Goal: Transaction & Acquisition: Purchase product/service

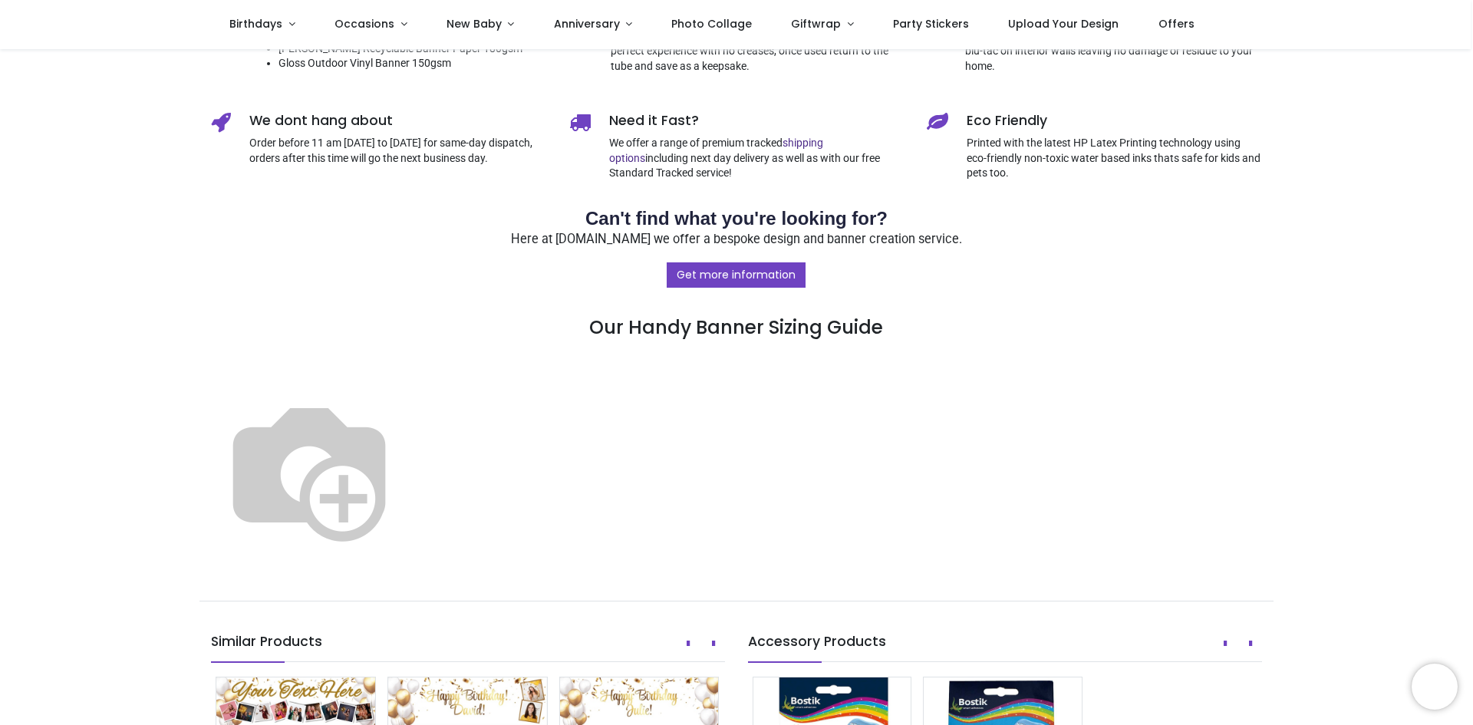
scroll to position [691, 0]
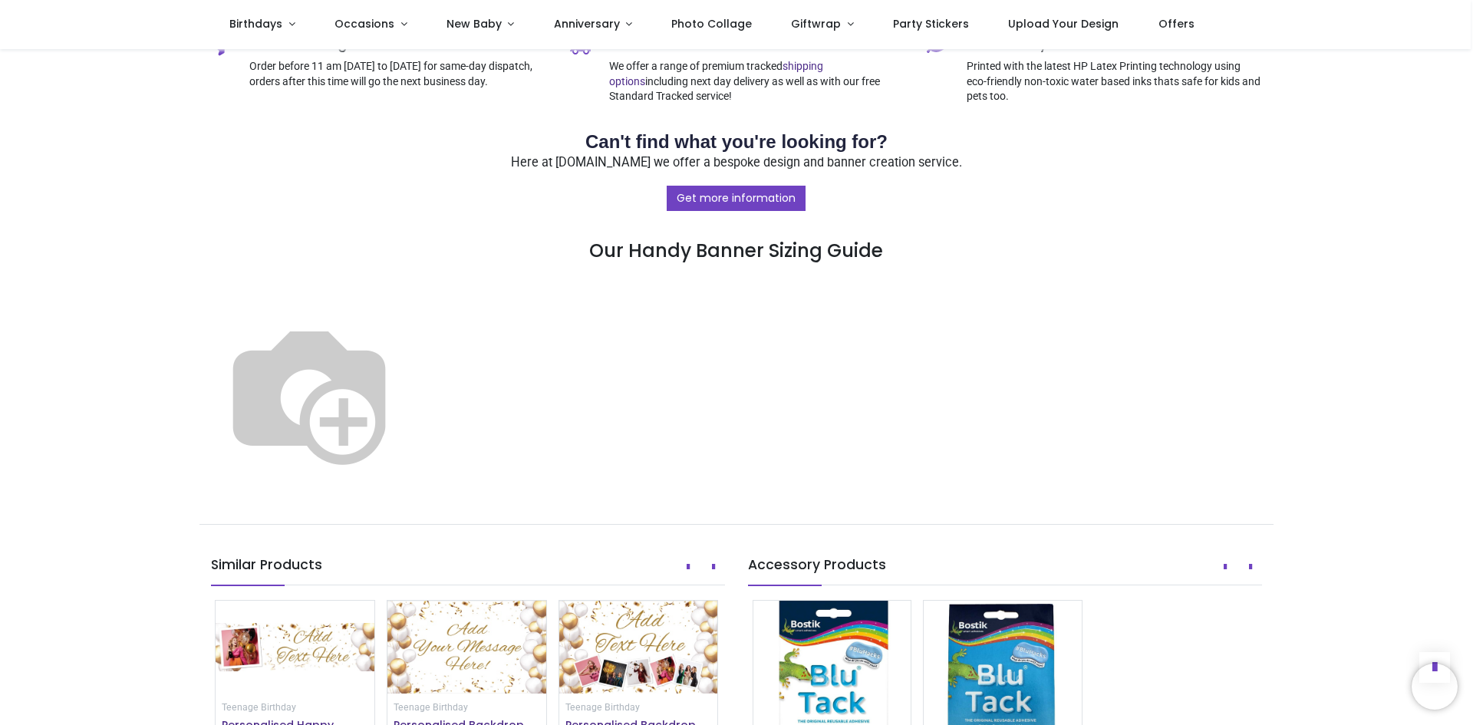
click at [407, 451] on img at bounding box center [309, 393] width 196 height 196
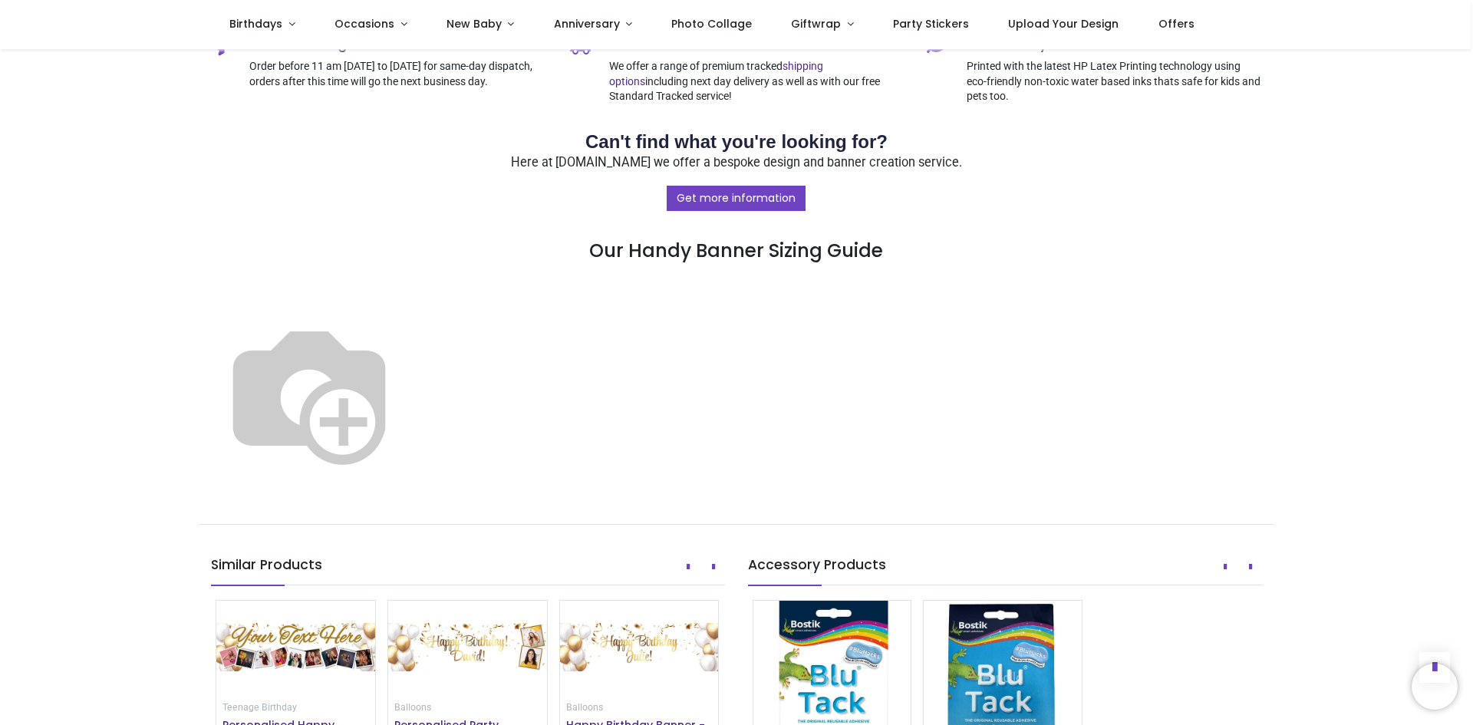
click at [407, 450] on img at bounding box center [309, 393] width 196 height 196
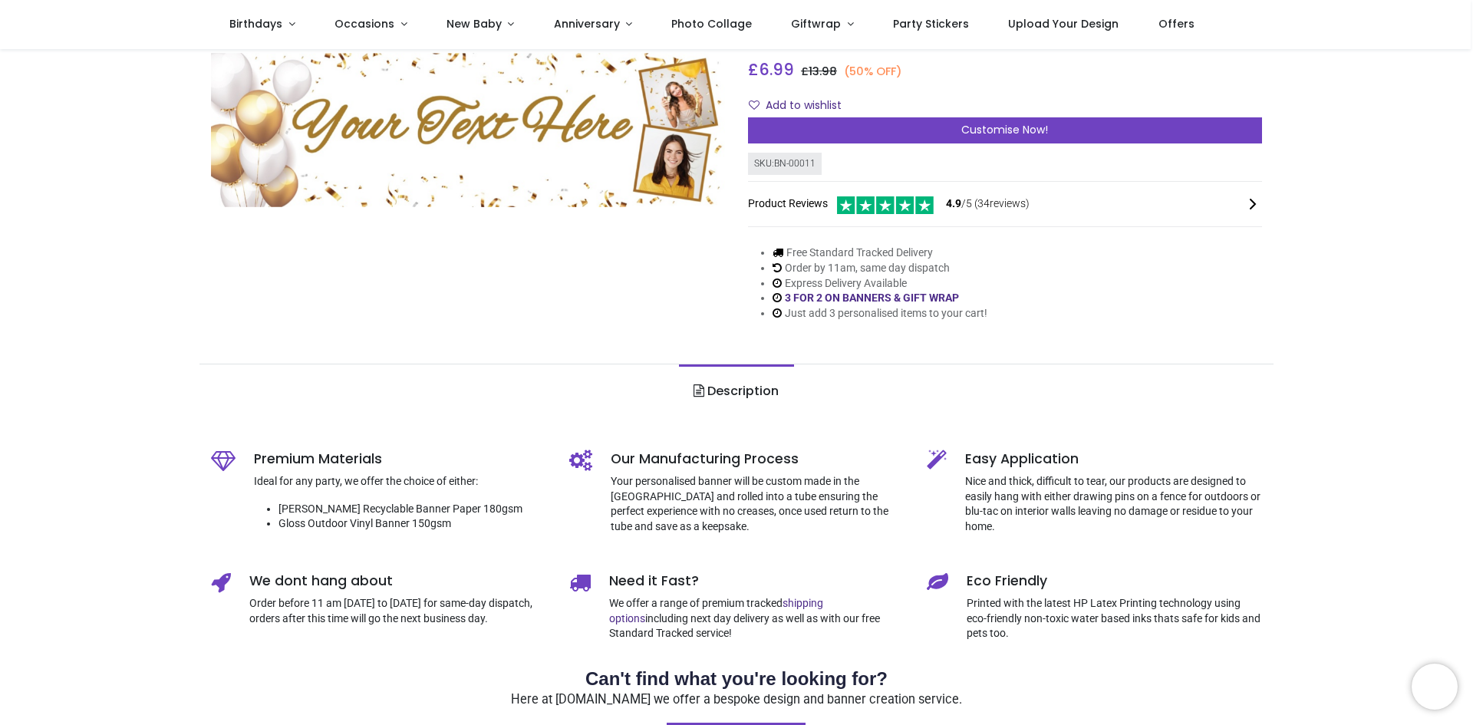
scroll to position [0, 0]
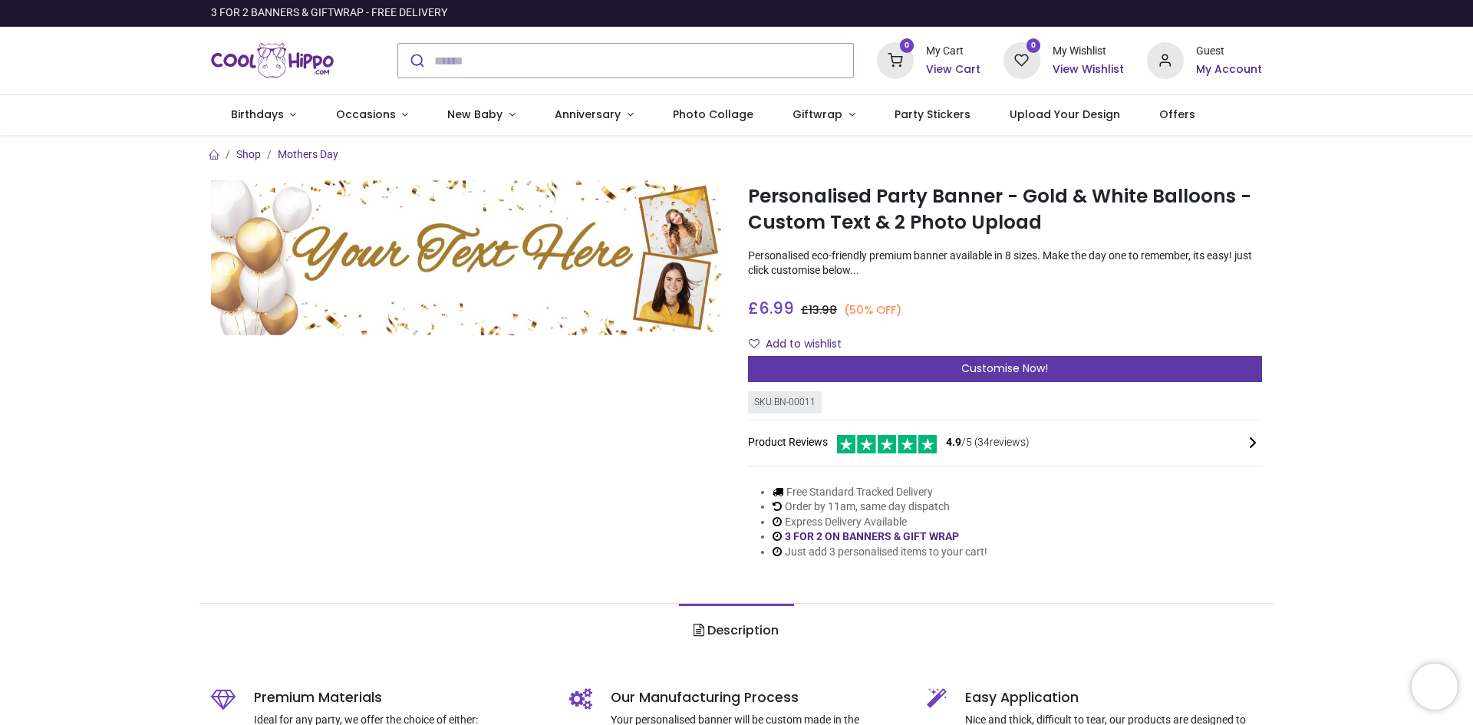
click at [1001, 368] on span "Customise Now!" at bounding box center [1004, 368] width 87 height 15
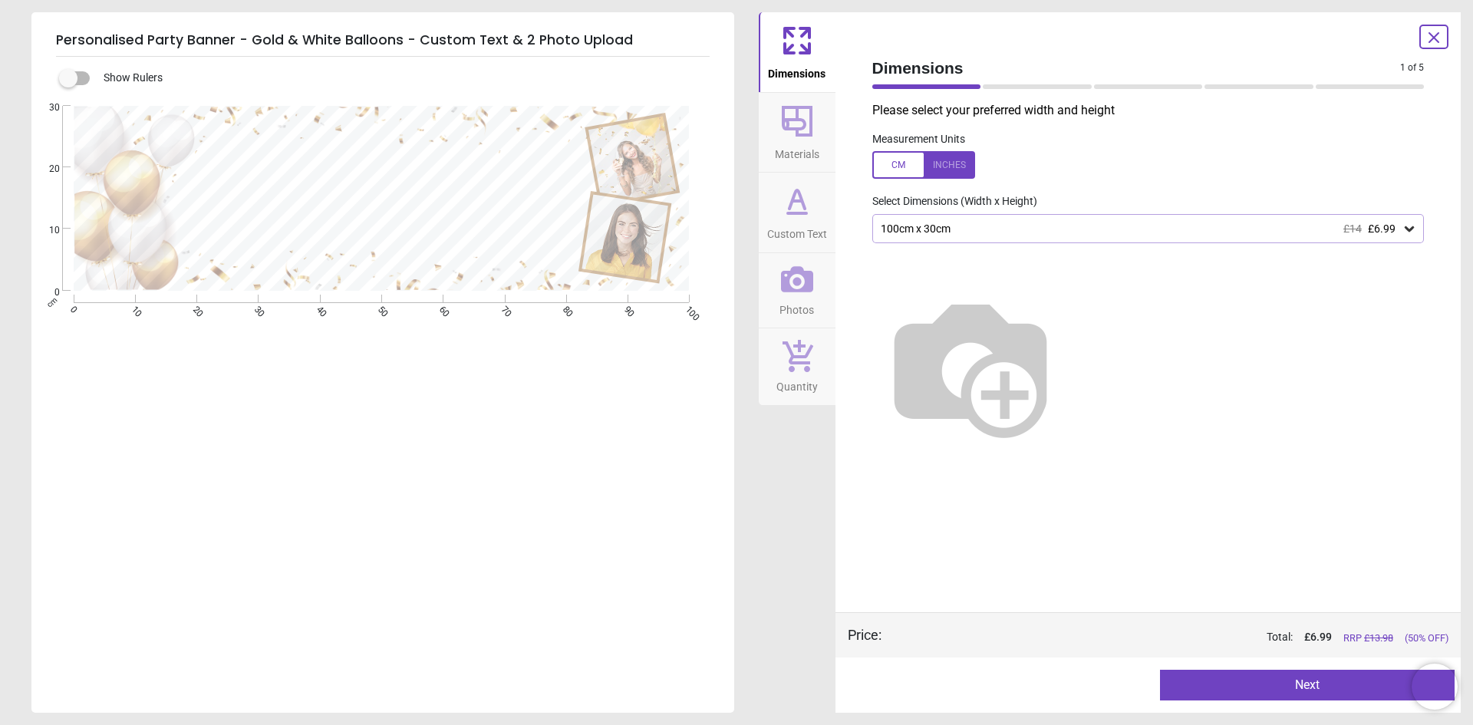
click at [1413, 231] on icon at bounding box center [1409, 228] width 15 height 15
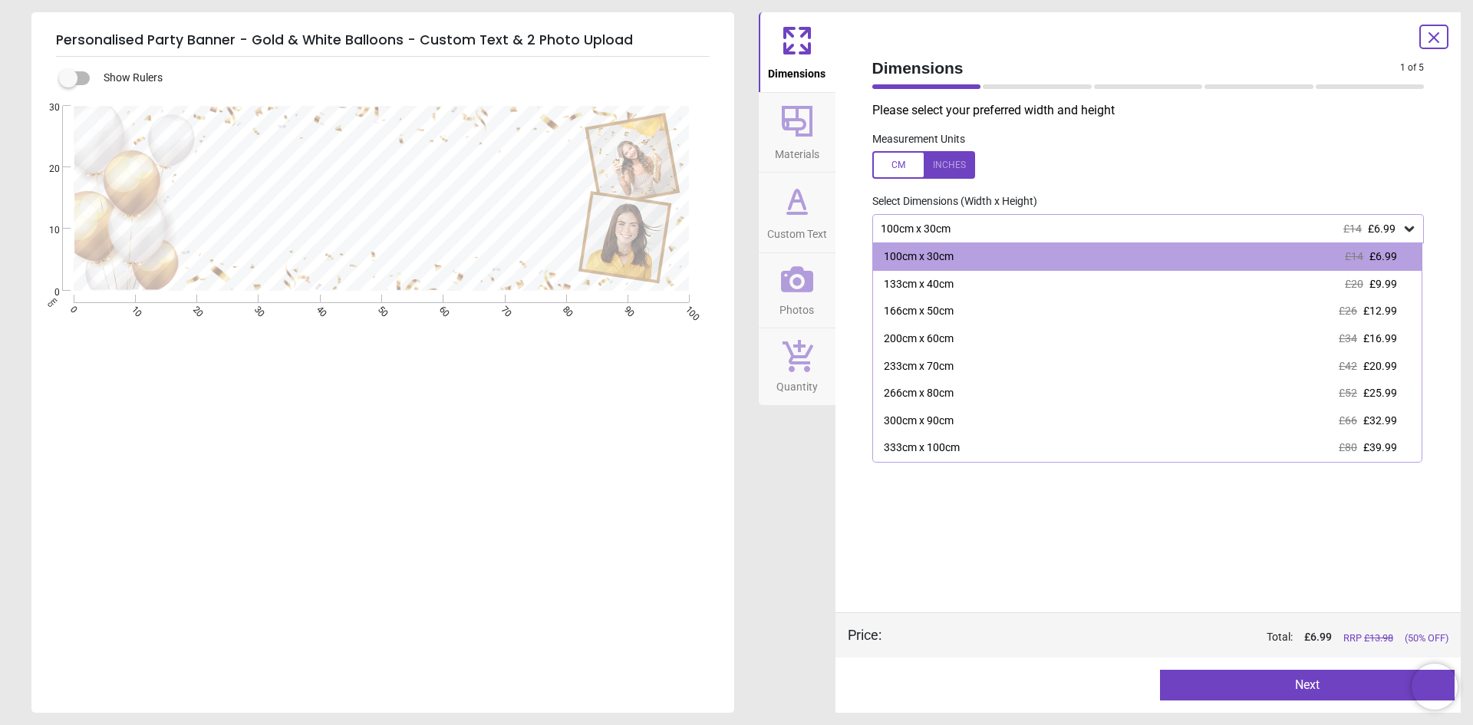
click at [1413, 231] on icon at bounding box center [1409, 228] width 15 height 15
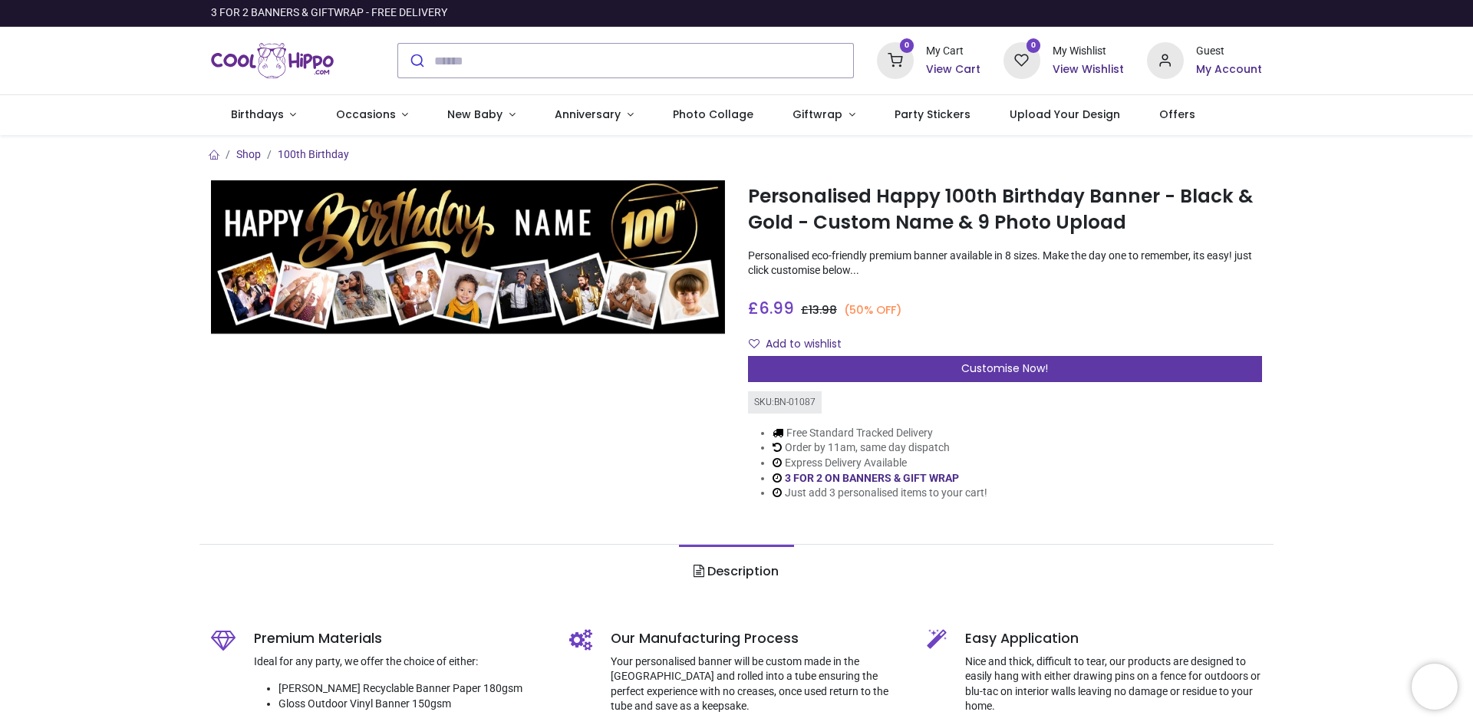
click at [1000, 368] on span "Customise Now!" at bounding box center [1004, 368] width 87 height 15
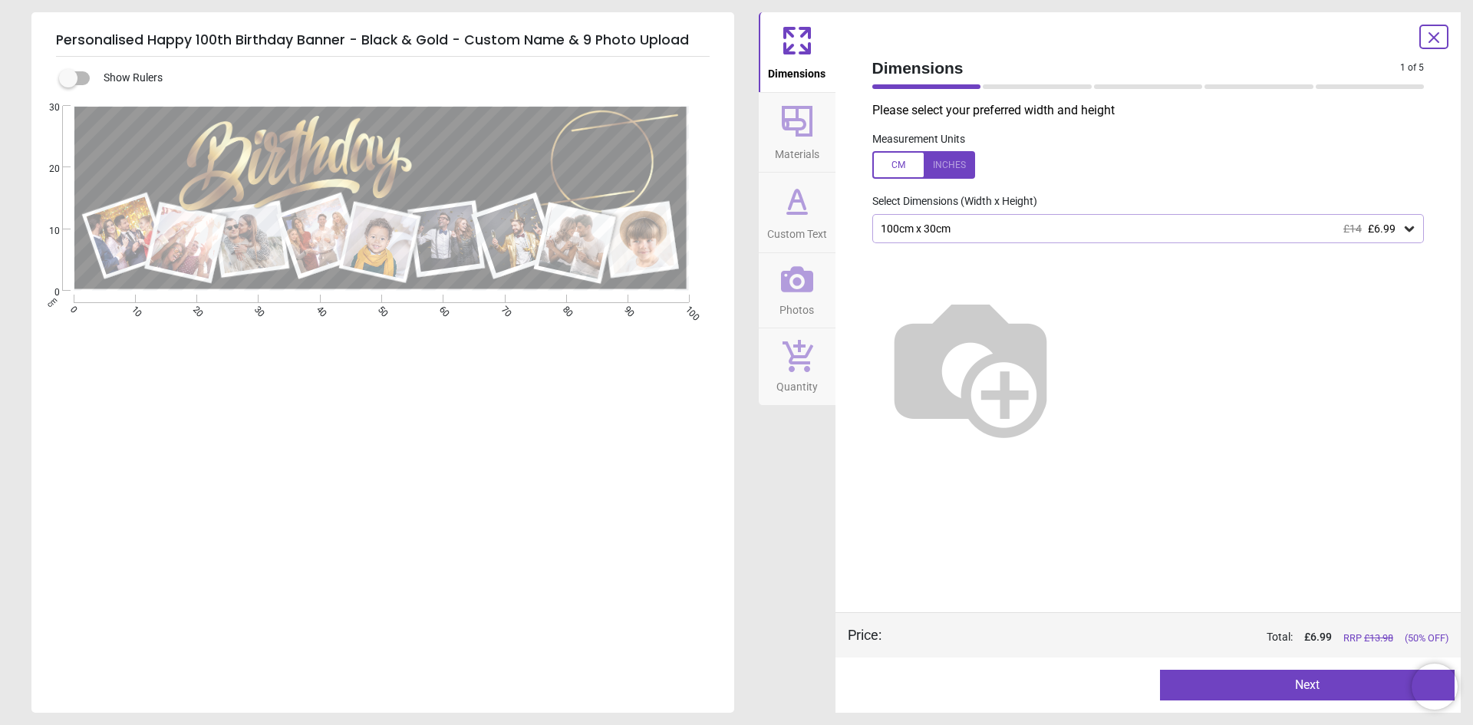
click at [958, 160] on div at bounding box center [923, 165] width 103 height 28
click at [1410, 229] on icon at bounding box center [1409, 228] width 15 height 15
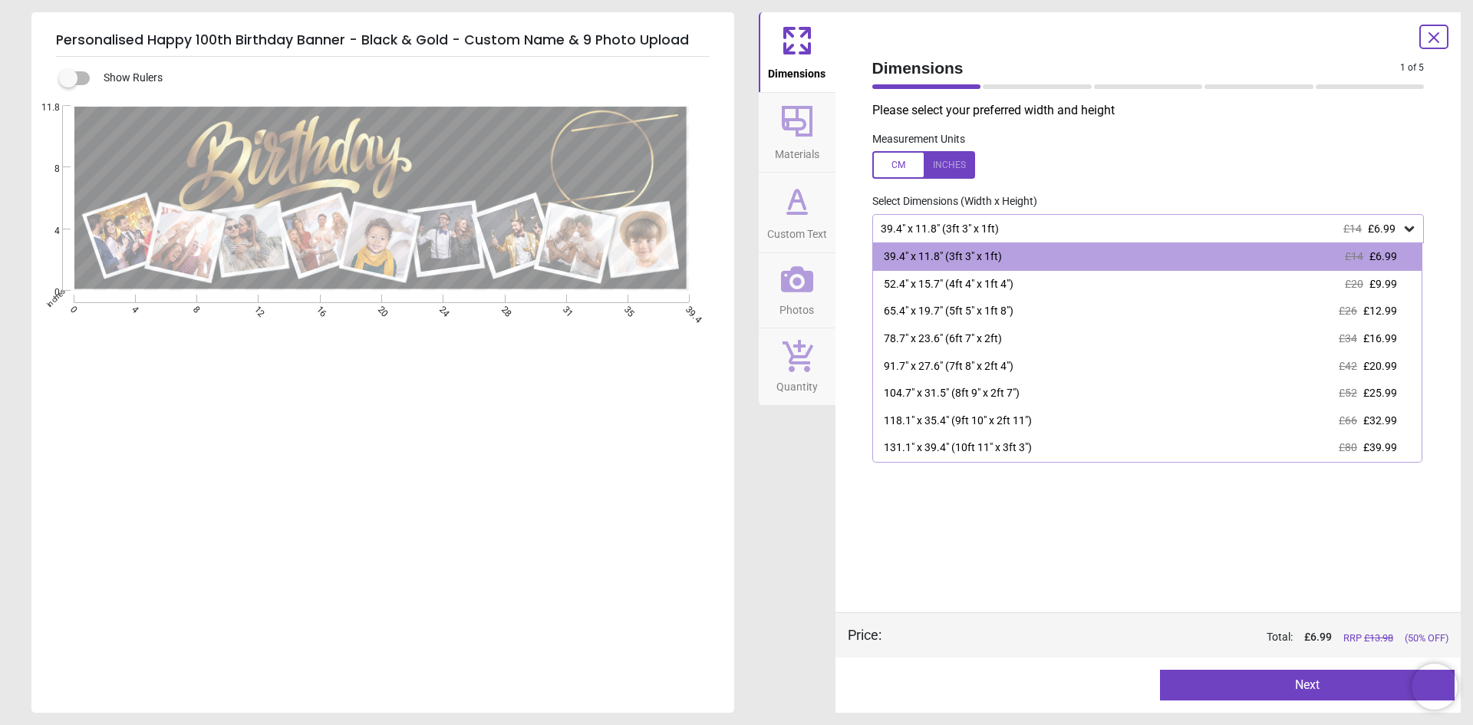
click at [1300, 167] on label at bounding box center [1148, 165] width 552 height 28
click at [816, 119] on button "Materials" at bounding box center [797, 133] width 77 height 80
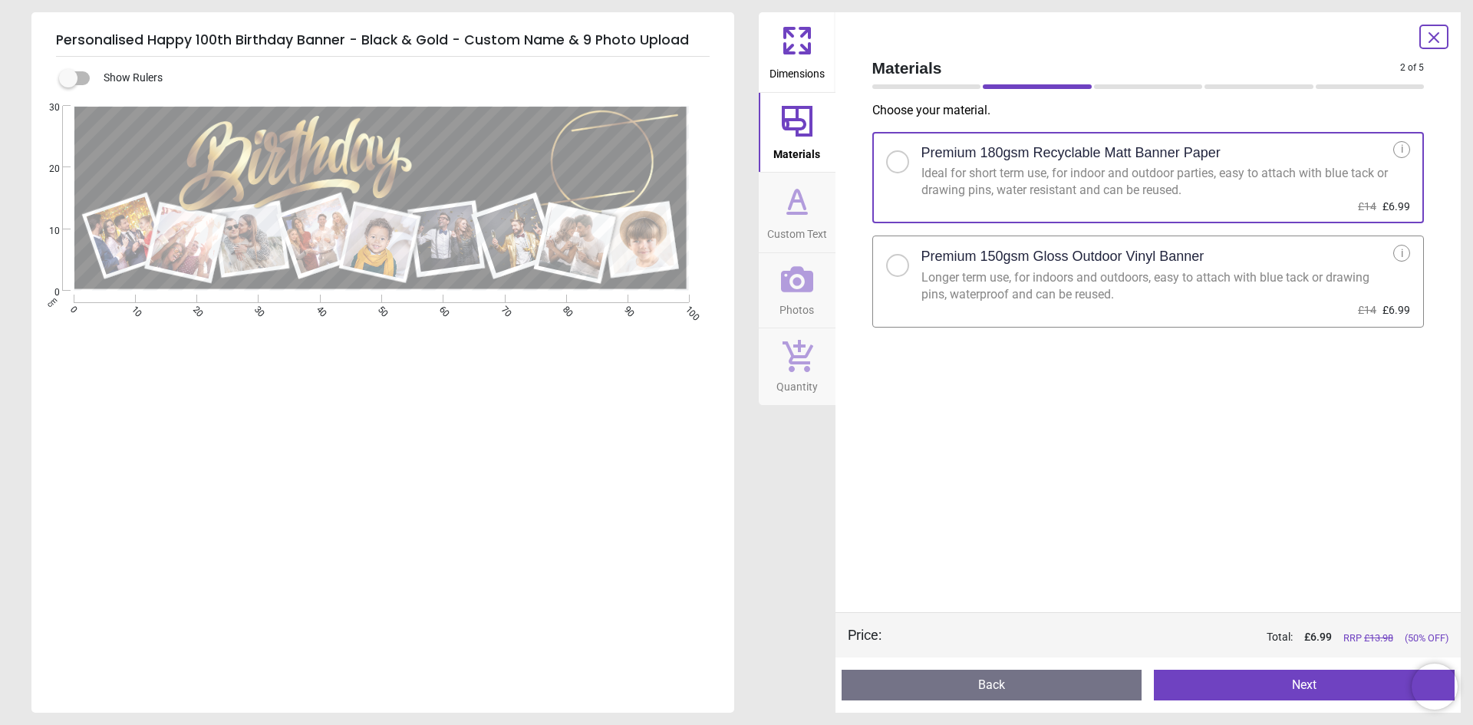
click at [794, 194] on icon at bounding box center [797, 199] width 15 height 18
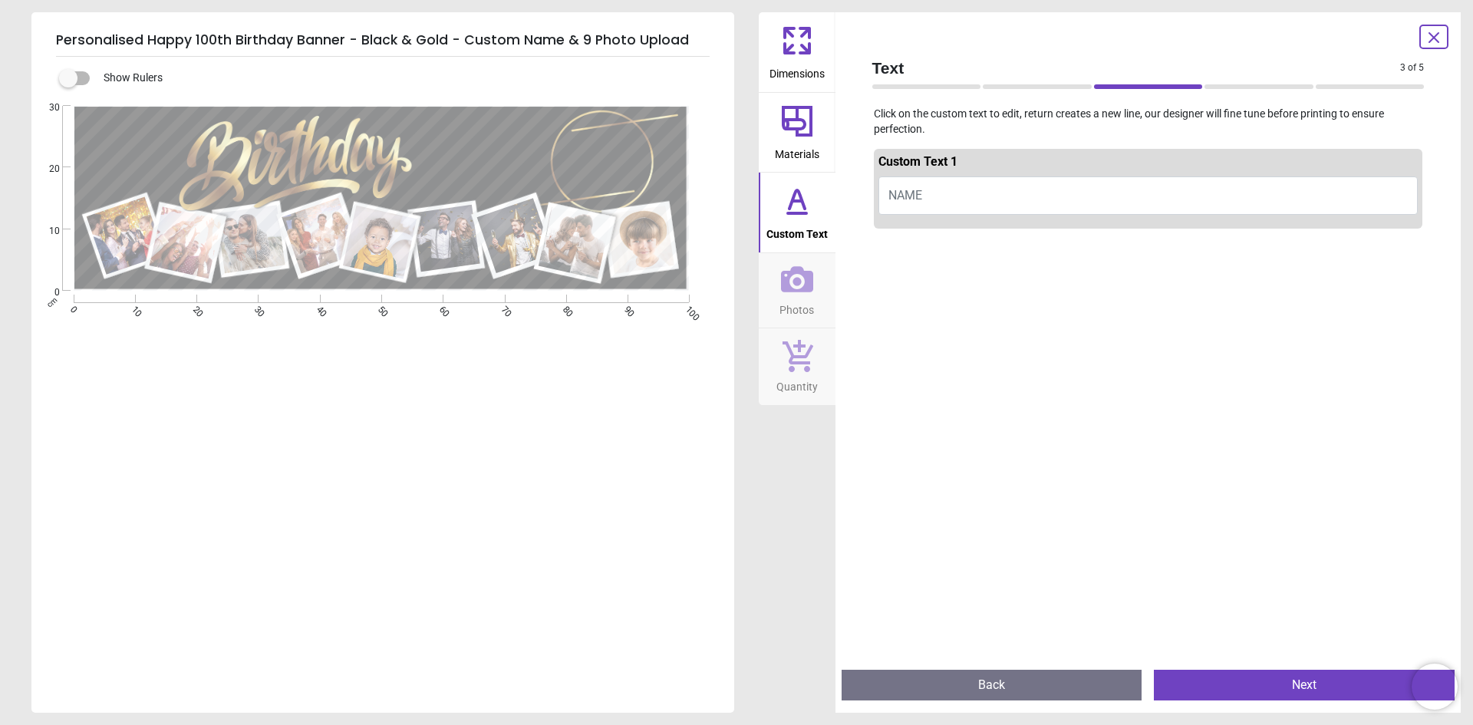
click at [927, 190] on button "NAME" at bounding box center [1149, 195] width 540 height 38
type textarea "*"
type textarea "****"
click at [800, 275] on icon at bounding box center [797, 279] width 32 height 32
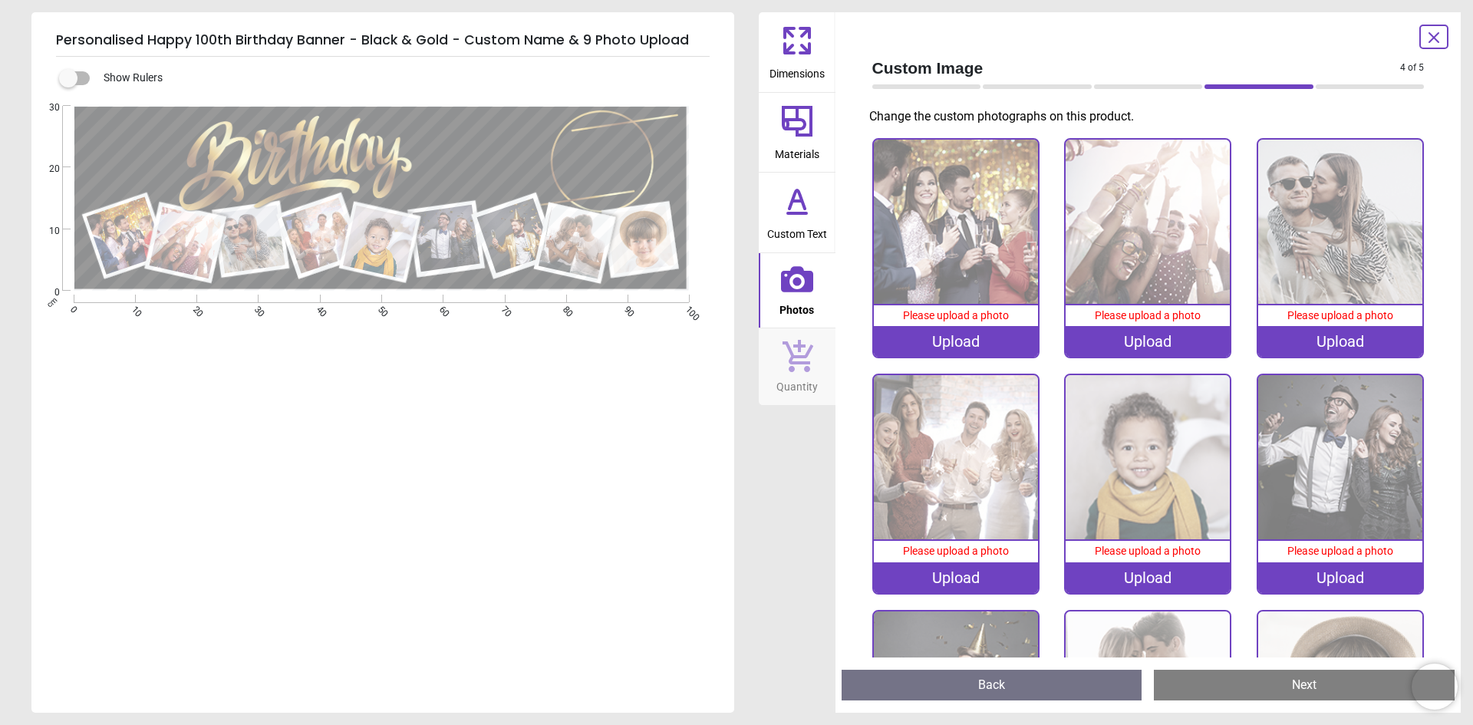
click at [961, 256] on img at bounding box center [956, 222] width 164 height 164
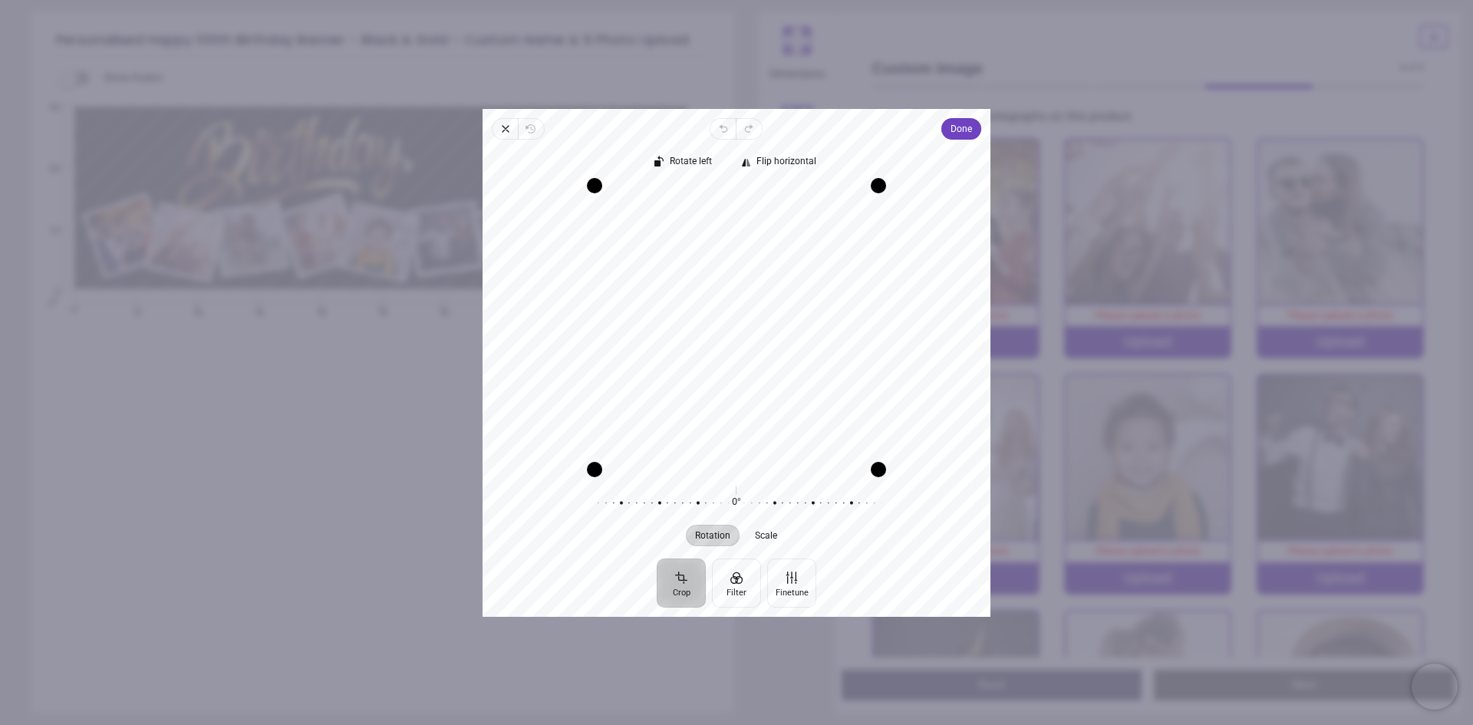
drag, startPoint x: 819, startPoint y: 252, endPoint x: 819, endPoint y: 291, distance: 38.4
click at [819, 291] on div "Recenter" at bounding box center [736, 327] width 483 height 284
click at [686, 574] on button "Crop" at bounding box center [681, 582] width 49 height 49
drag, startPoint x: 602, startPoint y: 468, endPoint x: 652, endPoint y: 424, distance: 66.9
click at [650, 424] on div "Drag corner bl" at bounding box center [642, 421] width 15 height 15
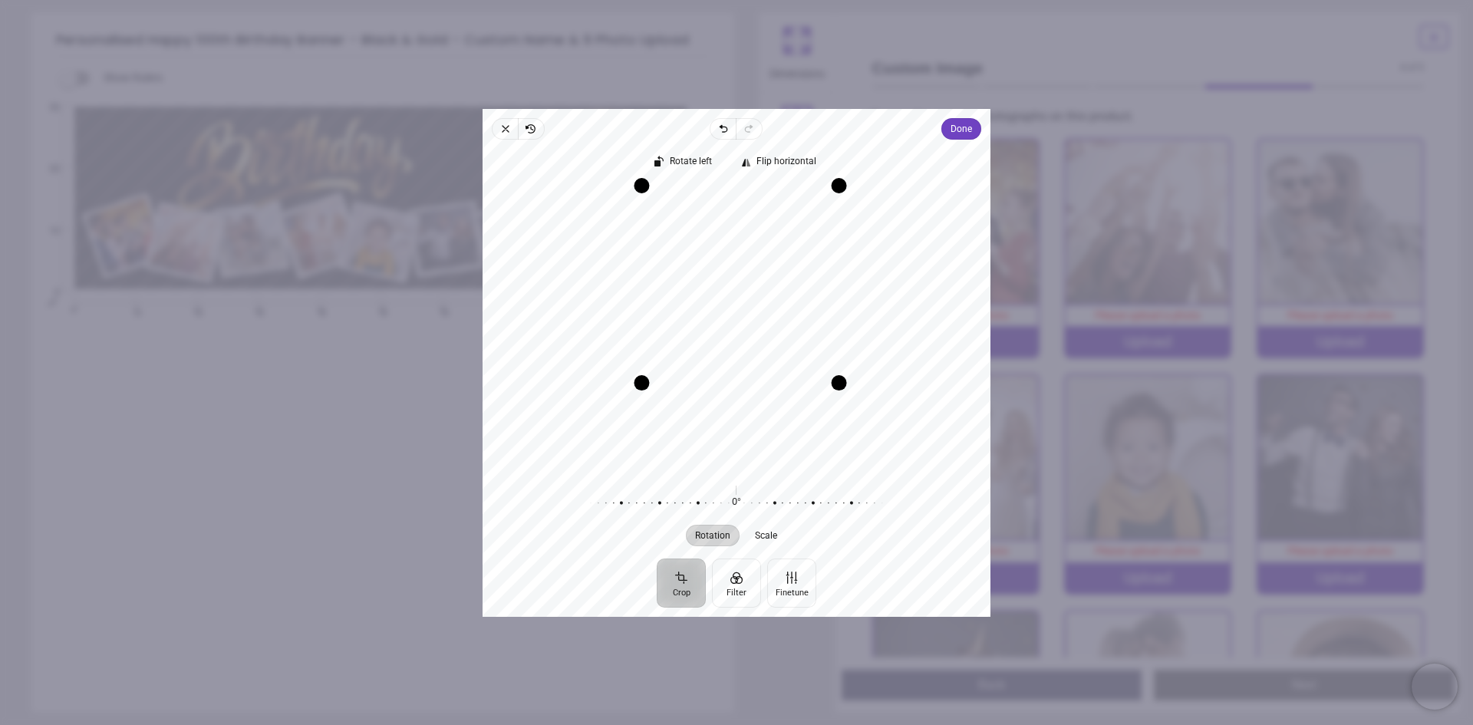
drag, startPoint x: 877, startPoint y: 417, endPoint x: 824, endPoint y: 391, distance: 59.4
click at [824, 391] on div "Recenter" at bounding box center [736, 327] width 483 height 284
drag, startPoint x: 835, startPoint y: 193, endPoint x: 823, endPoint y: 219, distance: 27.8
click at [823, 219] on div "Recenter" at bounding box center [736, 327] width 483 height 284
drag, startPoint x: 642, startPoint y: 209, endPoint x: 659, endPoint y: 213, distance: 17.3
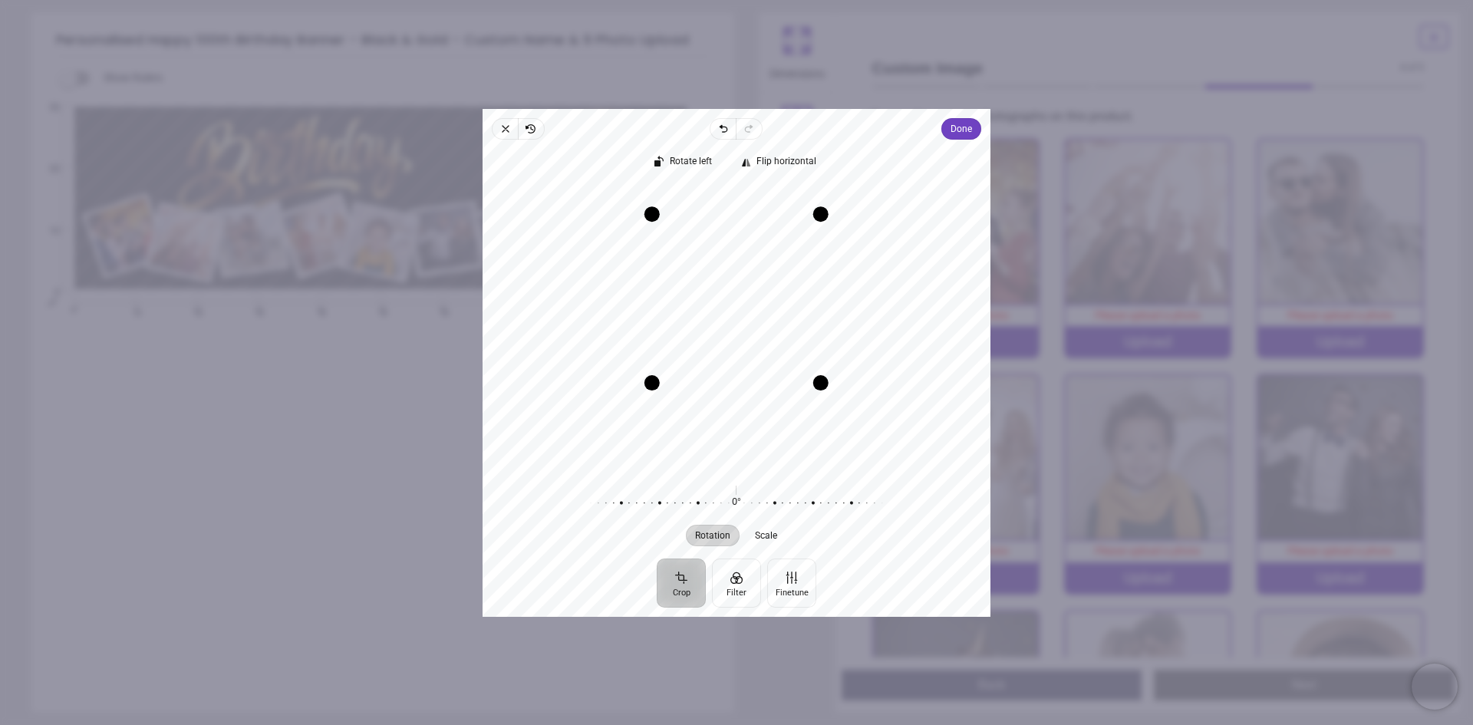
click at [659, 213] on div "Drag corner tl" at bounding box center [652, 213] width 15 height 15
click at [754, 573] on button "Filter" at bounding box center [736, 582] width 49 height 49
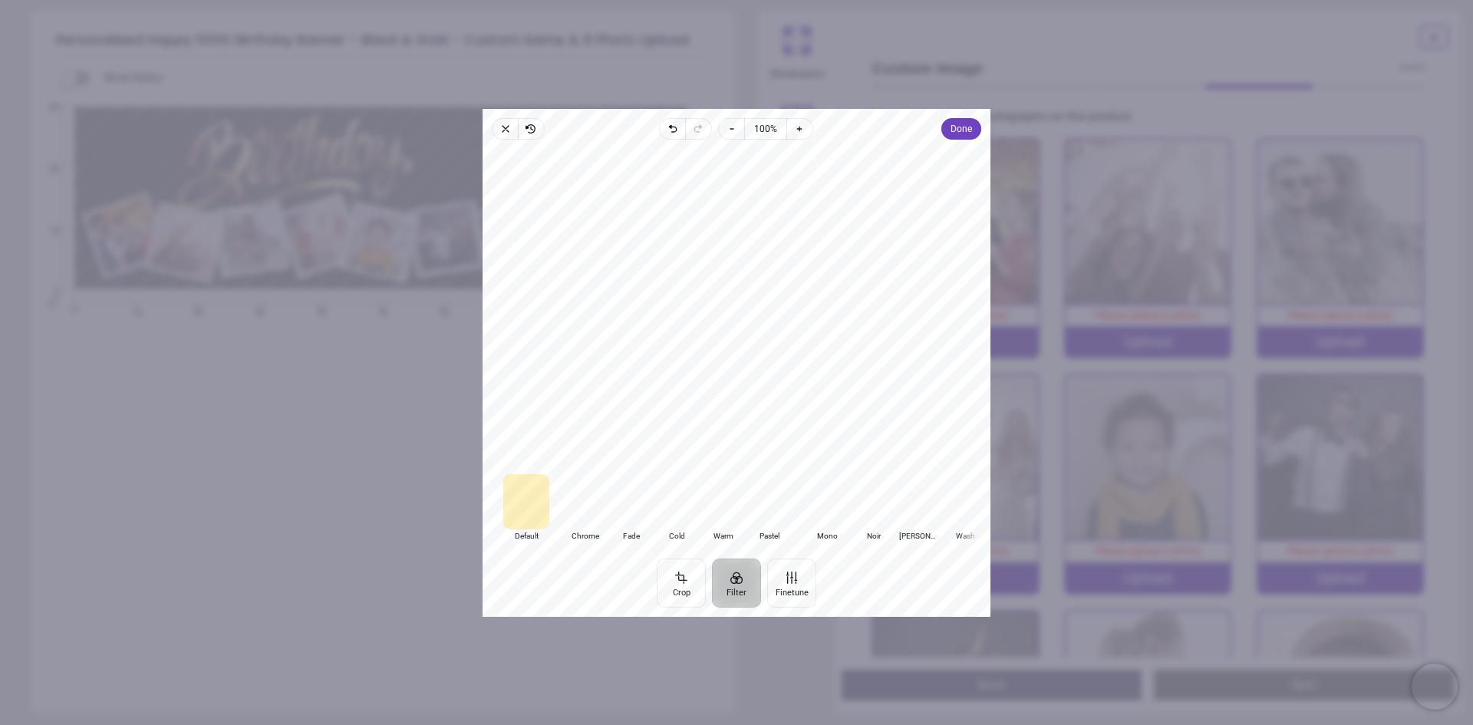
click at [834, 505] on div at bounding box center [827, 501] width 46 height 55
click at [682, 578] on button "Crop" at bounding box center [681, 582] width 49 height 49
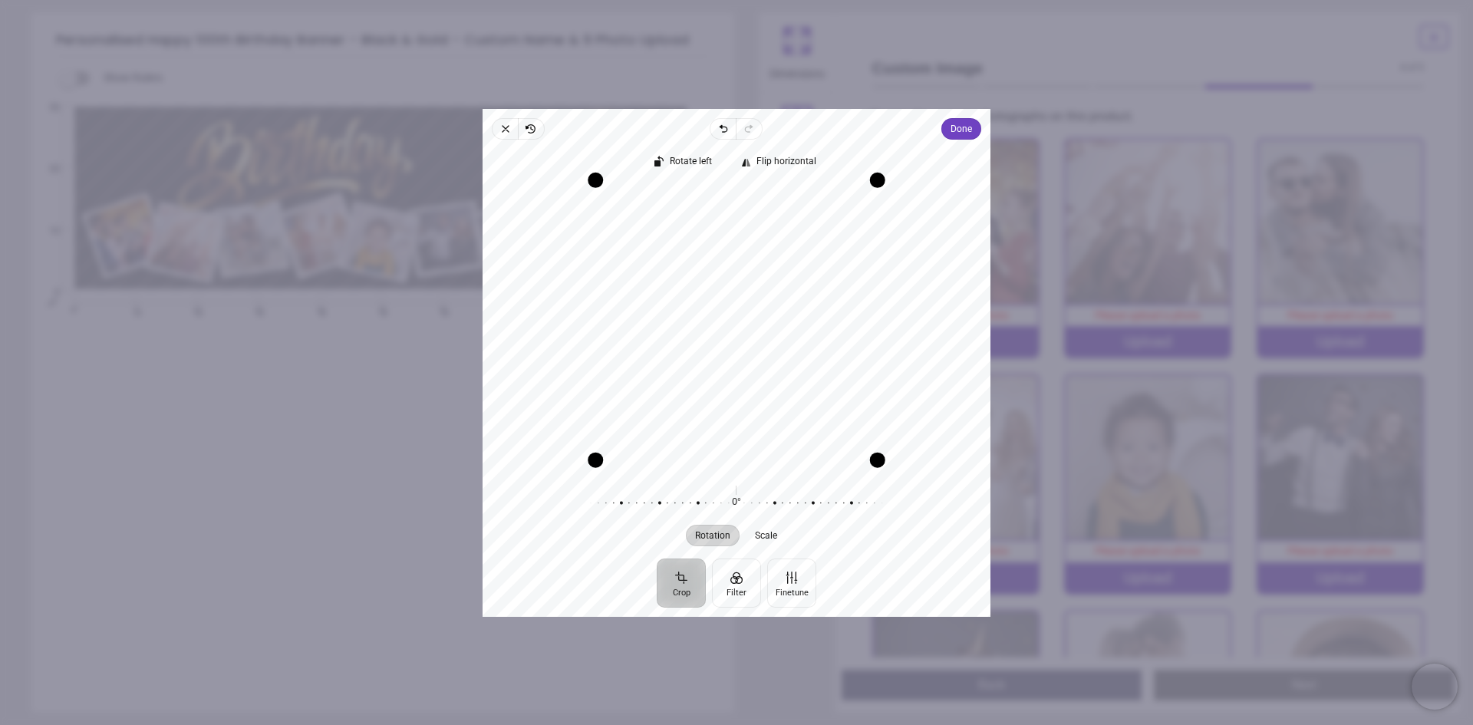
drag, startPoint x: 752, startPoint y: 190, endPoint x: 756, endPoint y: 148, distance: 42.4
click at [756, 148] on div "Rotate left Flip horizontal Recenter Rotation Scale 0° Reset" at bounding box center [737, 349] width 508 height 419
drag, startPoint x: 600, startPoint y: 323, endPoint x: 625, endPoint y: 323, distance: 24.6
click at [625, 323] on div "Drag edge l" at bounding box center [623, 323] width 15 height 250
drag, startPoint x: 866, startPoint y: 331, endPoint x: 840, endPoint y: 328, distance: 26.3
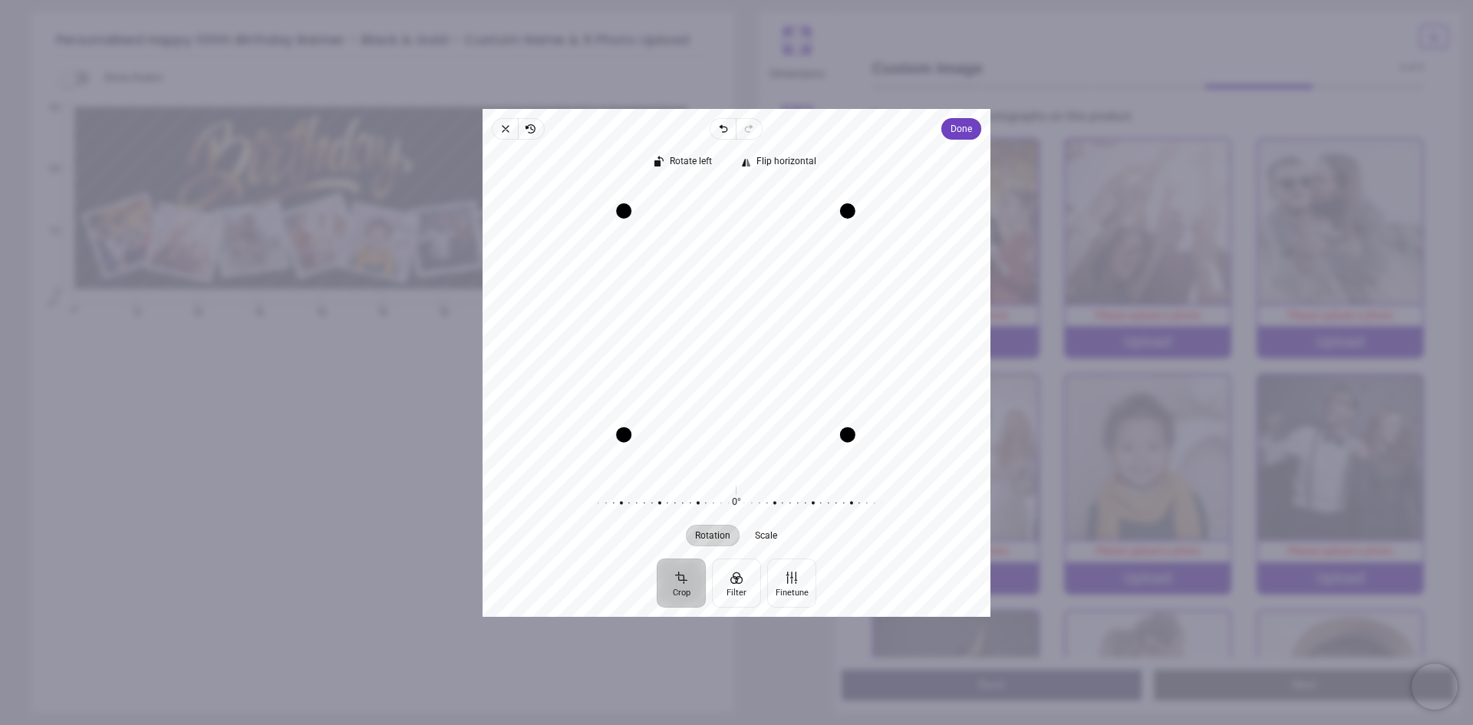
click at [840, 328] on div "Drag edge r" at bounding box center [847, 323] width 15 height 224
drag, startPoint x: 748, startPoint y: 435, endPoint x: 745, endPoint y: 471, distance: 36.2
click at [745, 471] on div "Drag edge b" at bounding box center [735, 469] width 259 height 15
drag, startPoint x: 750, startPoint y: 208, endPoint x: 747, endPoint y: 147, distance: 61.5
click at [747, 147] on div "Rotate left Flip horizontal Recenter Rotation Scale 0° Reset" at bounding box center [737, 349] width 508 height 419
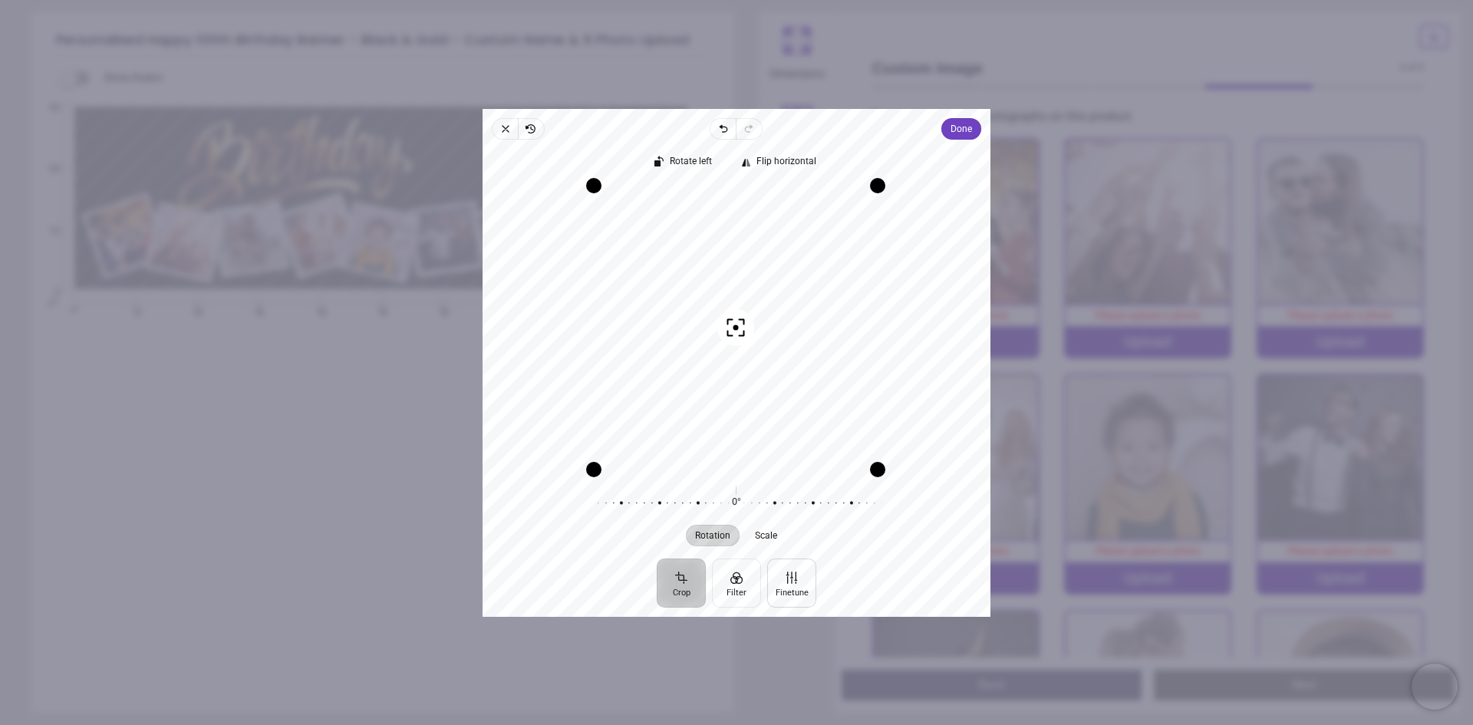
click at [787, 583] on button "Finetune" at bounding box center [791, 582] width 49 height 49
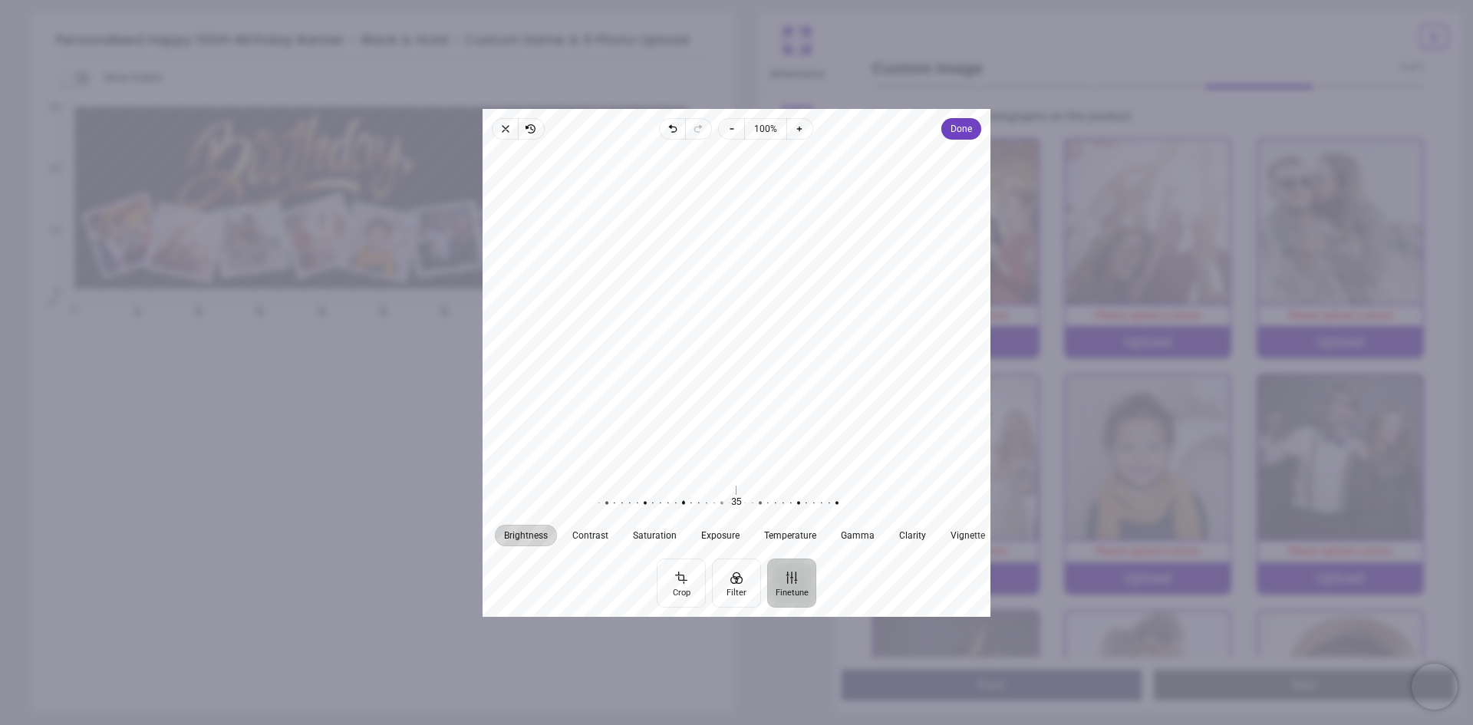
drag, startPoint x: 738, startPoint y: 502, endPoint x: 686, endPoint y: 498, distance: 52.3
click at [686, 498] on div at bounding box center [676, 502] width 295 height 43
click at [901, 534] on span "Clarity" at bounding box center [912, 534] width 27 height 9
drag, startPoint x: 736, startPoint y: 491, endPoint x: 658, endPoint y: 486, distance: 77.7
click at [658, 486] on div at bounding box center [651, 502] width 295 height 43
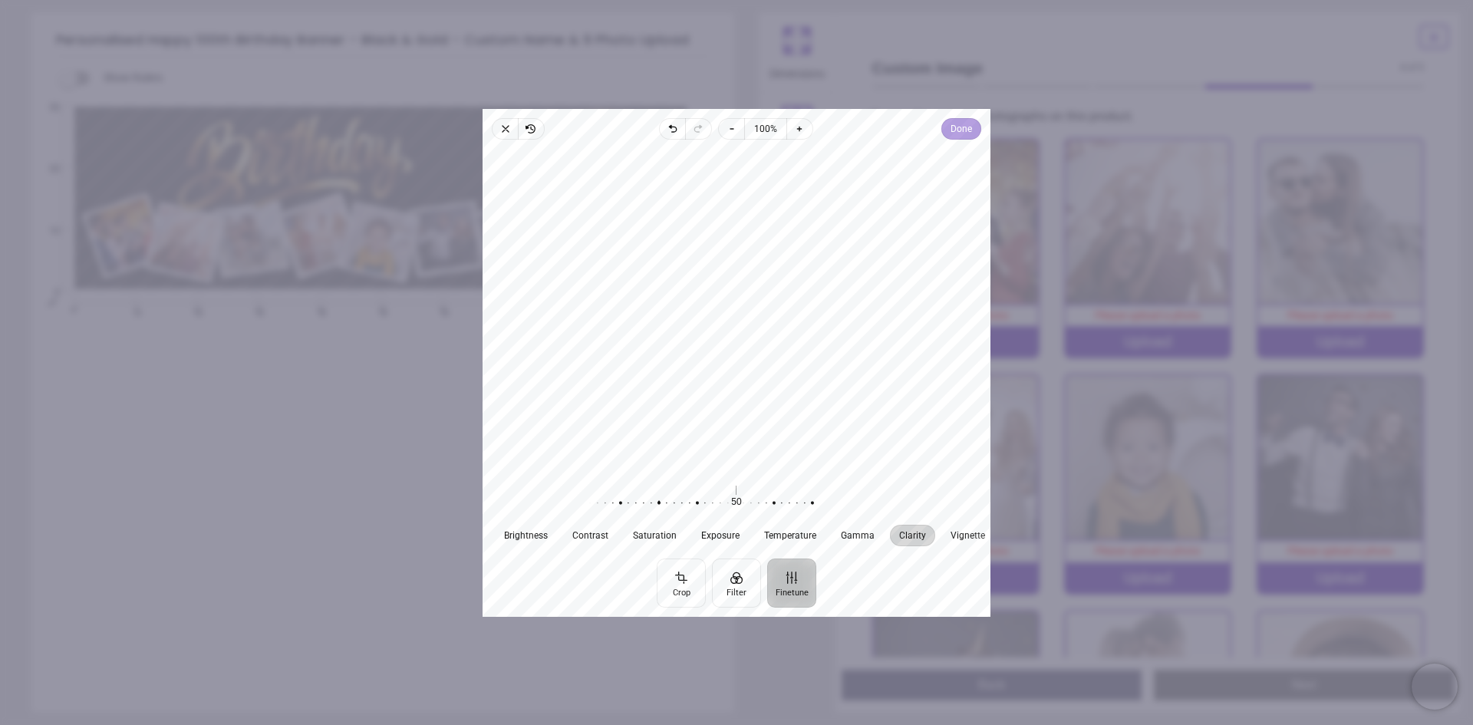
click at [964, 127] on span "Done" at bounding box center [961, 129] width 21 height 18
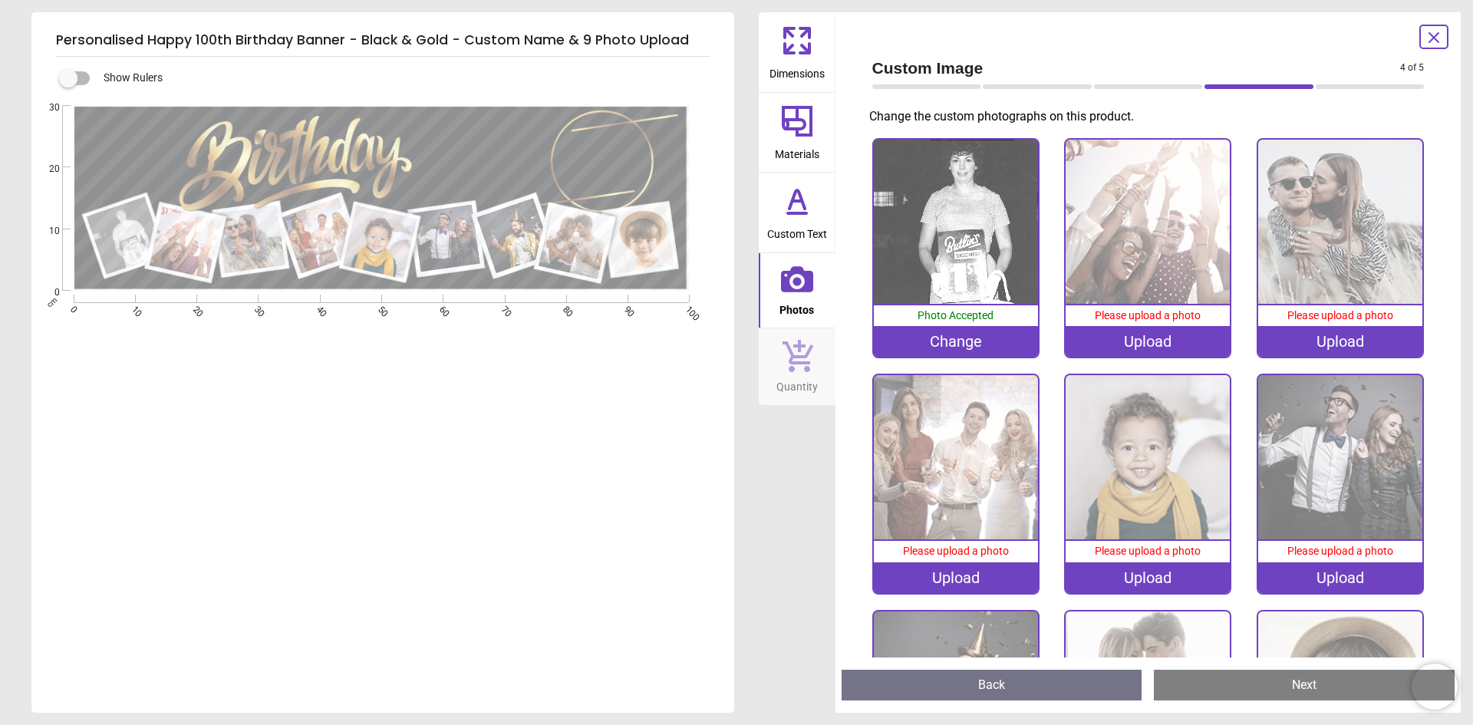
click at [1139, 236] on img at bounding box center [1148, 222] width 164 height 164
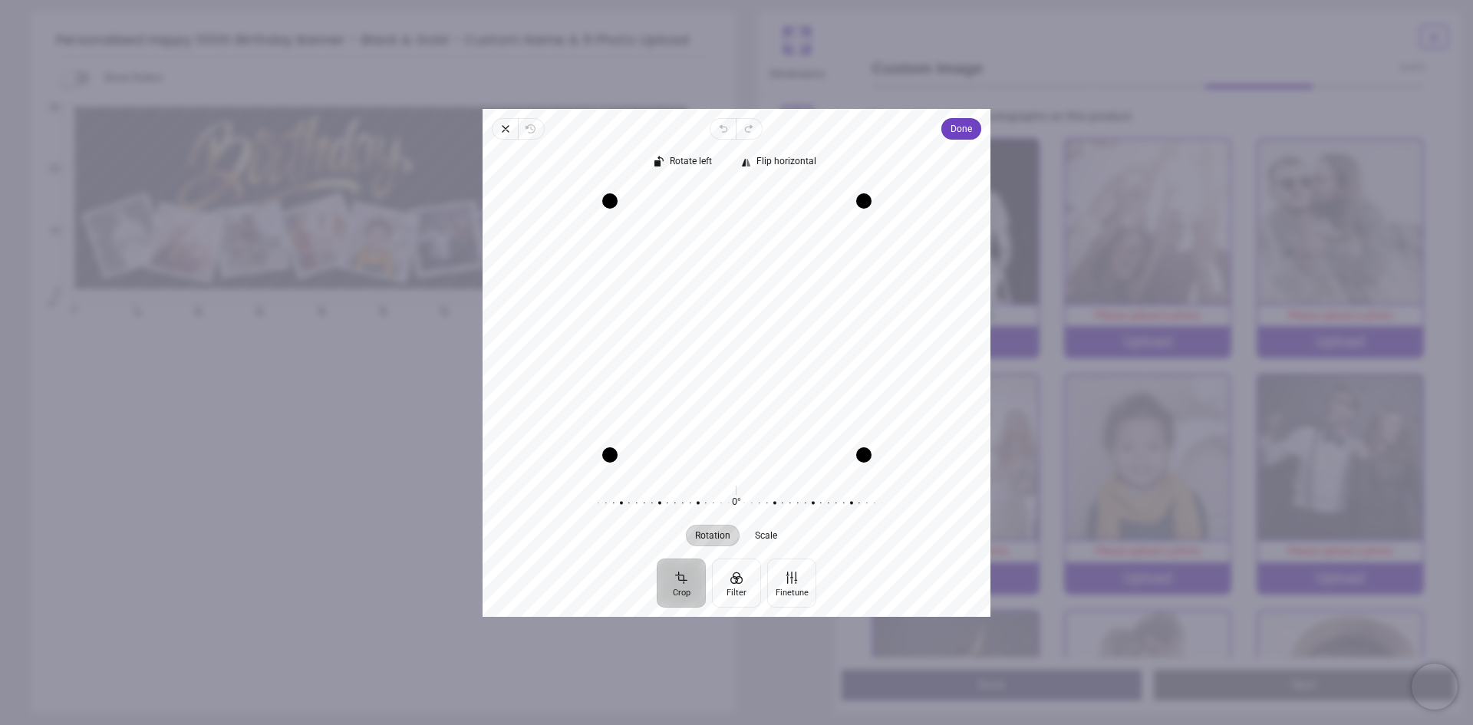
drag, startPoint x: 767, startPoint y: 249, endPoint x: 800, endPoint y: 462, distance: 215.9
click at [801, 462] on div "Recenter" at bounding box center [736, 327] width 483 height 284
drag, startPoint x: 738, startPoint y: 331, endPoint x: 767, endPoint y: 351, distance: 34.7
click at [777, 358] on div "Recenter" at bounding box center [736, 327] width 483 height 284
click at [678, 582] on button "Crop" at bounding box center [681, 582] width 49 height 49
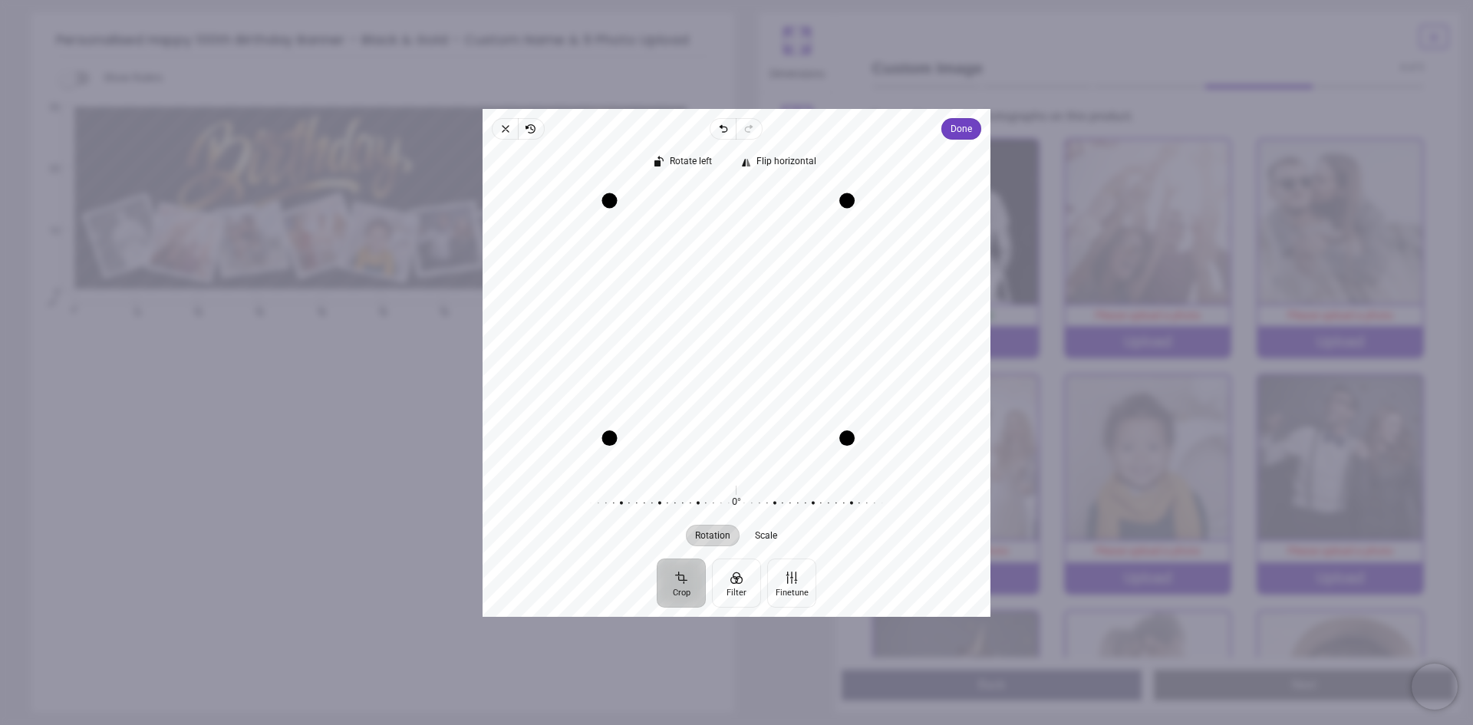
drag, startPoint x: 871, startPoint y: 456, endPoint x: 796, endPoint y: 486, distance: 80.2
click at [796, 486] on div "Rotate left Flip horizontal Recenter Rotation Scale 0° Reset" at bounding box center [737, 349] width 508 height 419
drag, startPoint x: 702, startPoint y: 203, endPoint x: 718, endPoint y: 183, distance: 25.1
click at [718, 183] on div "Drag edge t" at bounding box center [729, 183] width 254 height 15
click at [787, 580] on button "Finetune" at bounding box center [791, 582] width 49 height 49
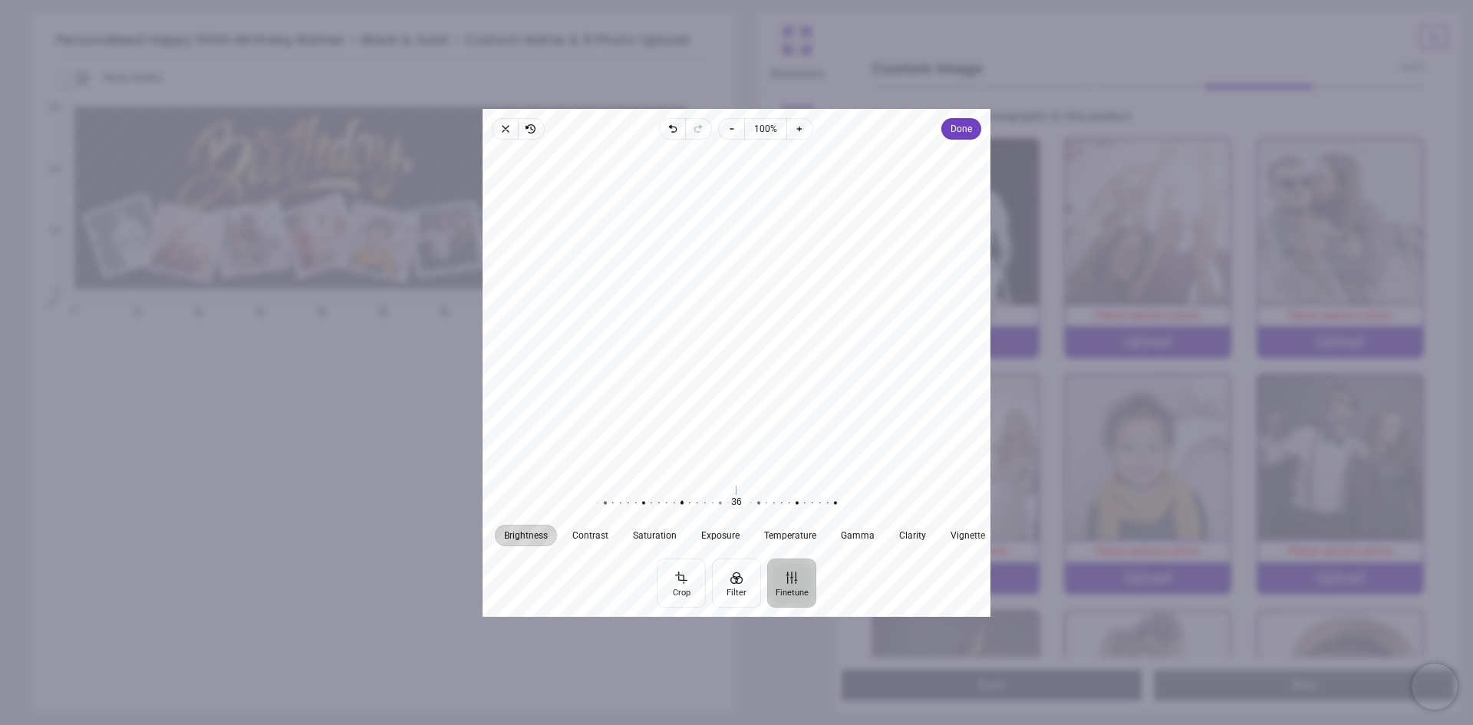
drag, startPoint x: 748, startPoint y: 503, endPoint x: 688, endPoint y: 502, distance: 59.9
click at [688, 502] on div at bounding box center [674, 502] width 295 height 43
click at [733, 579] on button "Filter" at bounding box center [736, 582] width 49 height 49
click at [723, 500] on div at bounding box center [723, 501] width 46 height 55
click at [862, 493] on div at bounding box center [873, 501] width 46 height 55
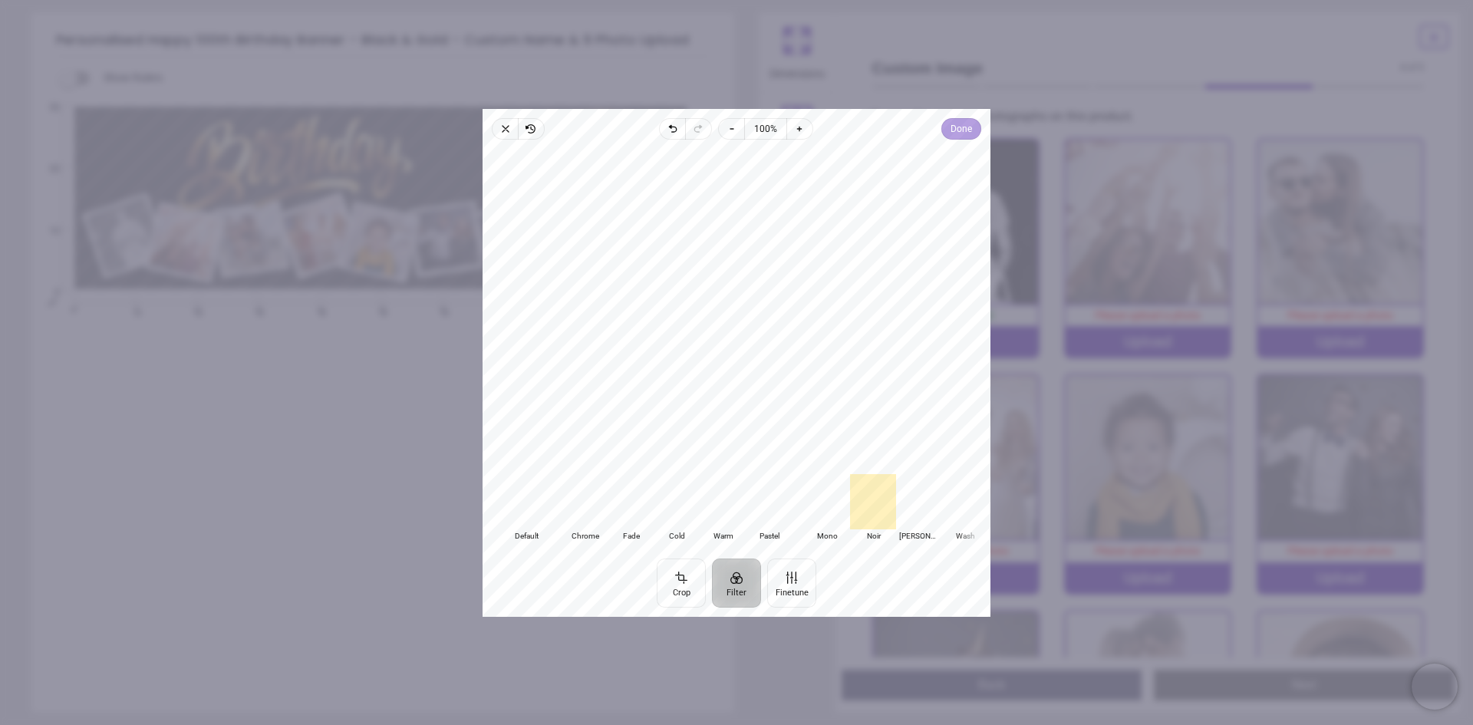
click at [964, 128] on span "Done" at bounding box center [961, 129] width 21 height 18
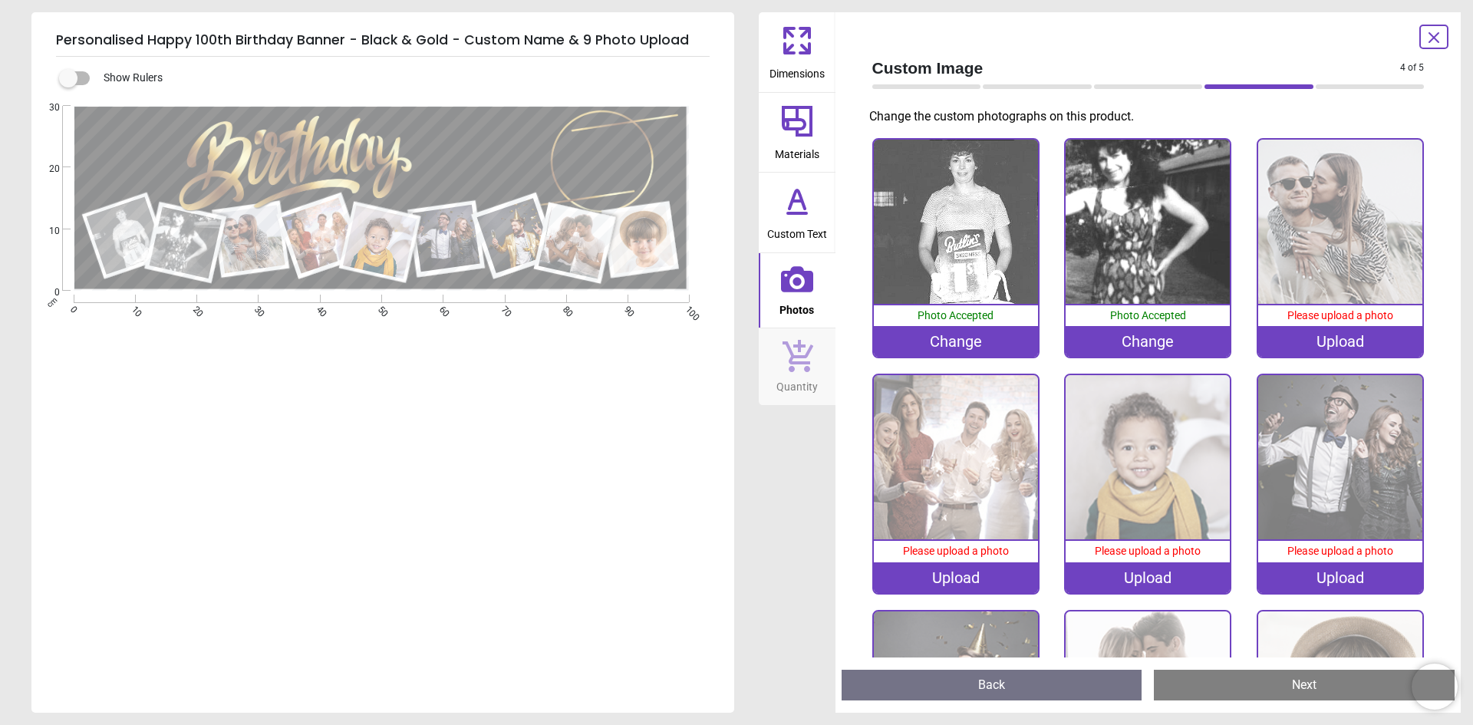
click at [1319, 255] on img at bounding box center [1340, 222] width 164 height 164
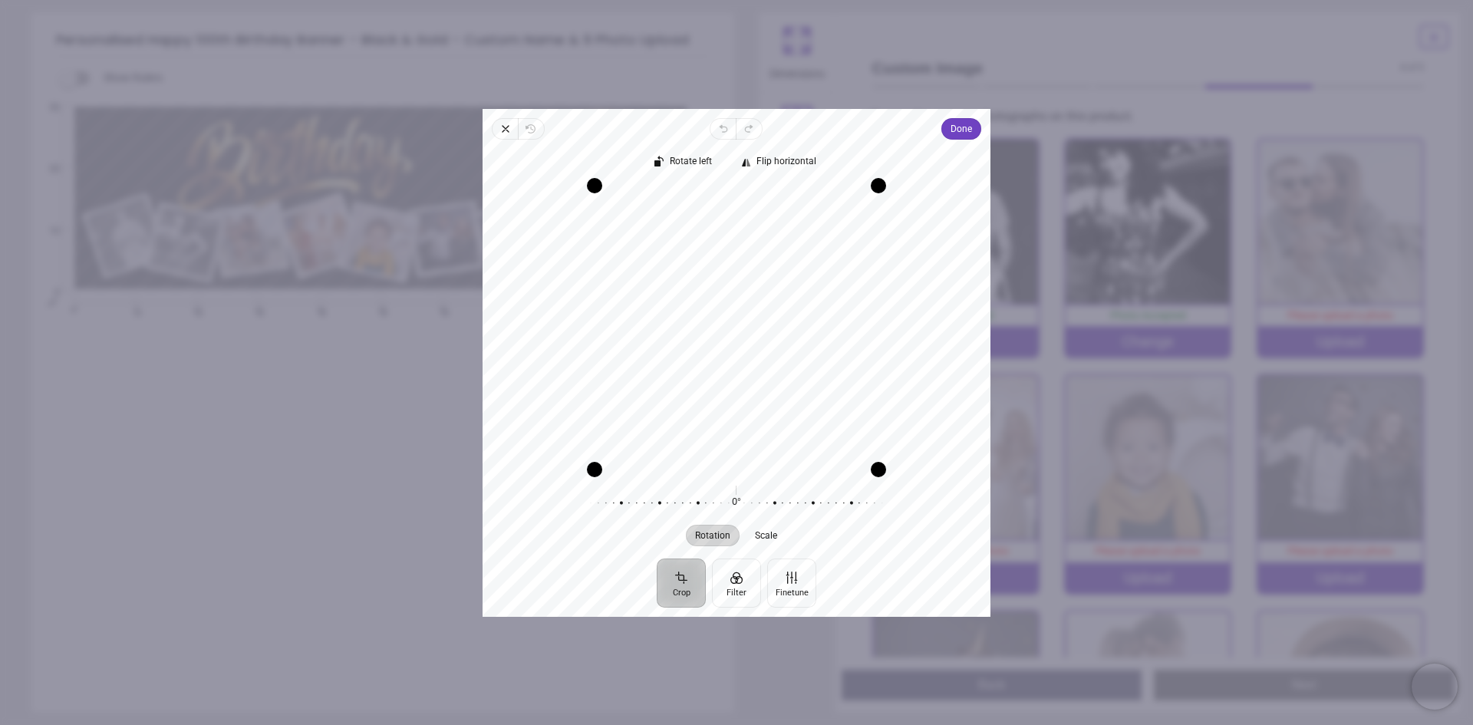
click at [678, 582] on button "Crop" at bounding box center [681, 582] width 49 height 49
drag, startPoint x: 744, startPoint y: 467, endPoint x: 750, endPoint y: 450, distance: 18.0
click at [750, 450] on div "Drag edge b" at bounding box center [736, 452] width 267 height 15
drag, startPoint x: 869, startPoint y: 318, endPoint x: 902, endPoint y: 324, distance: 33.6
click at [926, 312] on div "Recenter" at bounding box center [736, 327] width 483 height 284
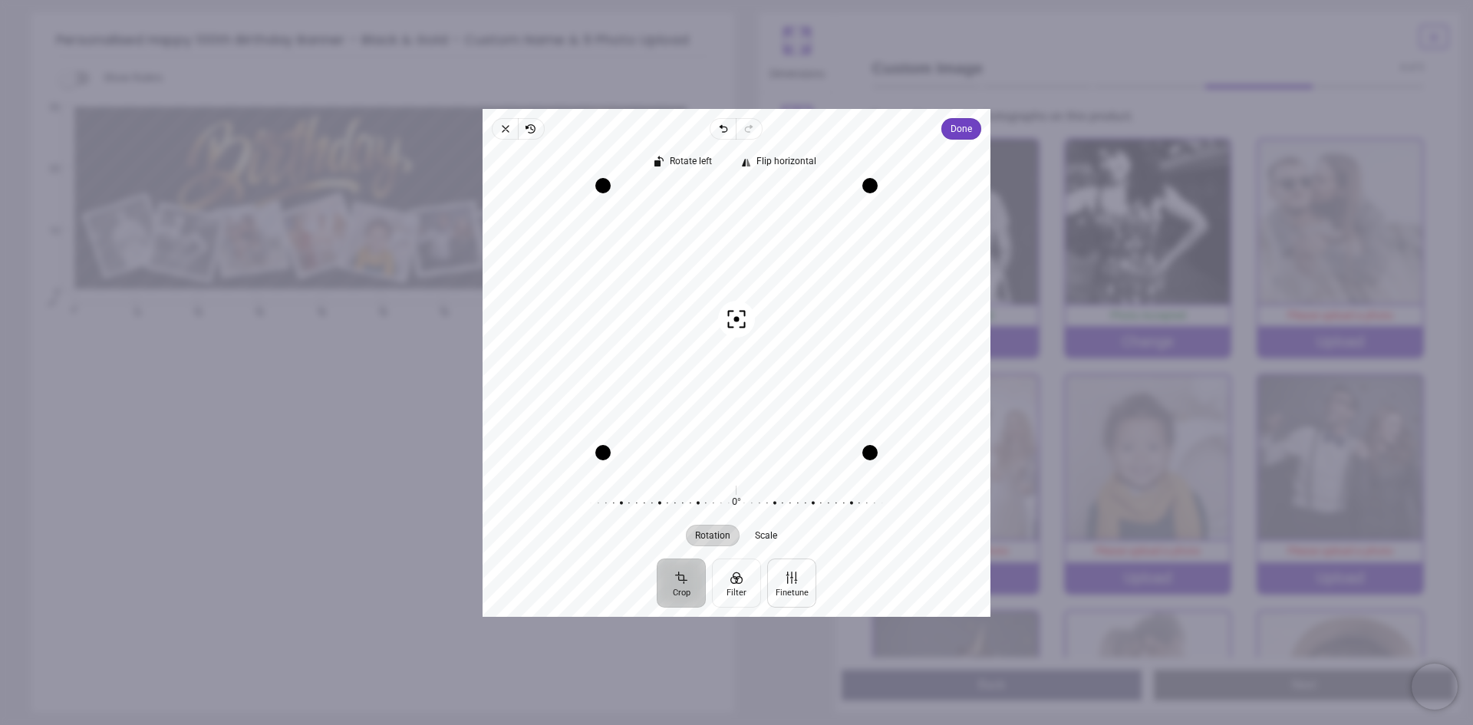
click at [791, 580] on button "Finetune" at bounding box center [791, 582] width 49 height 49
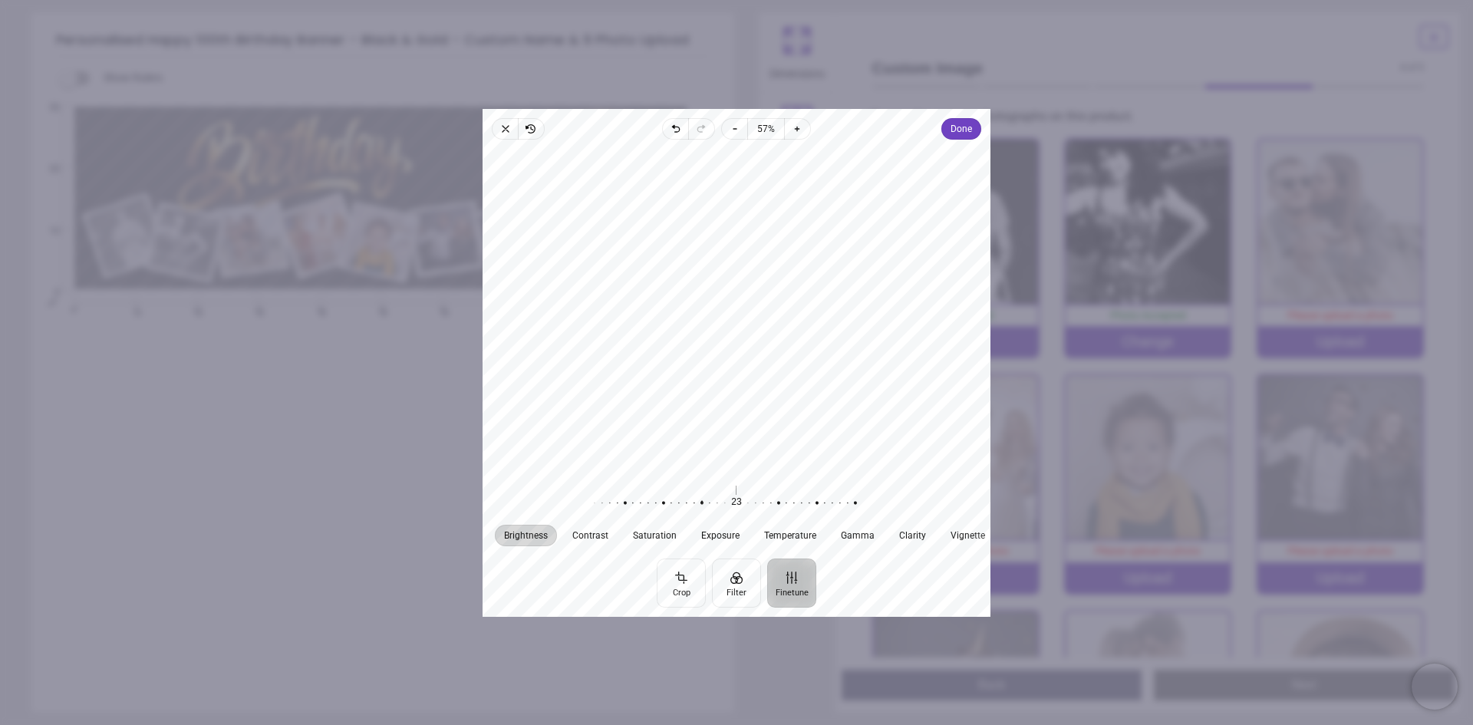
drag, startPoint x: 738, startPoint y: 500, endPoint x: 704, endPoint y: 494, distance: 34.9
click at [704, 494] on div at bounding box center [694, 502] width 295 height 43
click at [743, 574] on button "Filter" at bounding box center [736, 582] width 49 height 49
click at [826, 507] on div at bounding box center [827, 501] width 46 height 55
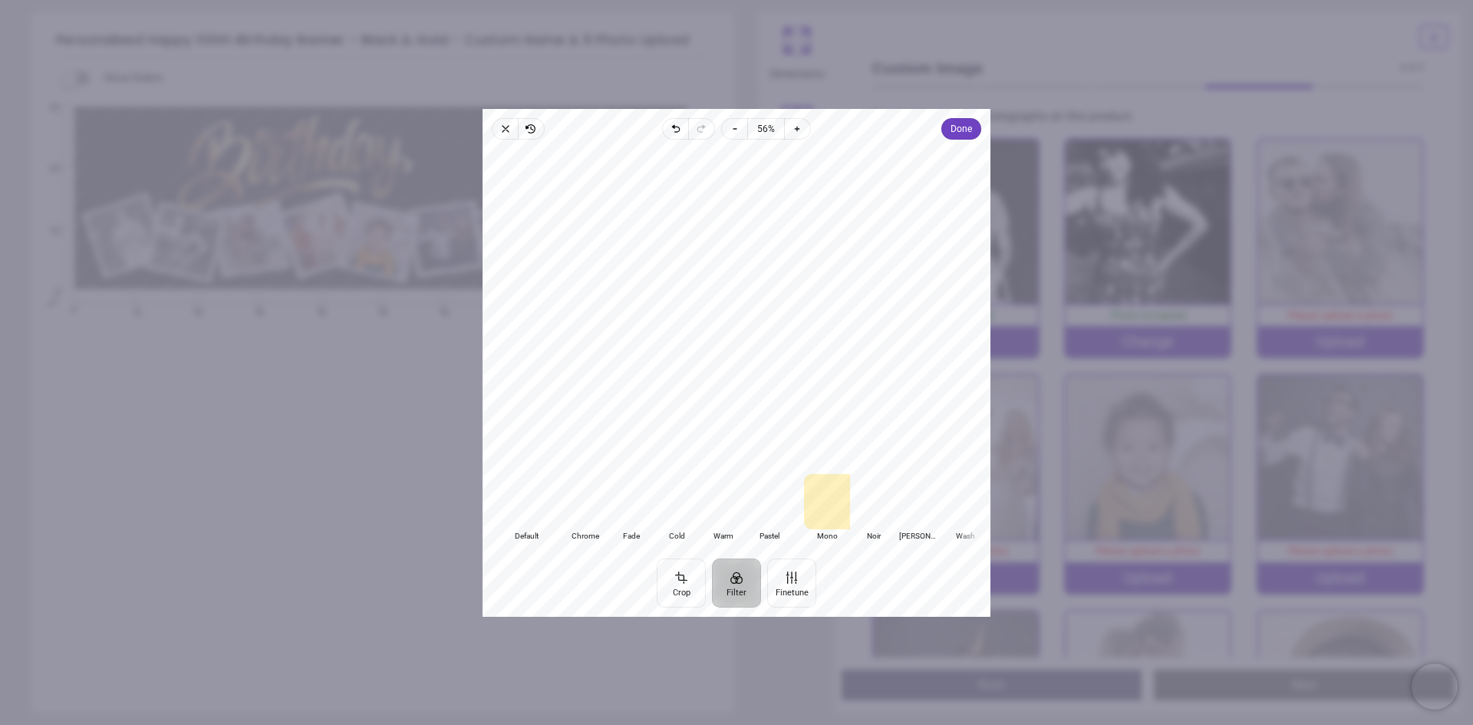
click at [881, 503] on div at bounding box center [873, 501] width 46 height 55
click at [919, 503] on div at bounding box center [919, 501] width 46 height 55
click at [929, 505] on div at bounding box center [932, 501] width 46 height 55
click at [794, 503] on div at bounding box center [793, 501] width 46 height 55
click at [960, 127] on span "Done" at bounding box center [961, 129] width 21 height 18
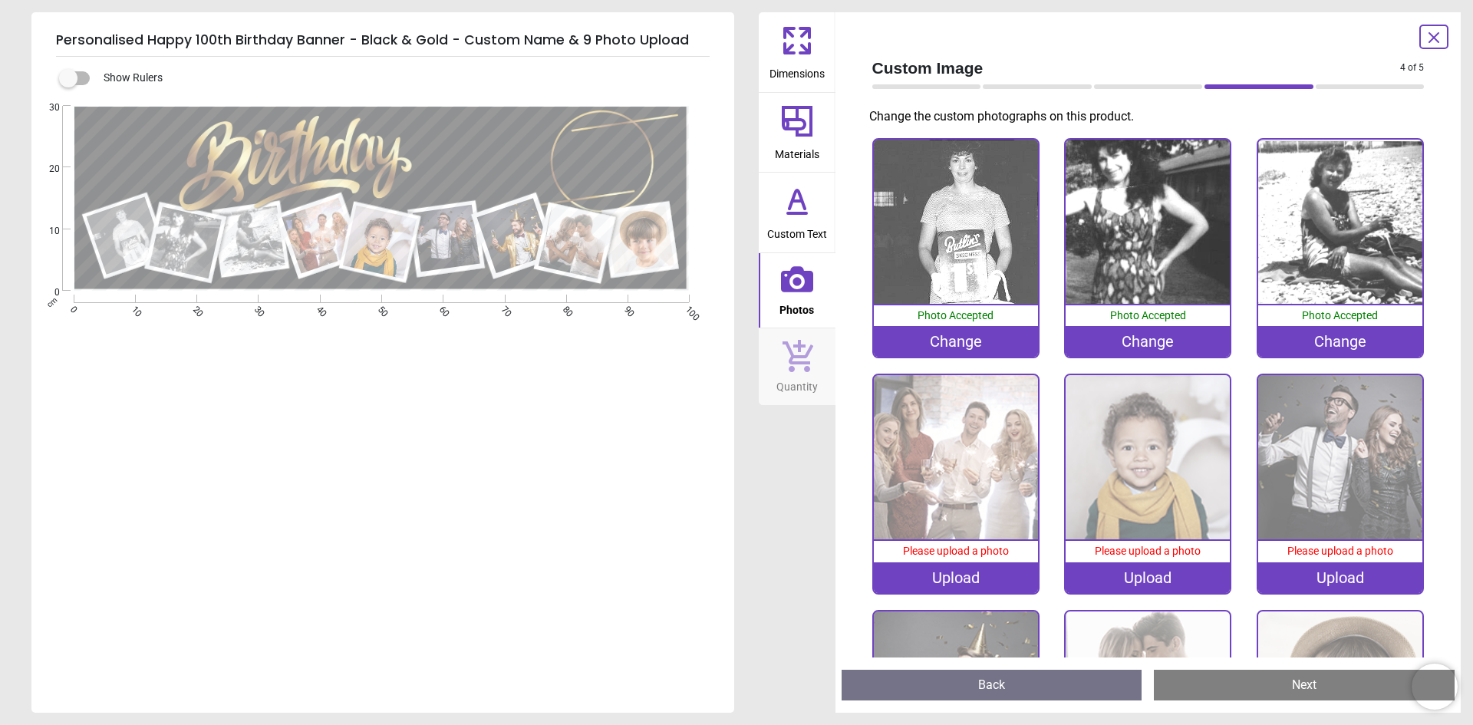
click at [957, 457] on img at bounding box center [956, 457] width 164 height 164
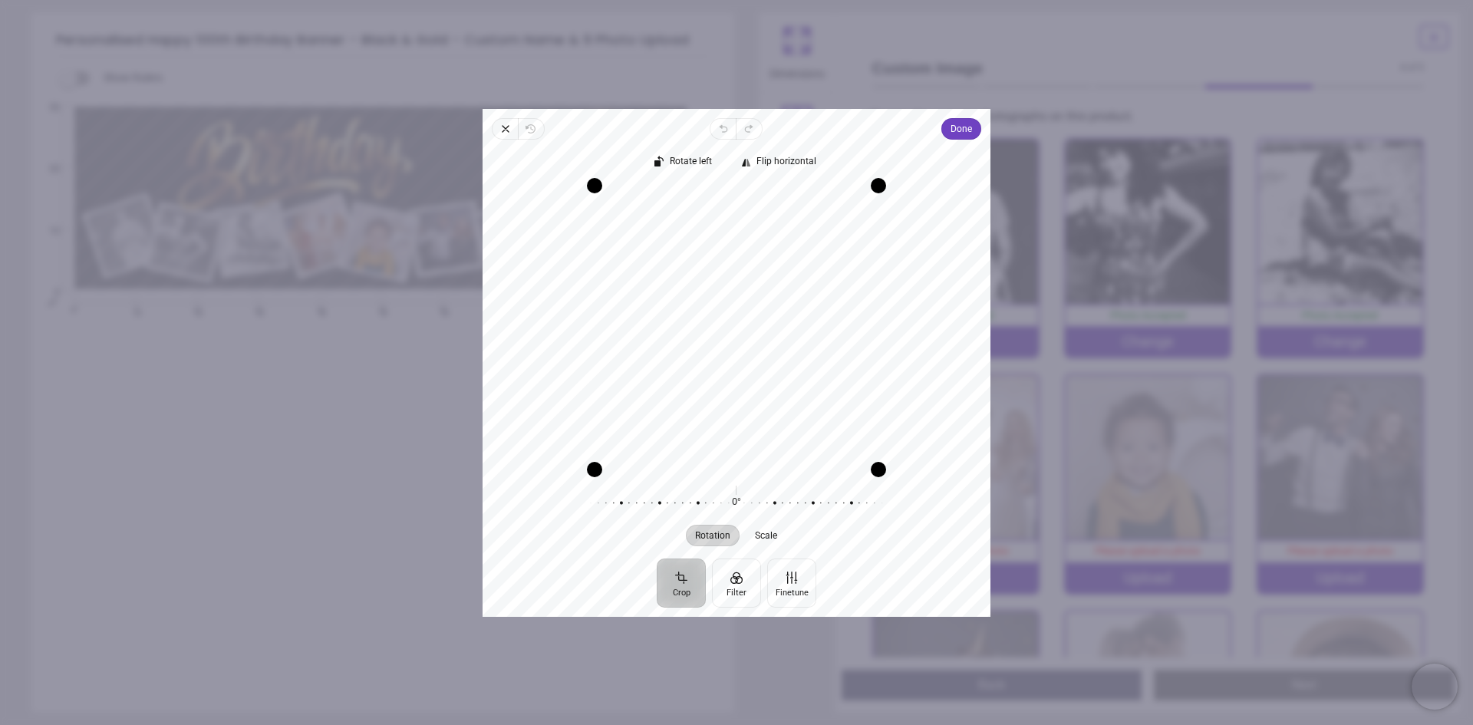
drag, startPoint x: 801, startPoint y: 267, endPoint x: 824, endPoint y: 345, distance: 81.6
click at [824, 345] on div "Recenter" at bounding box center [736, 327] width 483 height 284
click at [737, 573] on button "Filter" at bounding box center [736, 582] width 49 height 49
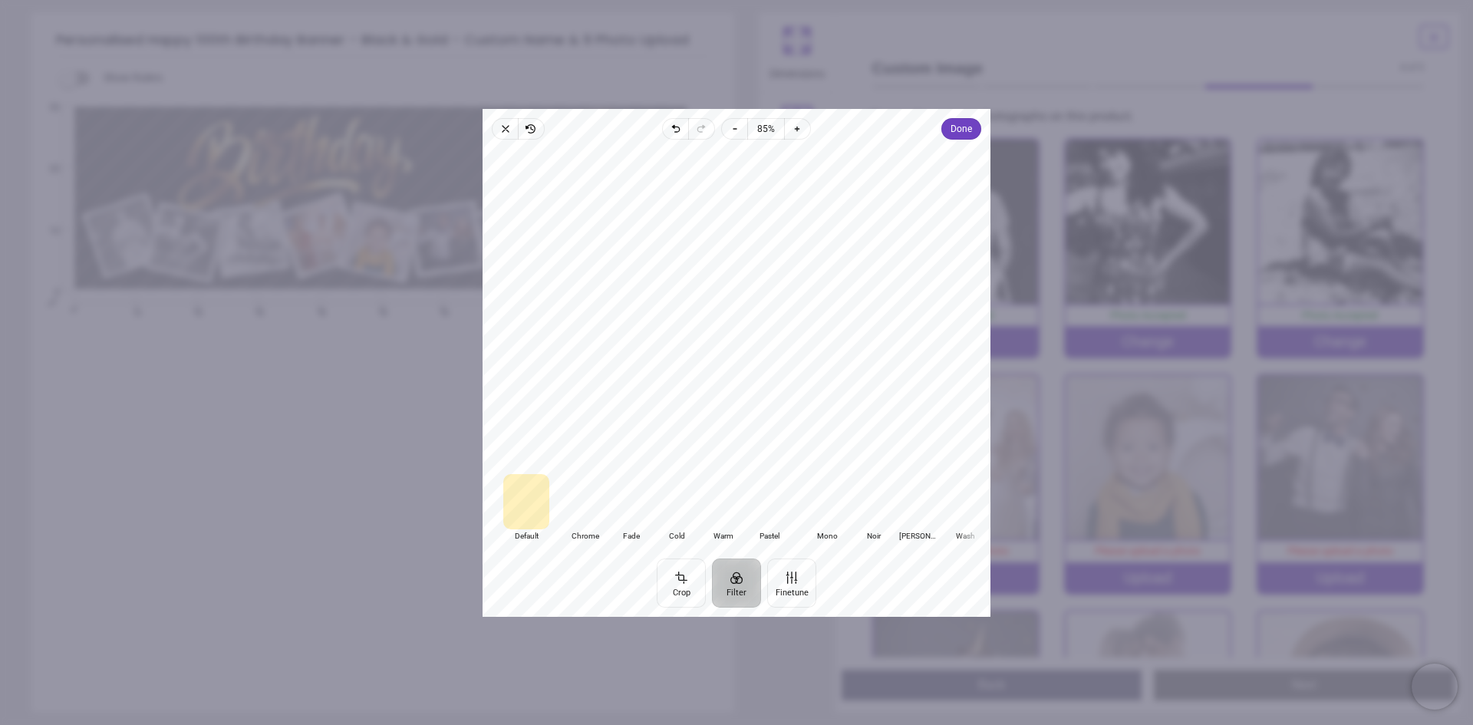
click at [777, 497] on div at bounding box center [769, 501] width 46 height 55
click at [836, 499] on div at bounding box center [827, 501] width 46 height 55
click at [879, 500] on div at bounding box center [873, 501] width 46 height 55
click at [919, 490] on div at bounding box center [919, 501] width 46 height 55
click at [959, 124] on span "Done" at bounding box center [961, 129] width 21 height 18
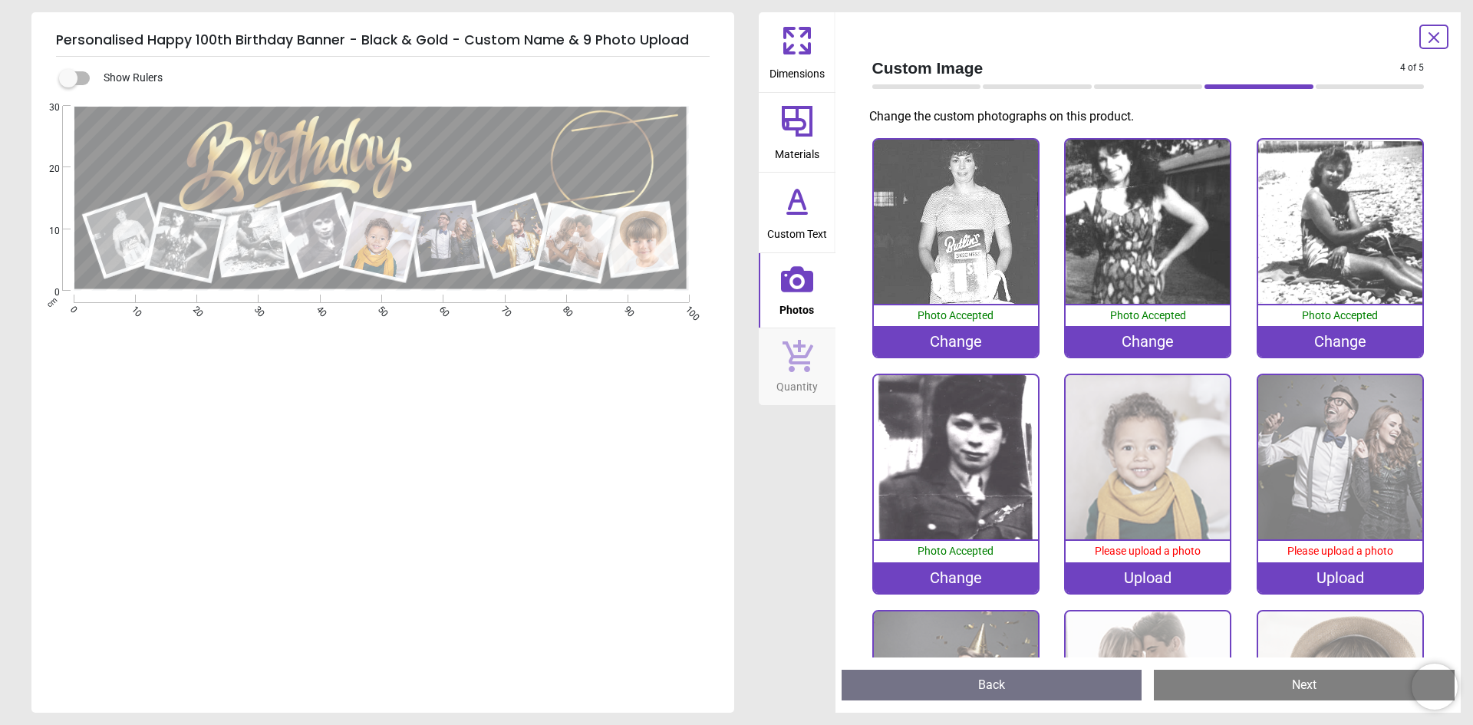
click at [1133, 454] on img at bounding box center [1148, 457] width 164 height 164
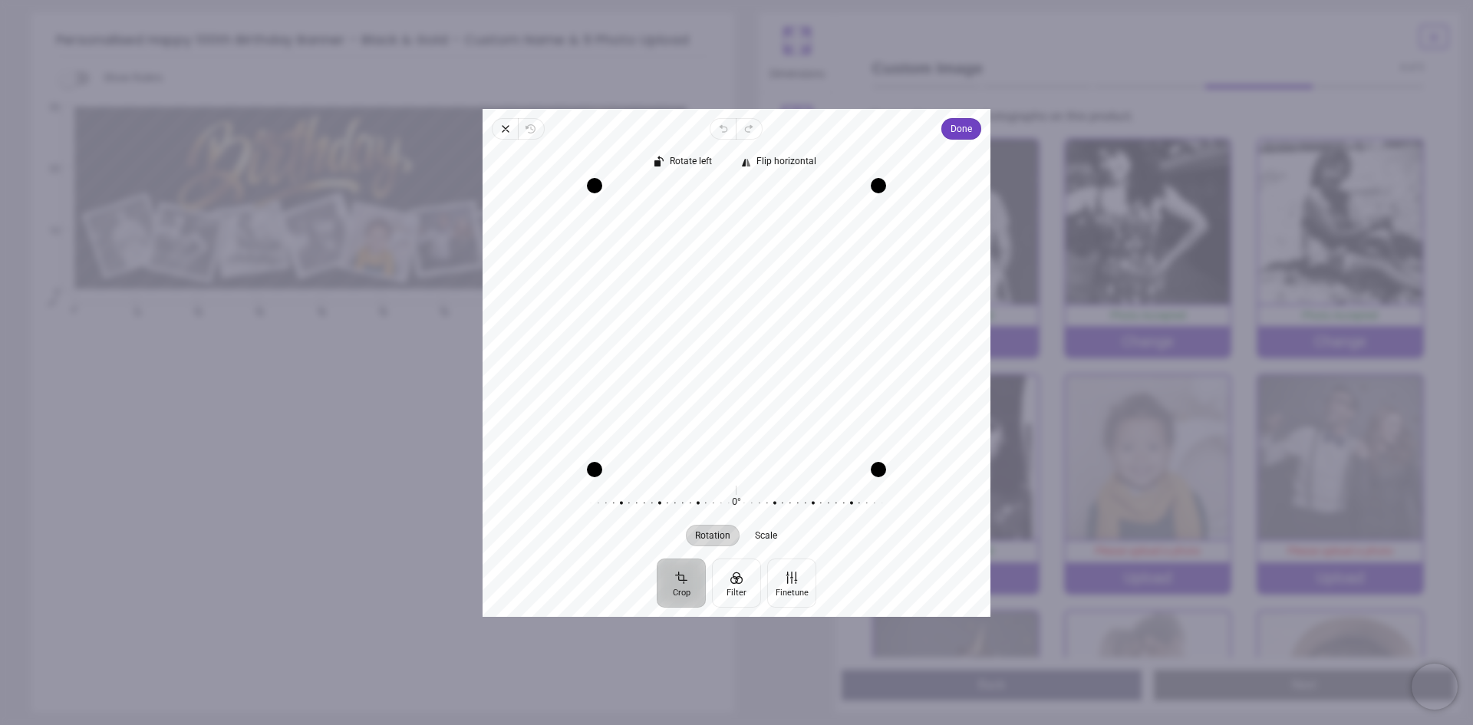
drag, startPoint x: 803, startPoint y: 268, endPoint x: 803, endPoint y: 345, distance: 77.5
click at [803, 345] on div "Recenter" at bounding box center [736, 327] width 483 height 284
click at [739, 573] on button "Filter" at bounding box center [736, 582] width 49 height 49
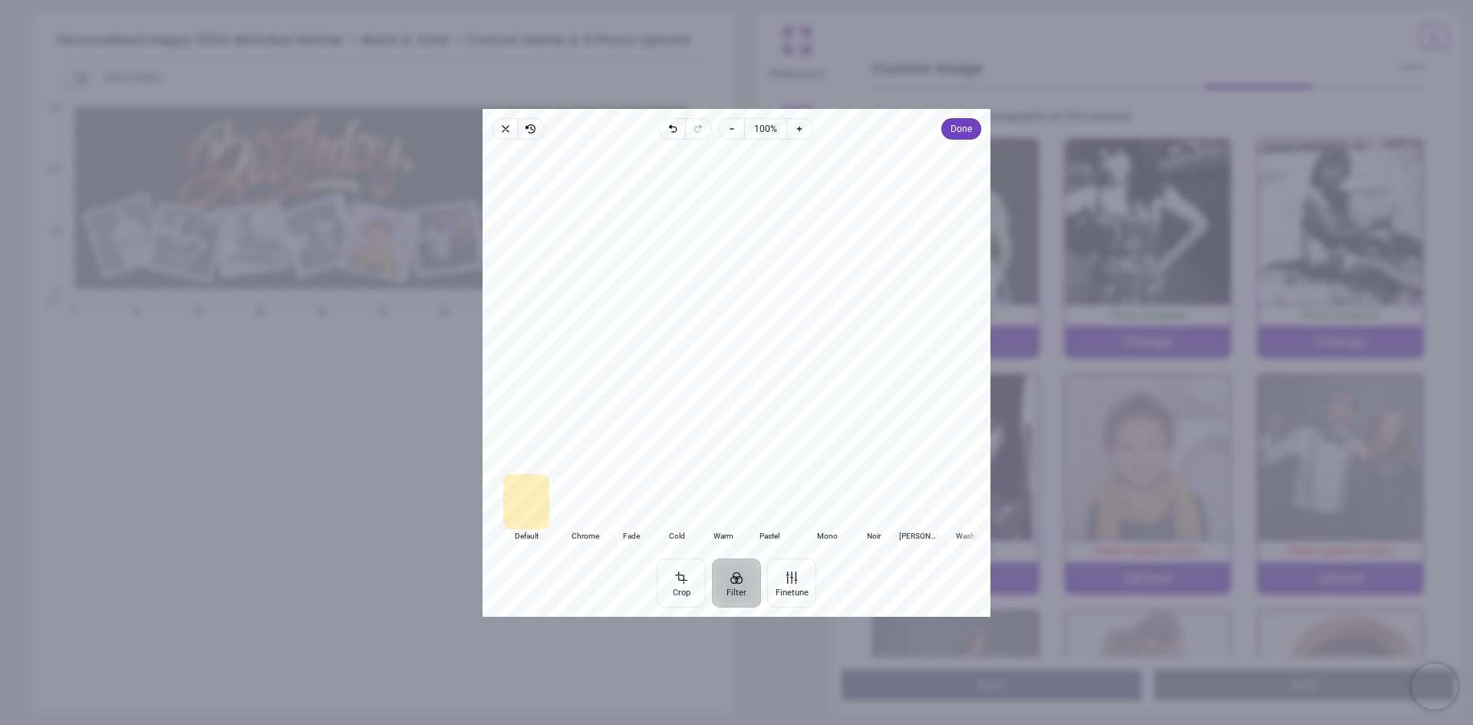
click at [829, 506] on div at bounding box center [827, 501] width 46 height 55
click at [874, 505] on div at bounding box center [873, 501] width 46 height 55
click at [917, 505] on div at bounding box center [919, 501] width 46 height 55
click at [789, 591] on button "Finetune" at bounding box center [791, 582] width 49 height 49
drag, startPoint x: 736, startPoint y: 498, endPoint x: 721, endPoint y: 499, distance: 14.6
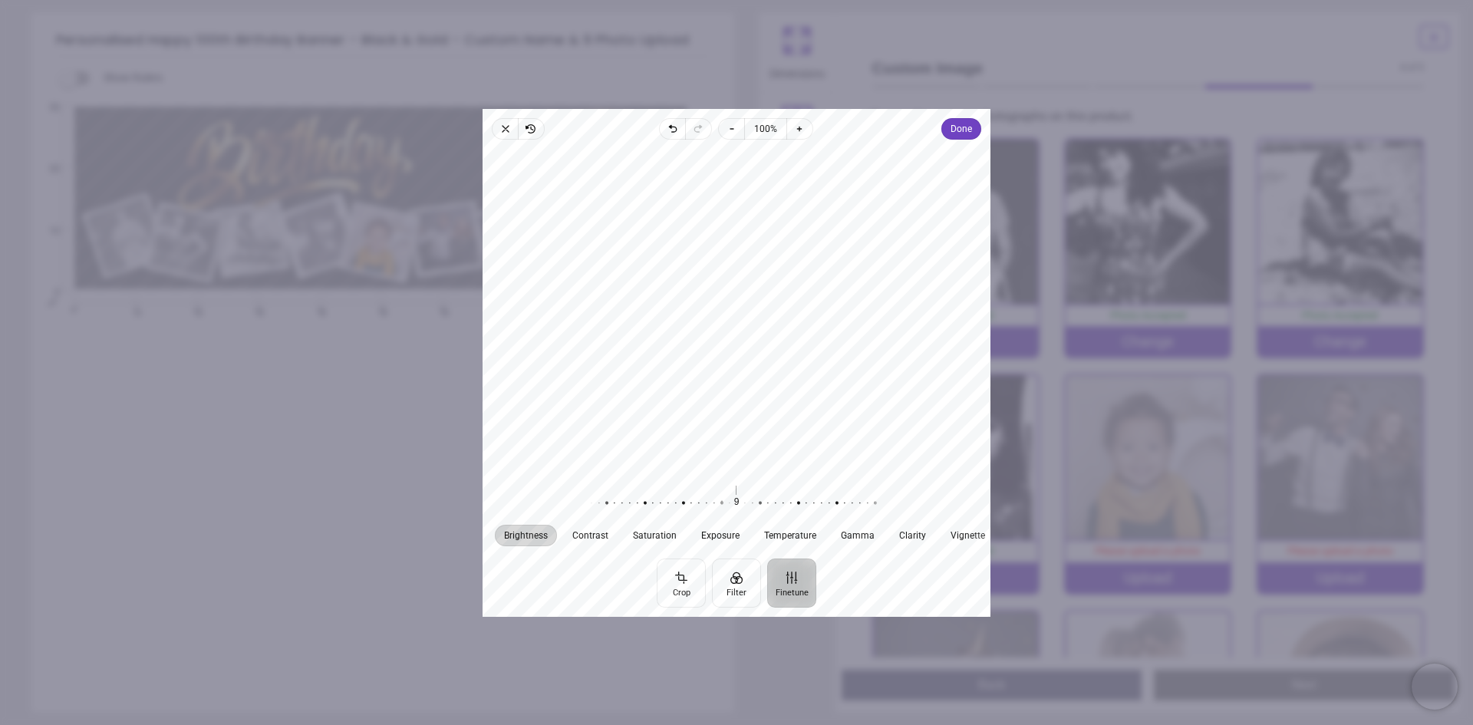
click at [721, 499] on div at bounding box center [714, 502] width 295 height 43
click at [962, 127] on span "Done" at bounding box center [961, 129] width 21 height 18
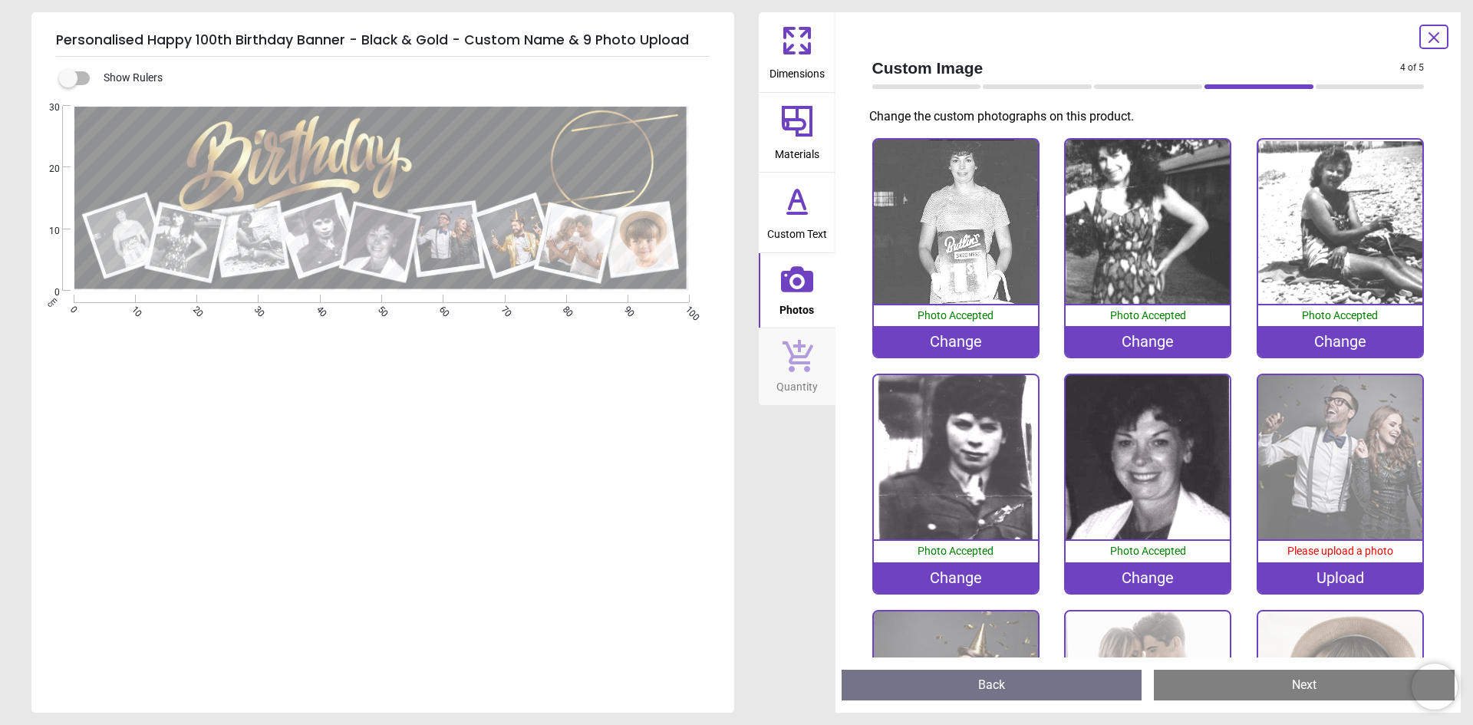
click at [1335, 449] on img at bounding box center [1340, 457] width 164 height 164
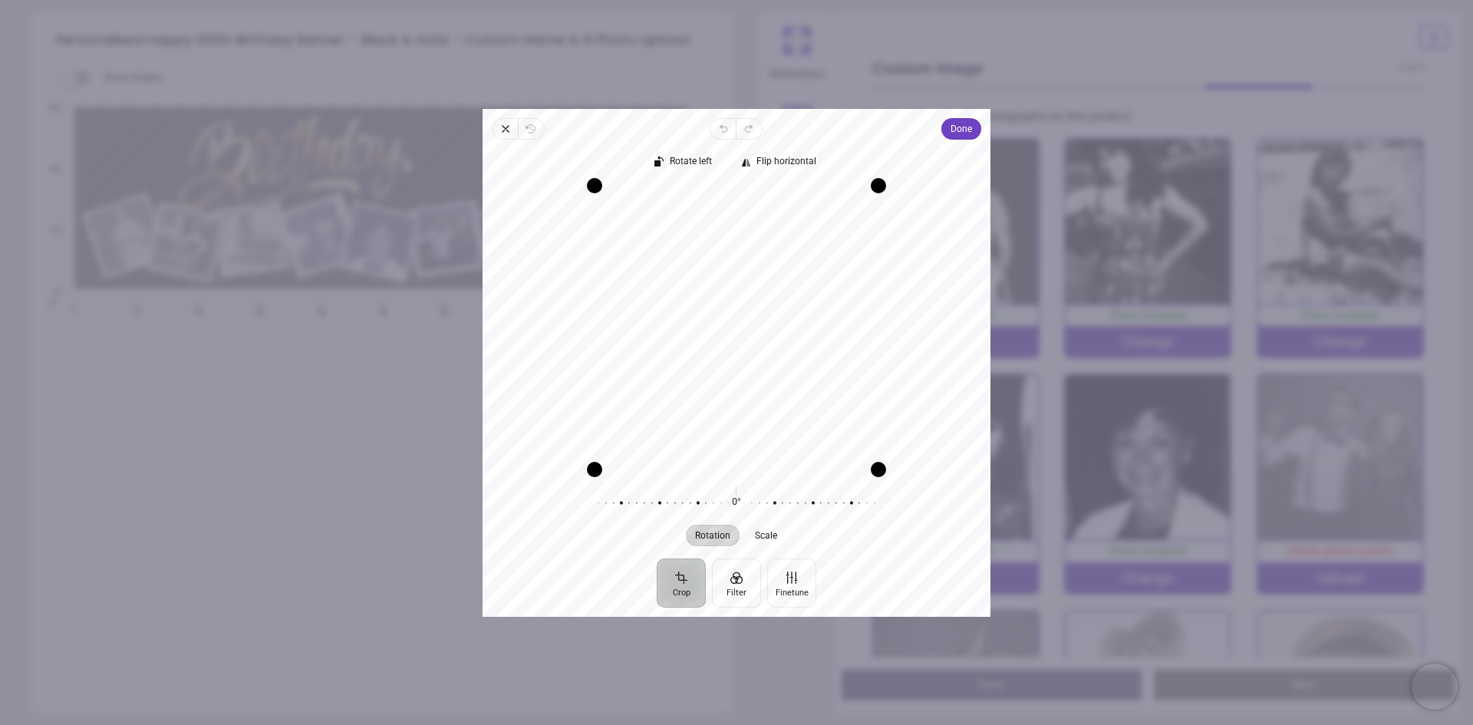
click at [684, 582] on button "Crop" at bounding box center [681, 582] width 49 height 49
drag, startPoint x: 605, startPoint y: 189, endPoint x: 791, endPoint y: 226, distance: 190.2
click at [791, 226] on div "Recenter" at bounding box center [736, 327] width 483 height 284
drag, startPoint x: 779, startPoint y: 281, endPoint x: 779, endPoint y: 226, distance: 54.5
click at [779, 226] on div "Drag edge t" at bounding box center [785, 227] width 242 height 15
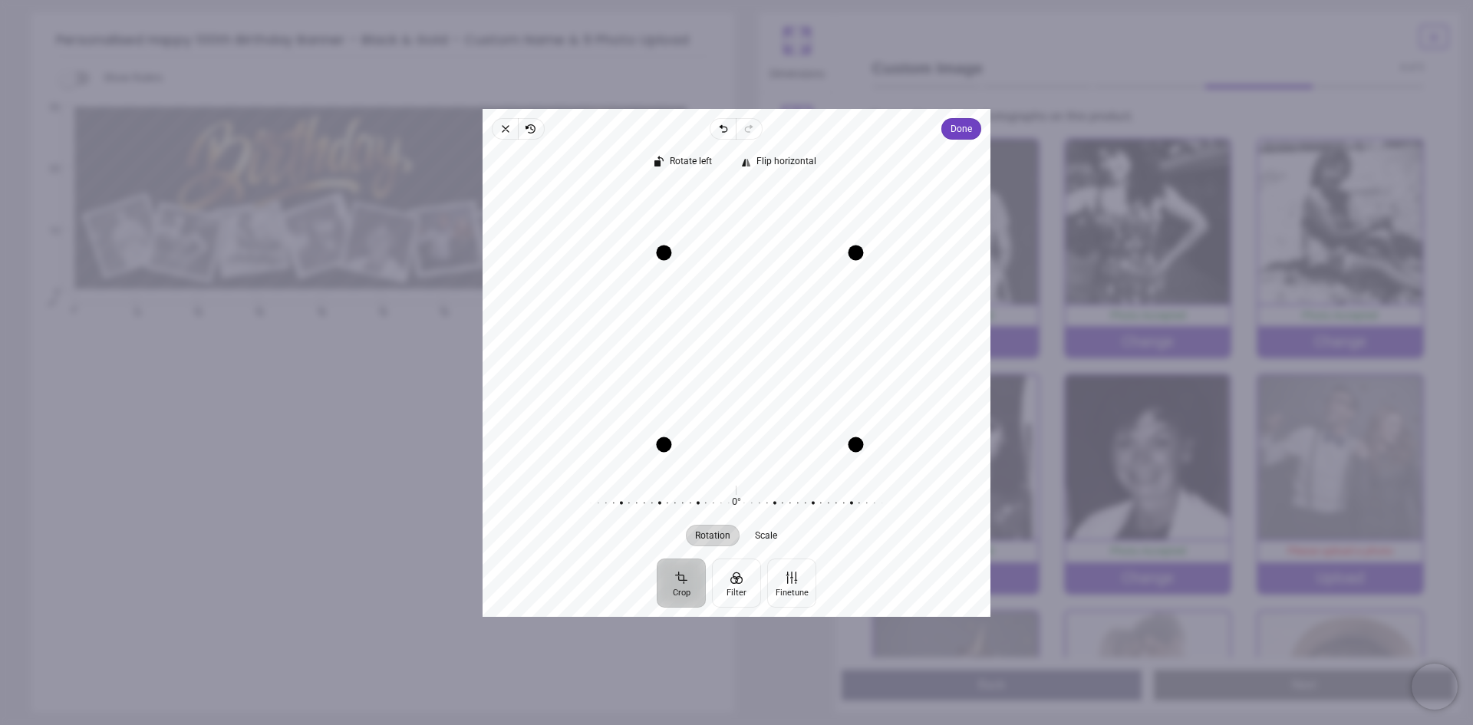
drag, startPoint x: 908, startPoint y: 350, endPoint x: 852, endPoint y: 342, distance: 56.5
click at [858, 340] on div "Drag edge r" at bounding box center [856, 348] width 15 height 192
click at [761, 347] on circle "button" at bounding box center [759, 347] width 5 height 5
drag, startPoint x: 592, startPoint y: 332, endPoint x: 673, endPoint y: 330, distance: 81.4
click at [673, 330] on div "Drag edge l" at bounding box center [675, 327] width 15 height 203
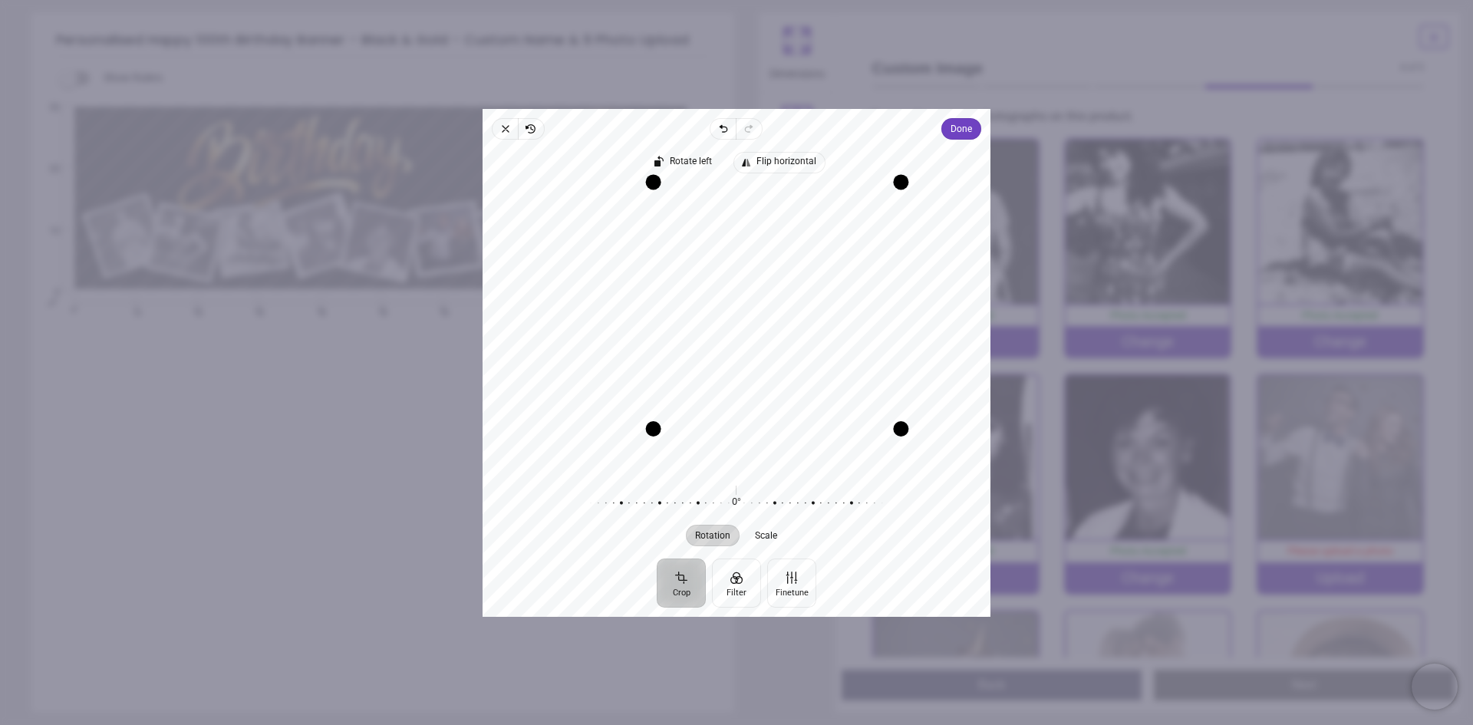
drag, startPoint x: 753, startPoint y: 224, endPoint x: 740, endPoint y: 169, distance: 56.6
click at [740, 169] on div "Rotate left Flip horizontal Recenter Rotation Scale 0° Reset" at bounding box center [737, 349] width 508 height 419
drag, startPoint x: 901, startPoint y: 318, endPoint x: 875, endPoint y: 317, distance: 26.1
click at [875, 317] on div "Drag edge r" at bounding box center [873, 307] width 15 height 217
drag, startPoint x: 752, startPoint y: 199, endPoint x: 752, endPoint y: 156, distance: 43.0
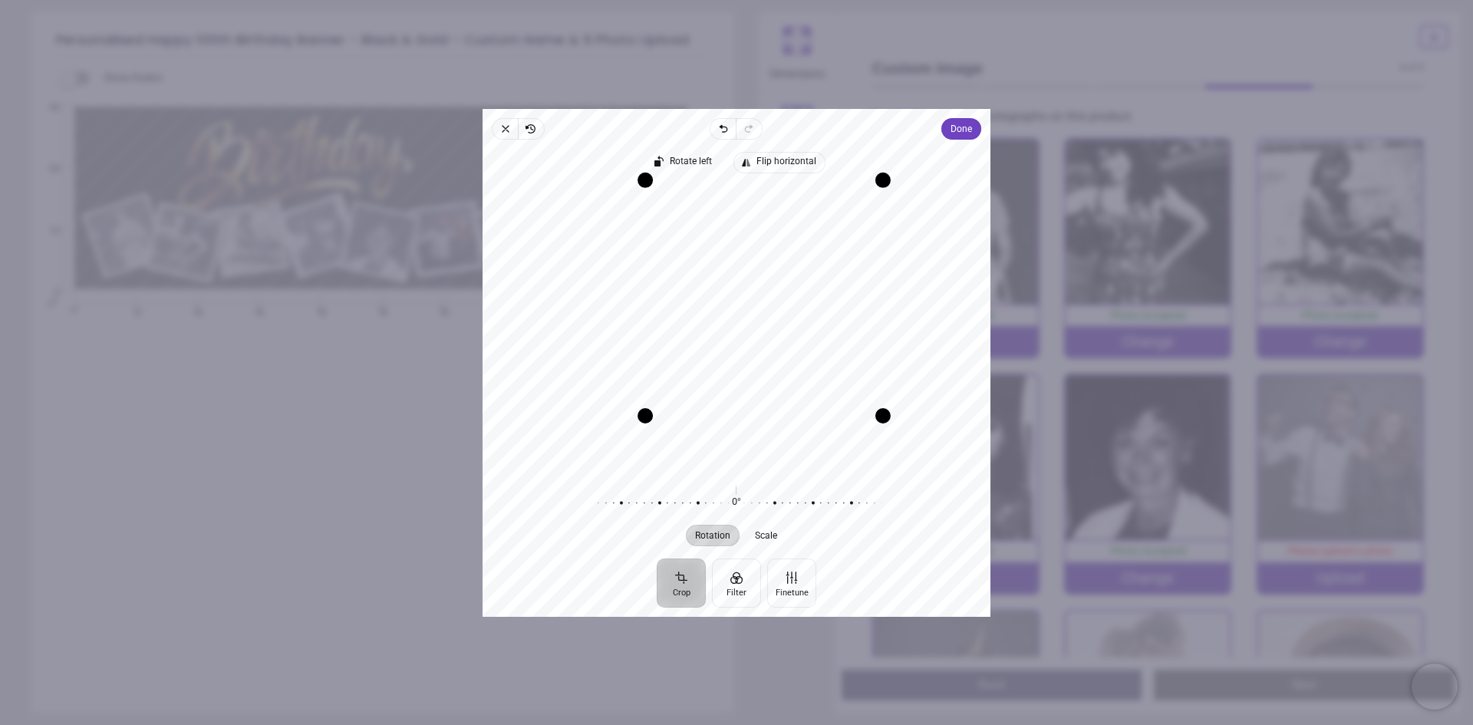
click at [752, 156] on div "Rotate left Flip horizontal Recenter Rotation Scale 0° Reset" at bounding box center [737, 349] width 508 height 419
click at [738, 582] on button "Filter" at bounding box center [736, 582] width 49 height 49
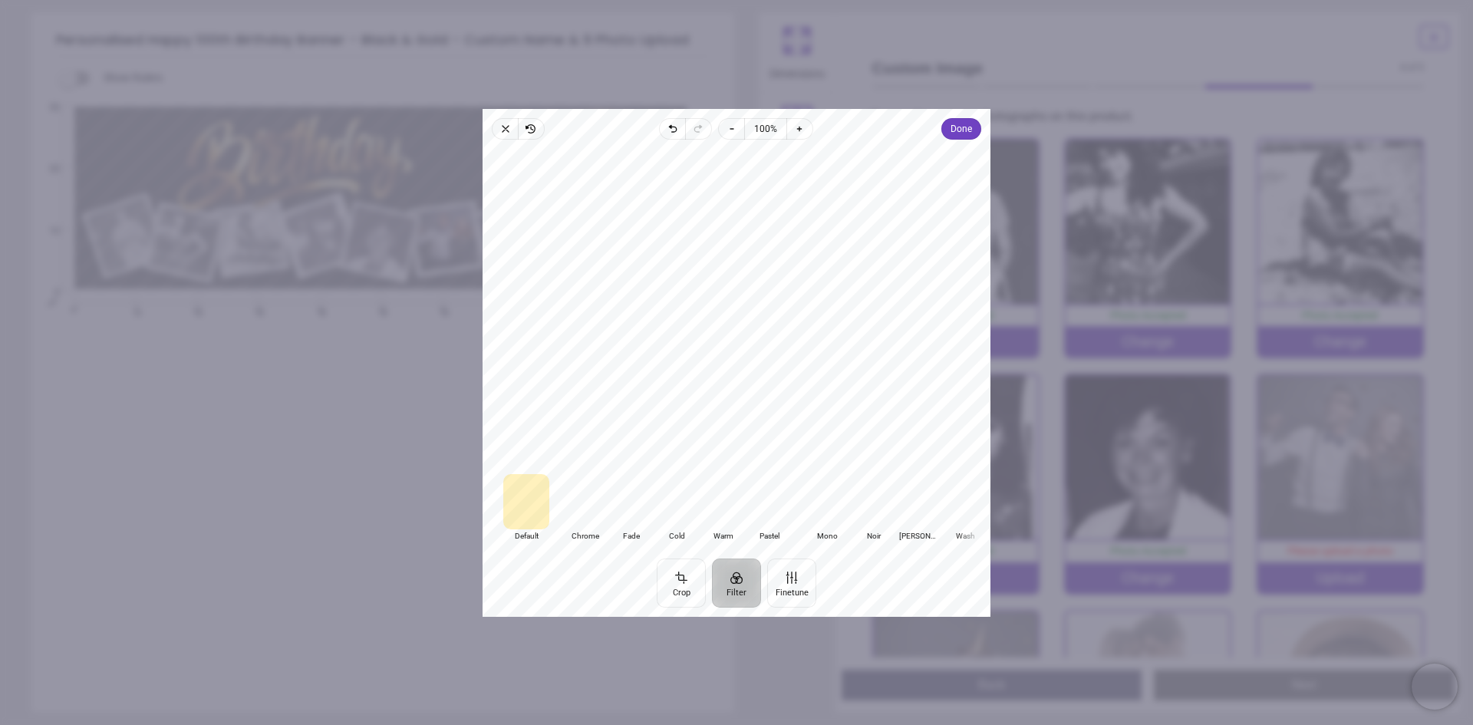
click at [827, 498] on div at bounding box center [827, 501] width 46 height 55
click at [882, 494] on div at bounding box center [873, 501] width 46 height 55
click at [966, 129] on span "Done" at bounding box center [961, 129] width 21 height 18
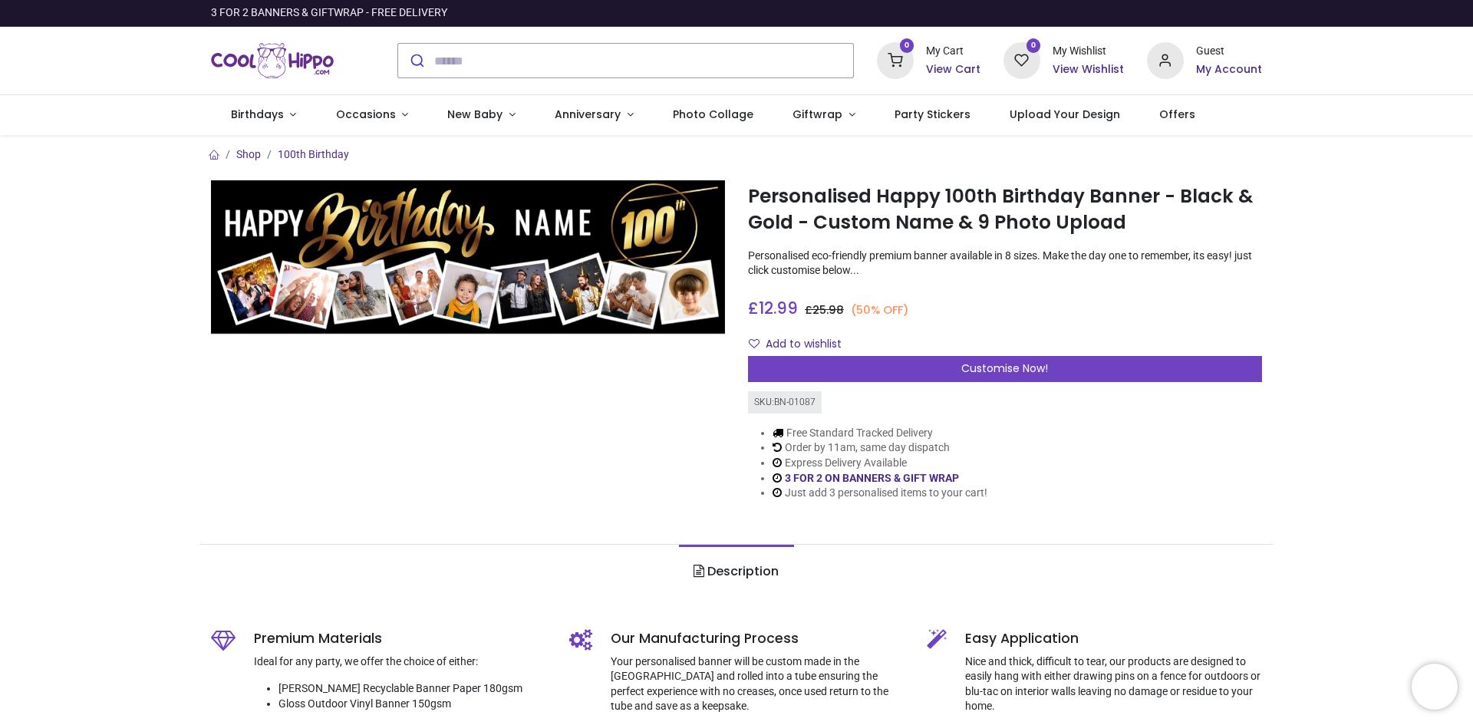
click at [1228, 64] on h6 "My Account" at bounding box center [1229, 69] width 66 height 15
click at [1016, 368] on span "Customise Now!" at bounding box center [1004, 368] width 87 height 15
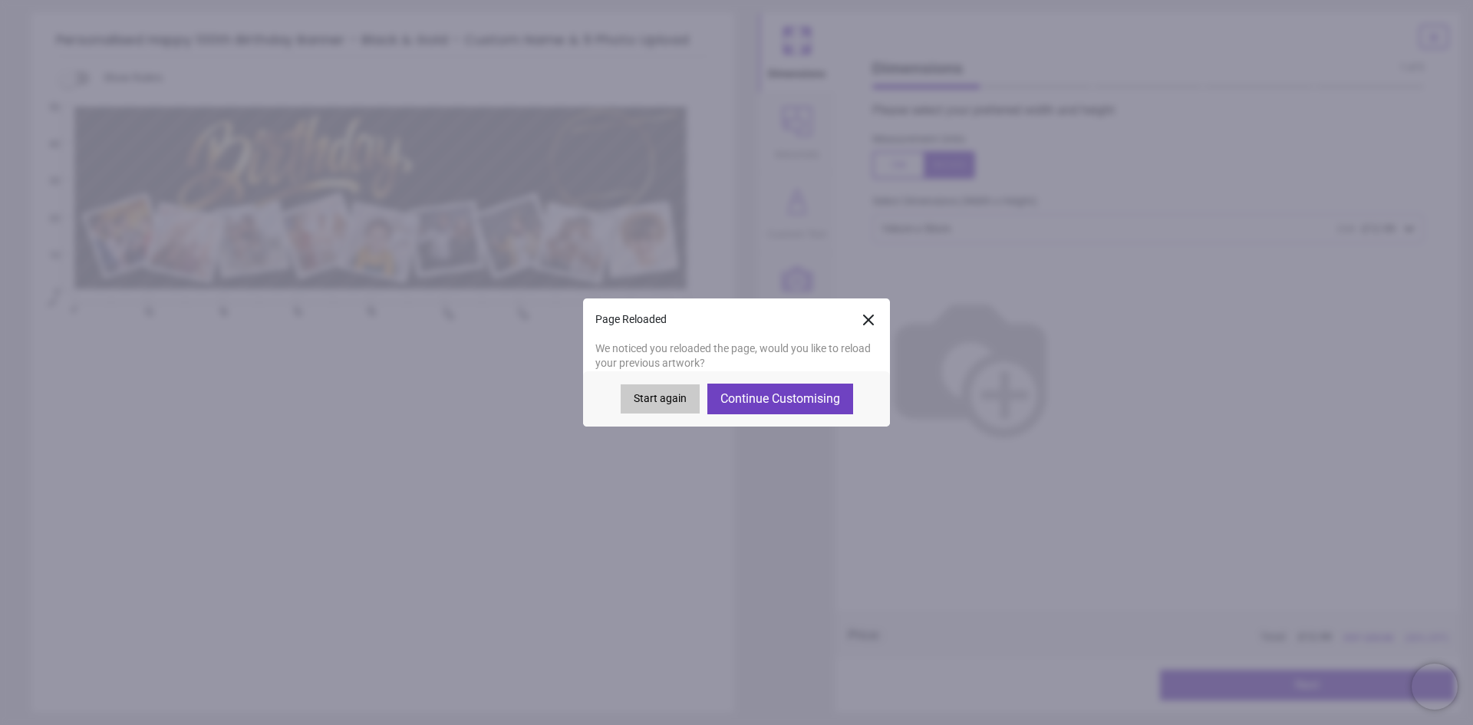
click at [790, 389] on button "Continue Customising" at bounding box center [780, 399] width 146 height 31
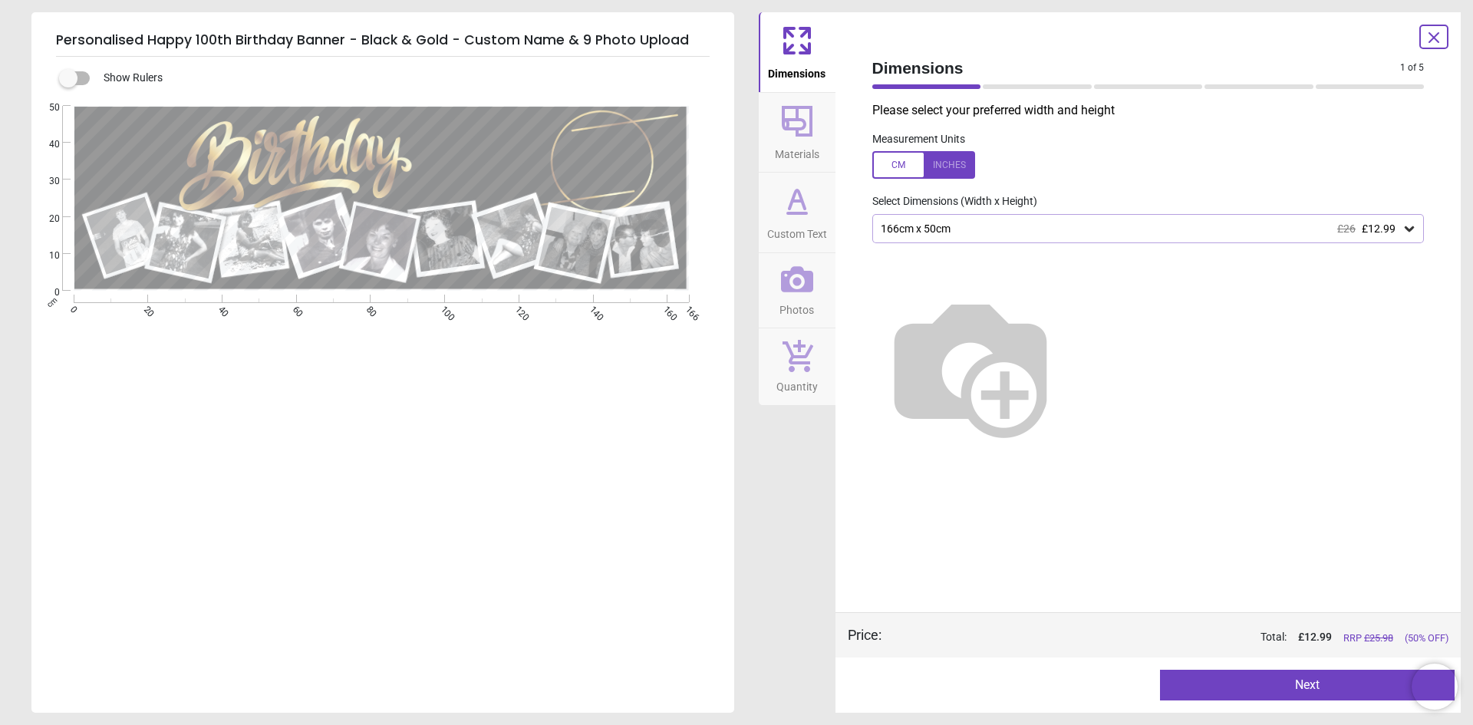
type textarea "**********"
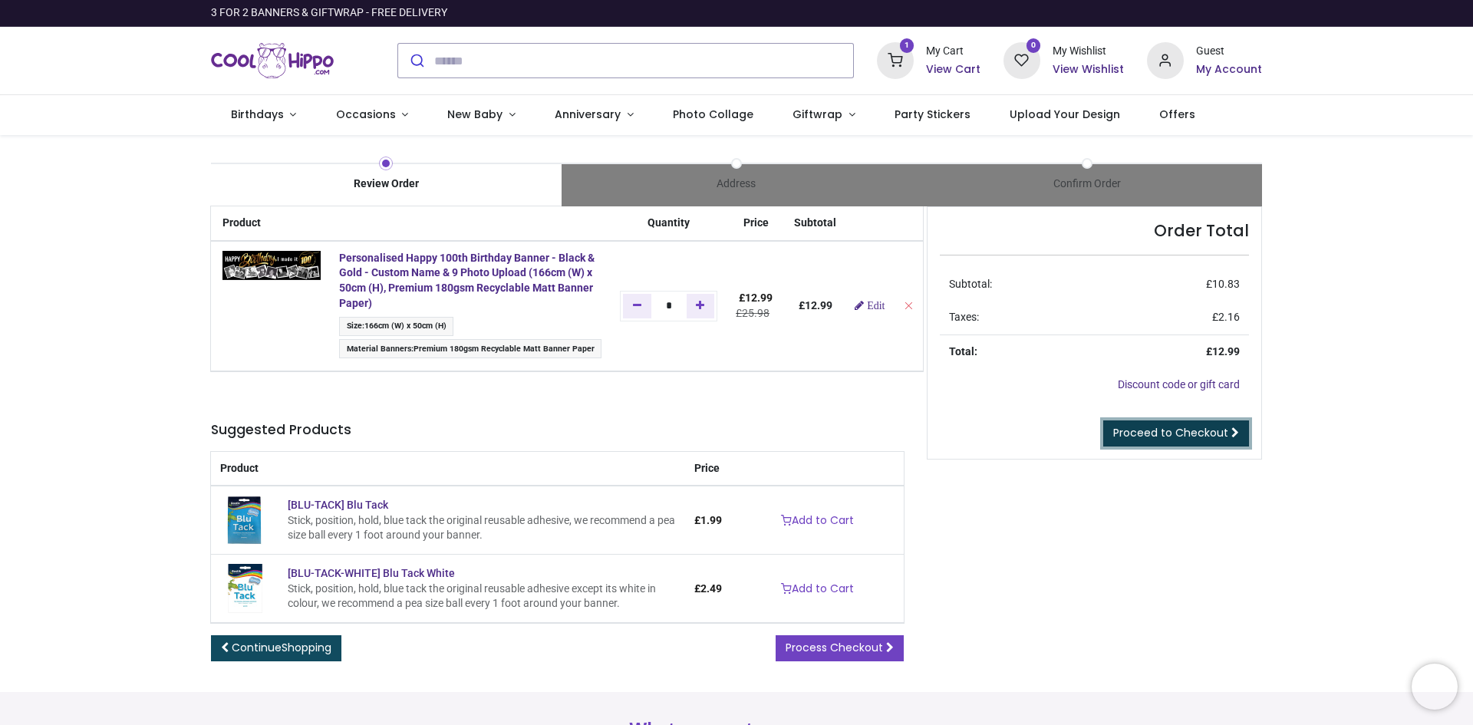
click at [1177, 436] on span "Proceed to Checkout" at bounding box center [1170, 432] width 115 height 15
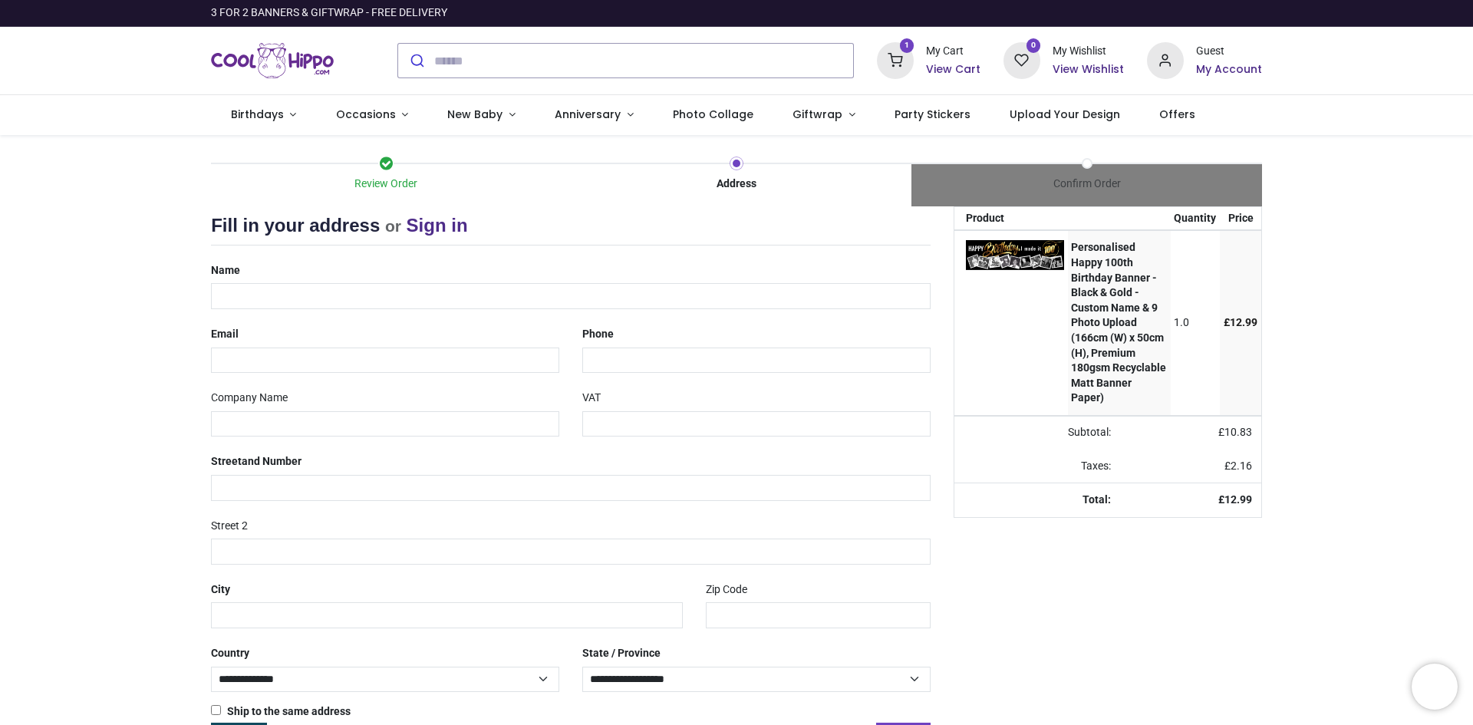
select select "***"
click at [268, 293] on input "text" at bounding box center [571, 296] width 720 height 26
type input "**********"
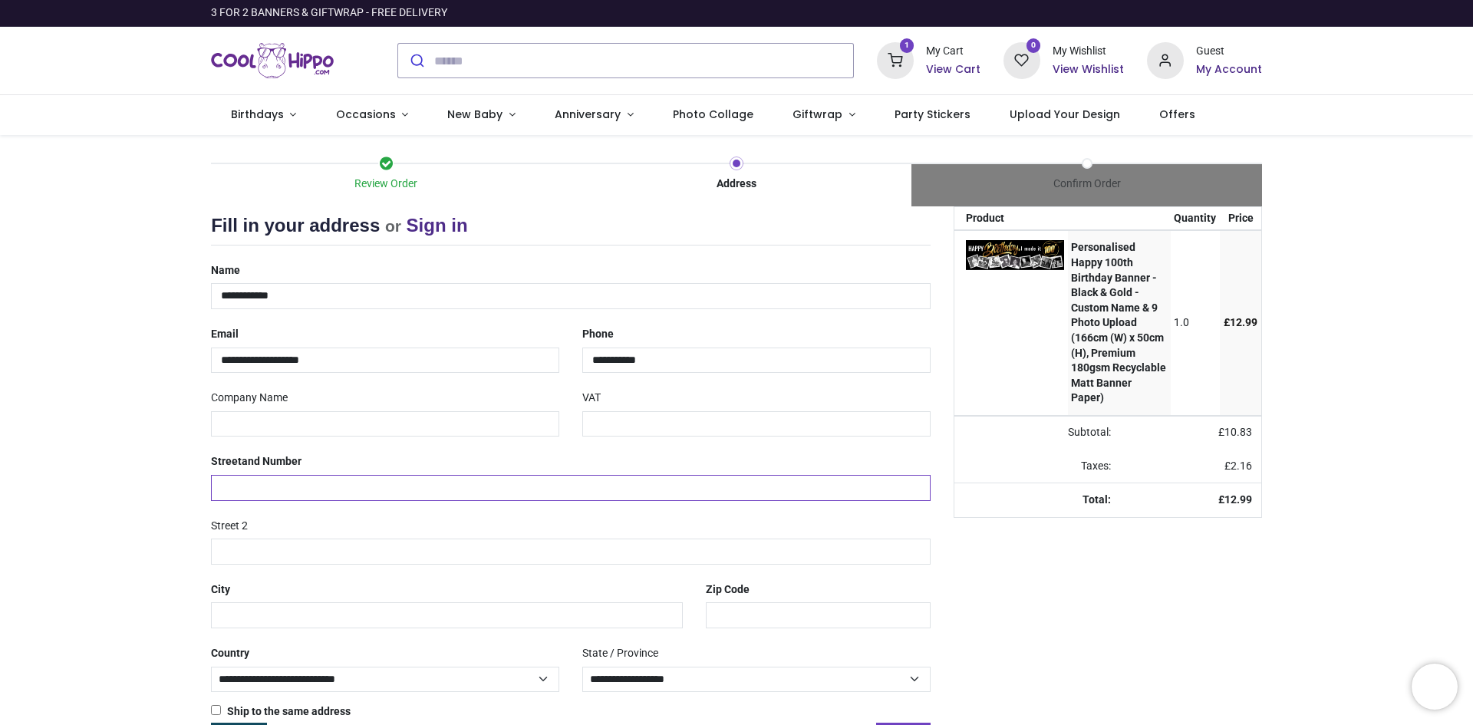
type input "**********"
type input "********"
type input "*********"
type input "*******"
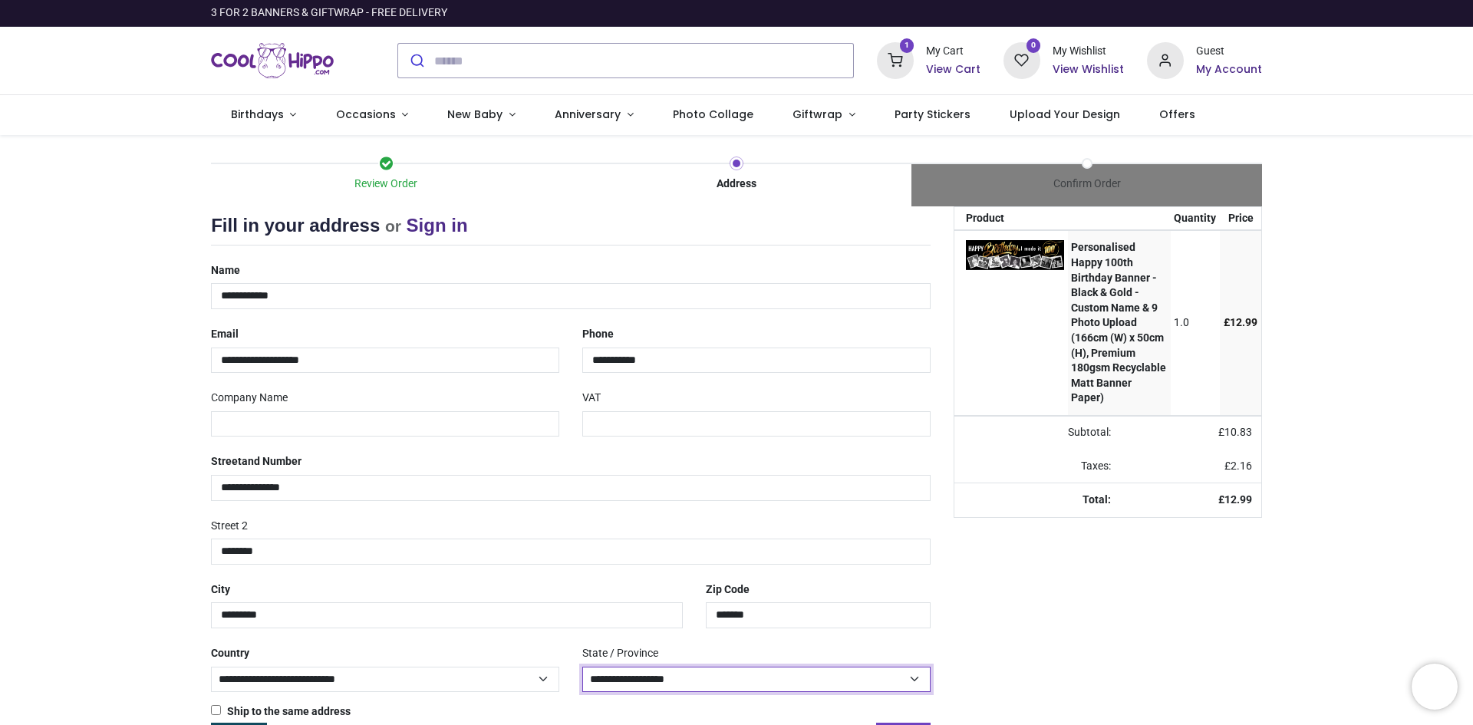
select select "***"
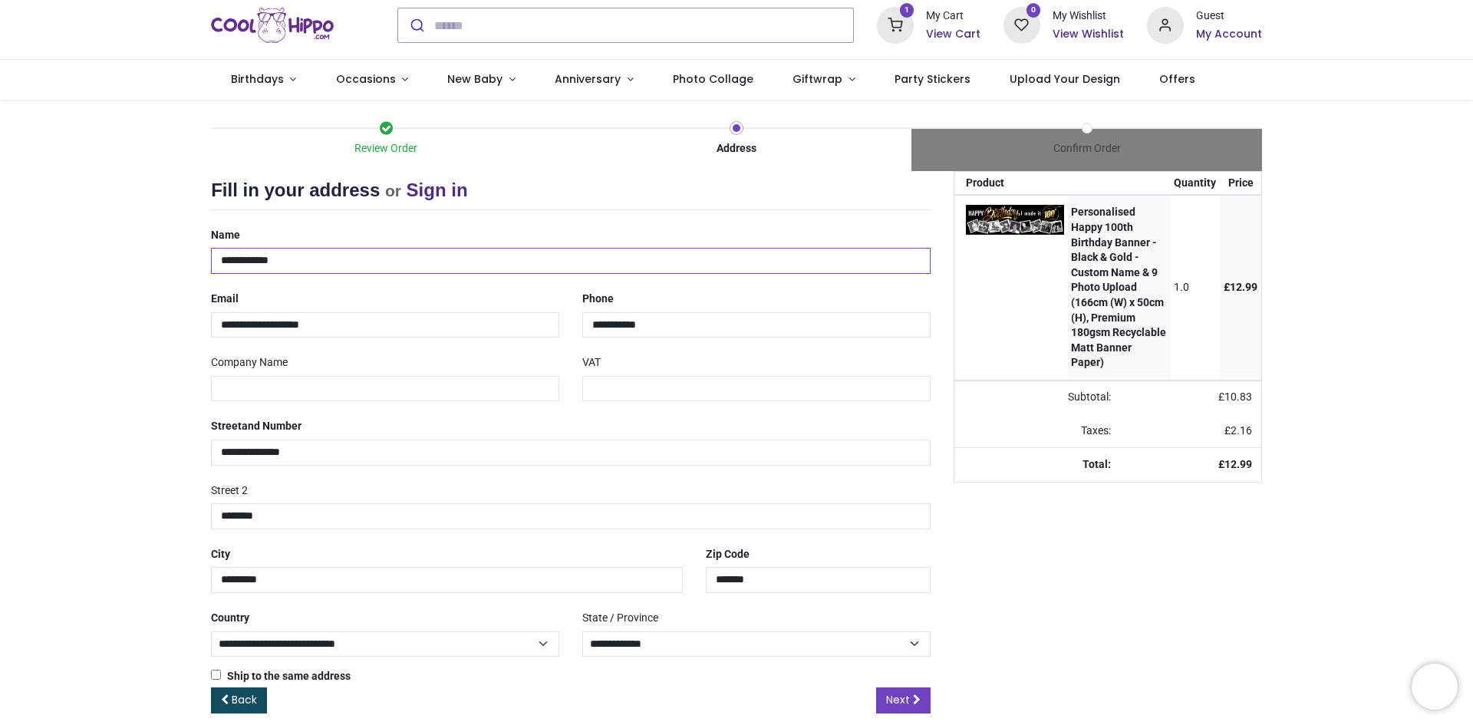
scroll to position [54, 0]
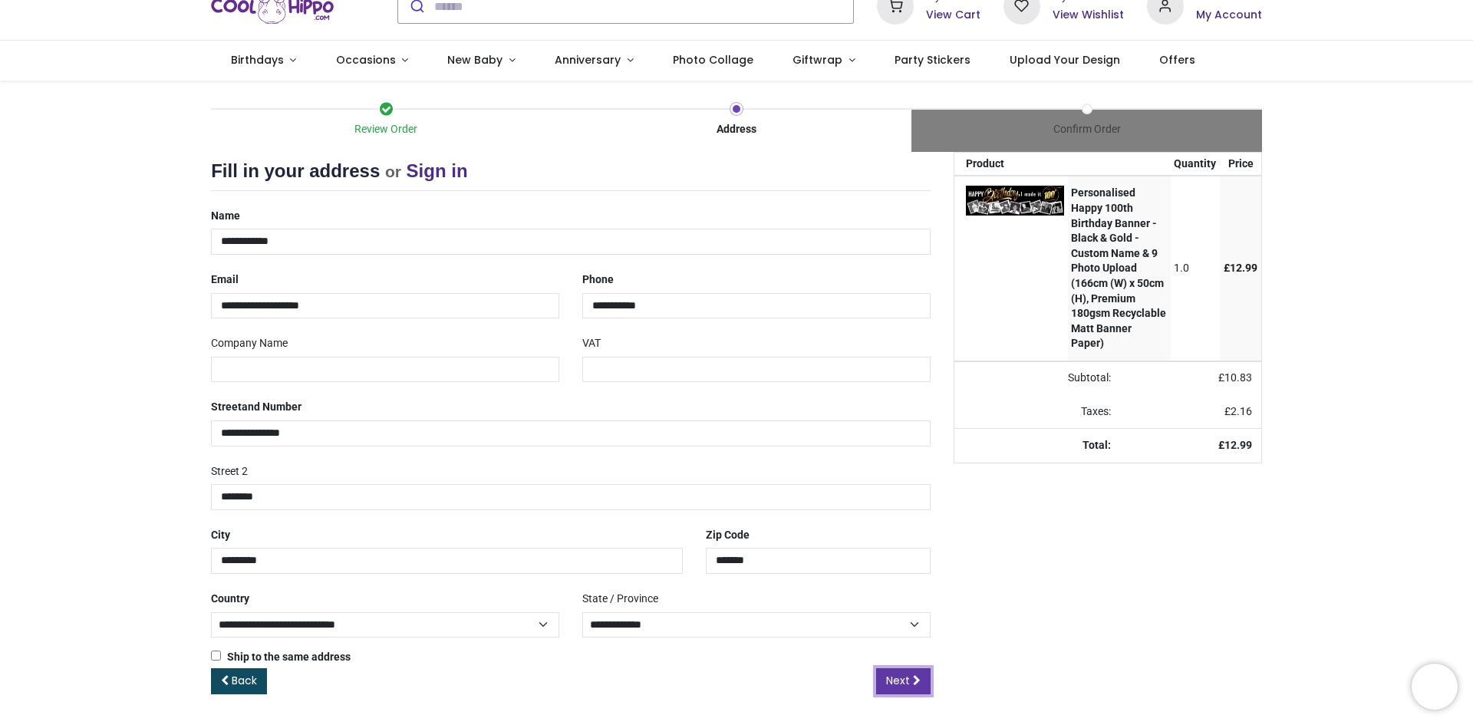
click at [900, 680] on span "Next" at bounding box center [898, 680] width 24 height 15
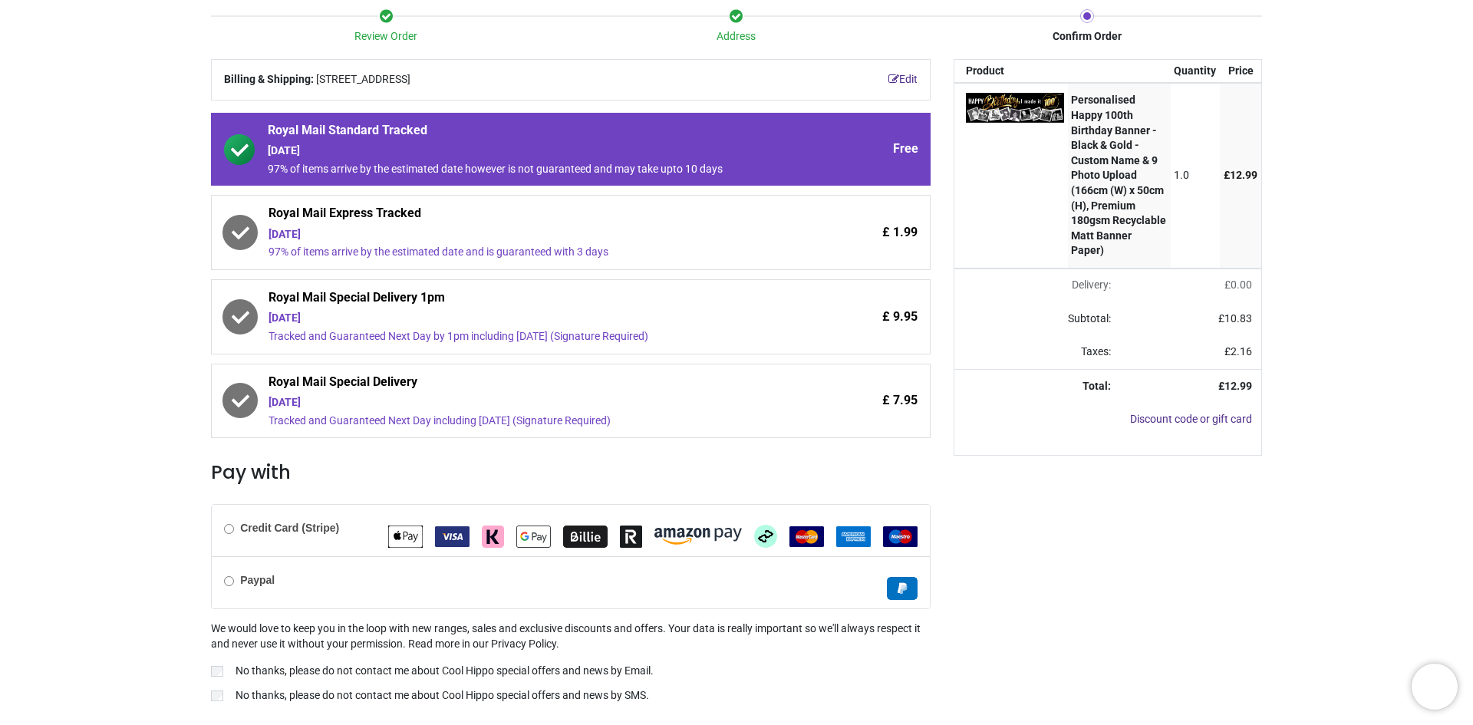
scroll to position [190, 0]
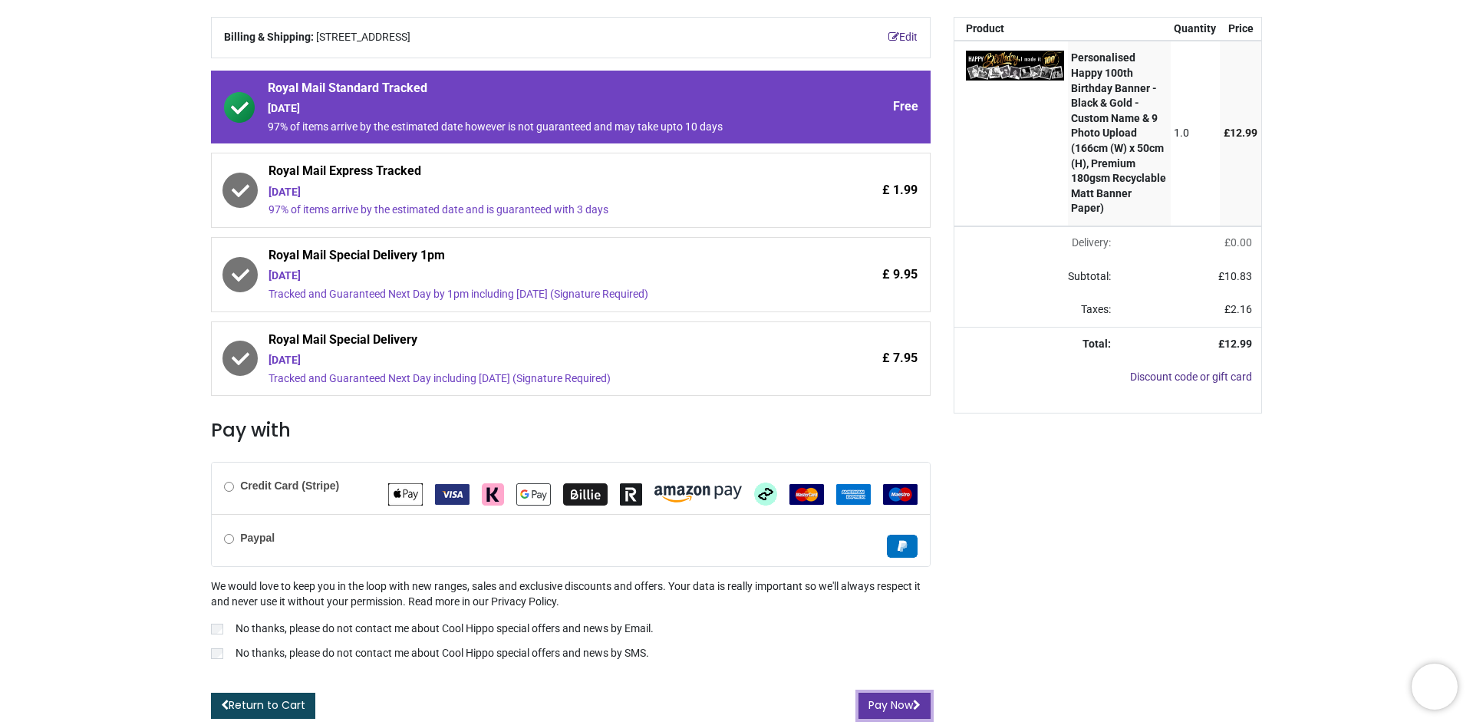
click at [895, 702] on button "Pay Now" at bounding box center [895, 706] width 72 height 26
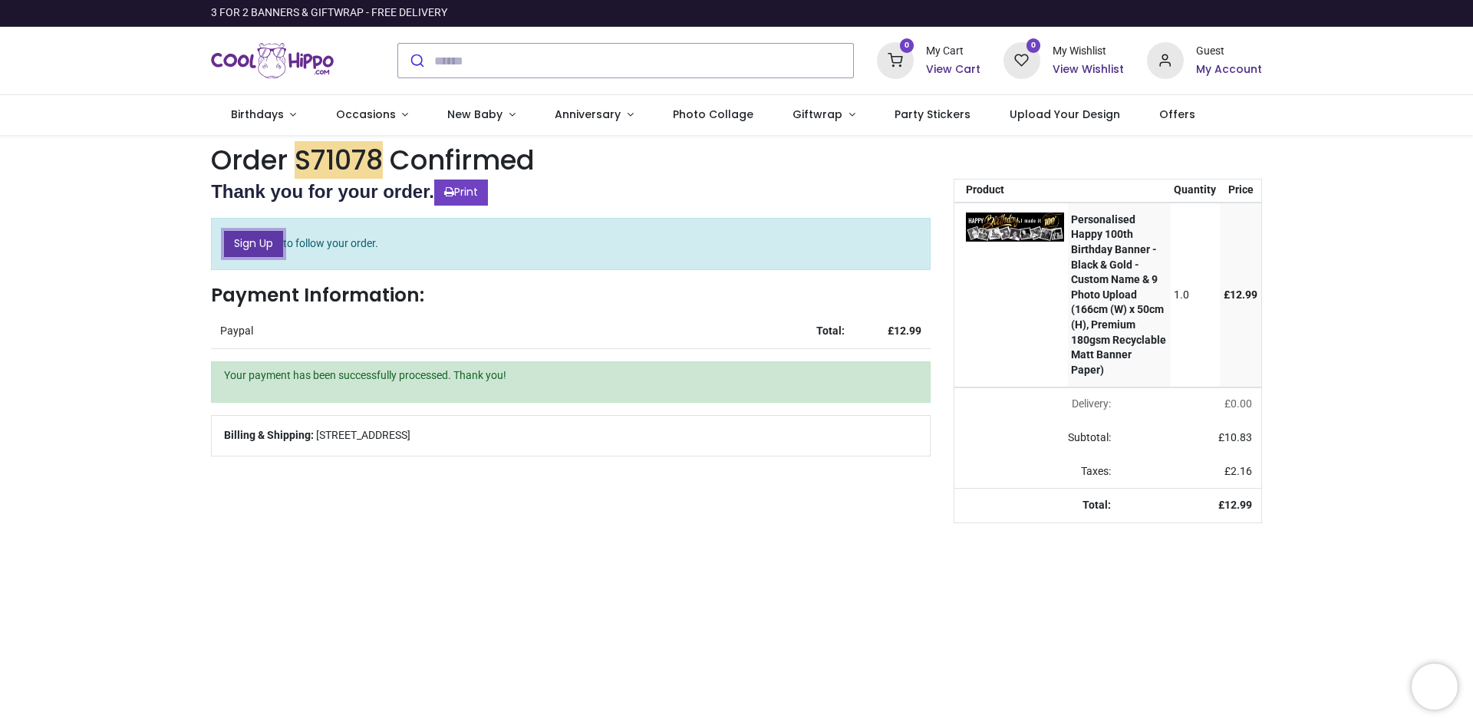
click at [256, 242] on link "Sign Up" at bounding box center [253, 244] width 59 height 26
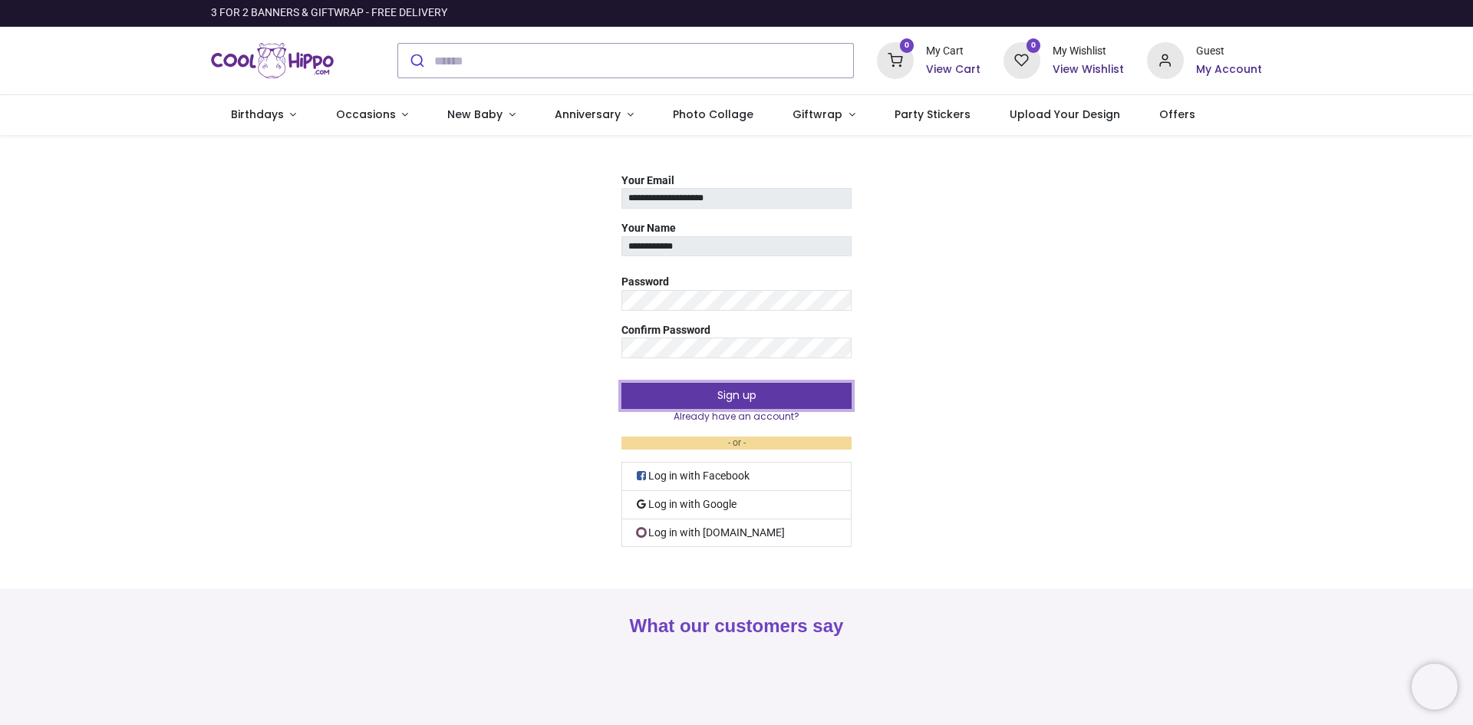
click at [738, 394] on button "Sign up" at bounding box center [737, 396] width 230 height 26
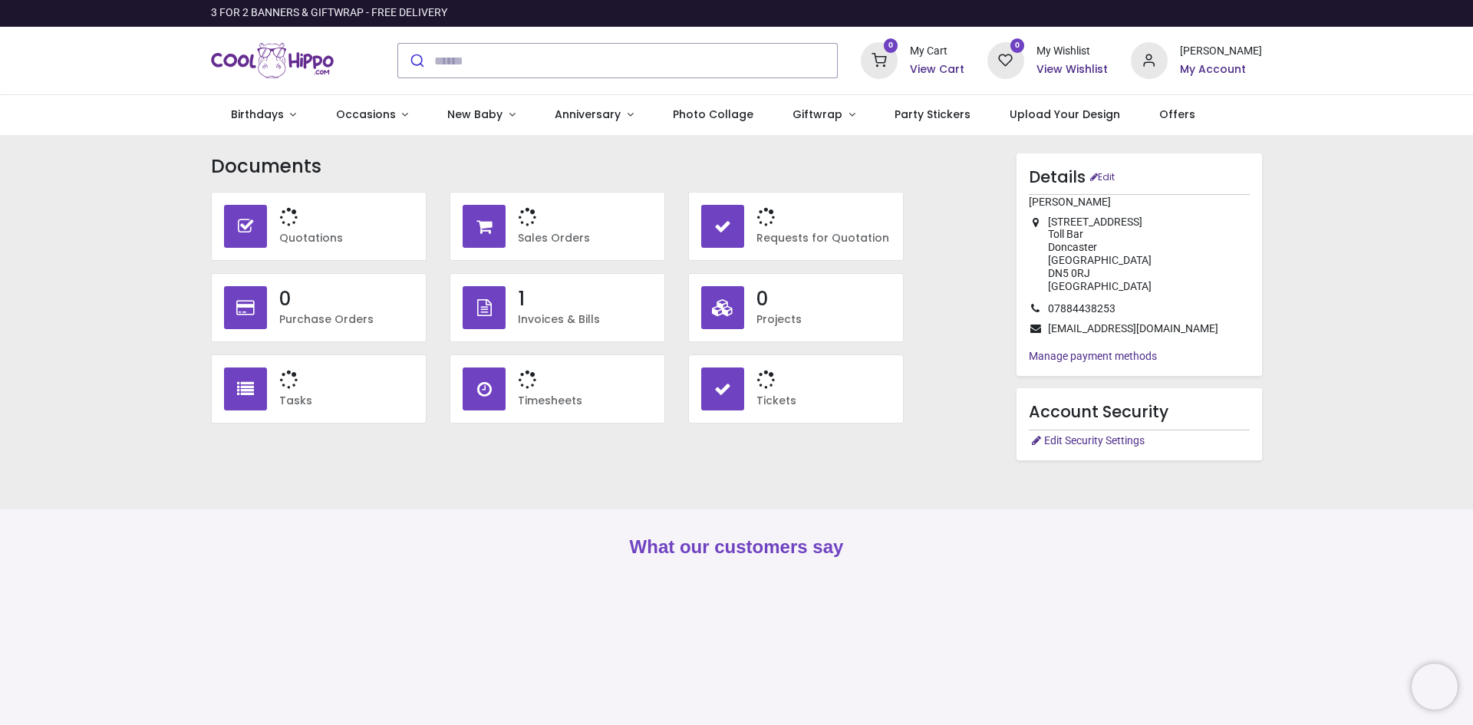
type input "**********"
click at [285, 113] on link "Birthdays" at bounding box center [263, 115] width 105 height 40
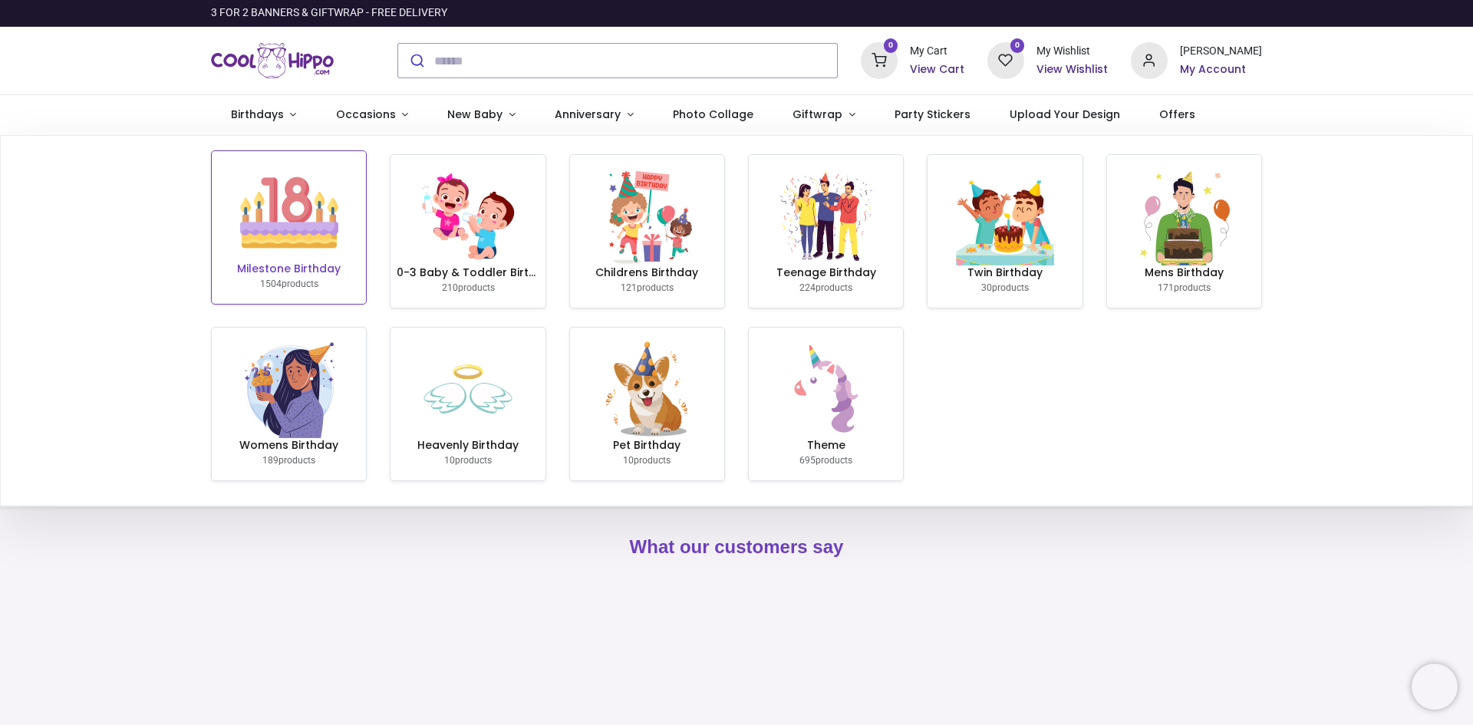
click at [292, 219] on img at bounding box center [289, 212] width 98 height 98
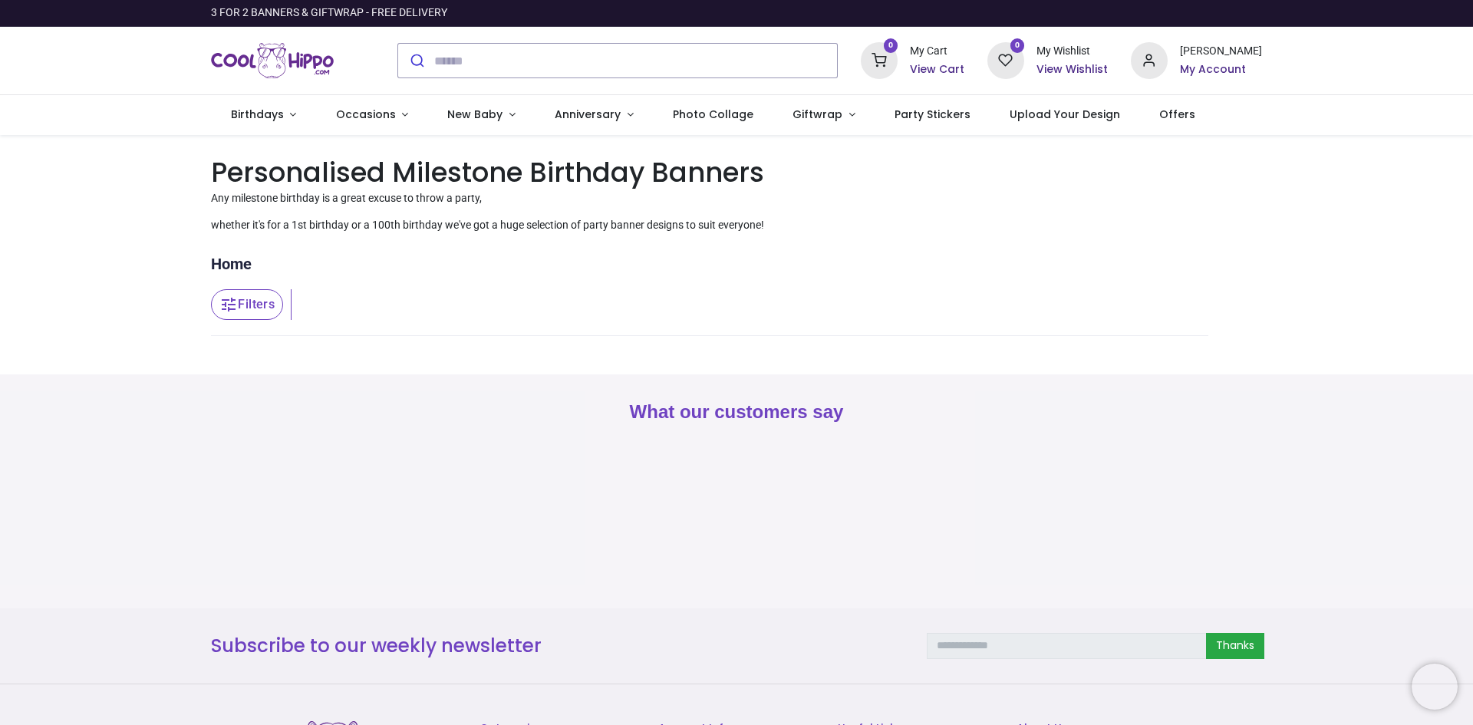
type input "**********"
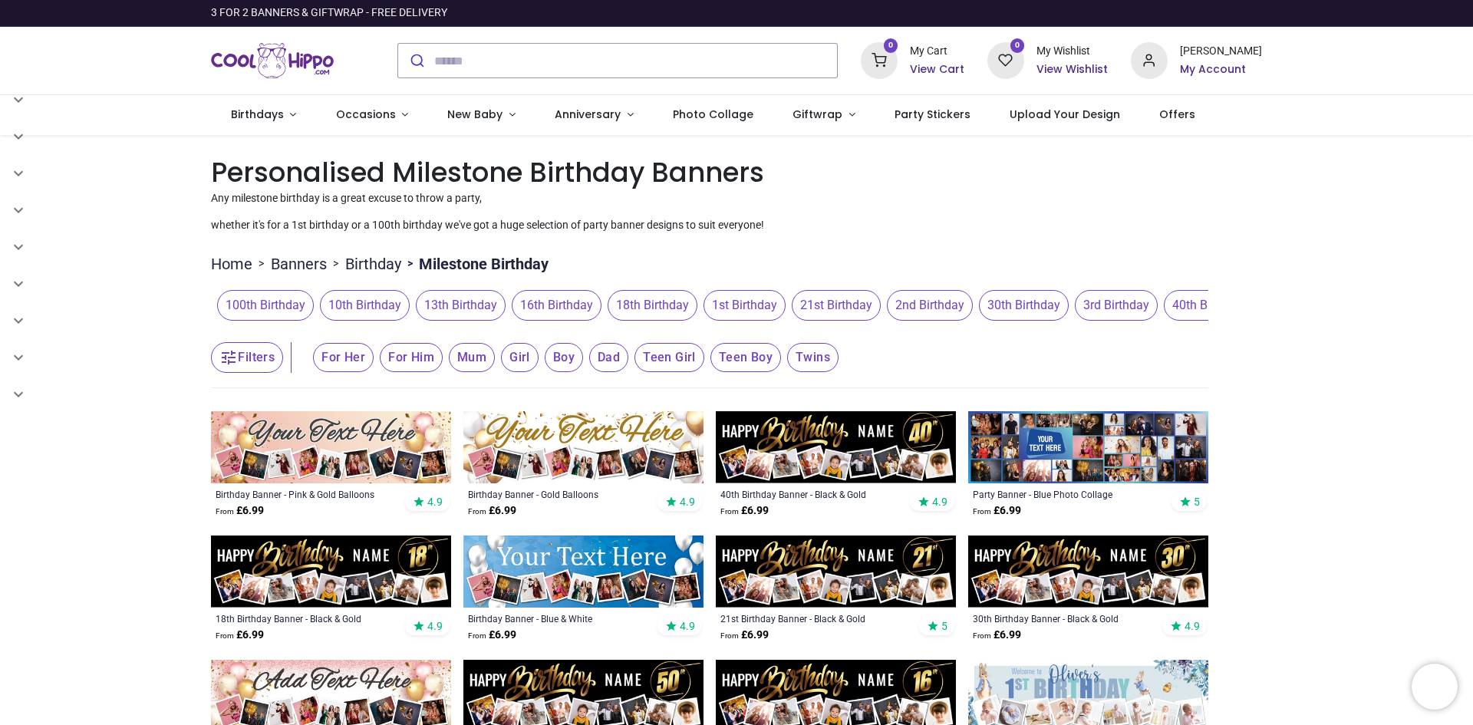
click at [263, 307] on span "100th Birthday" at bounding box center [265, 305] width 97 height 31
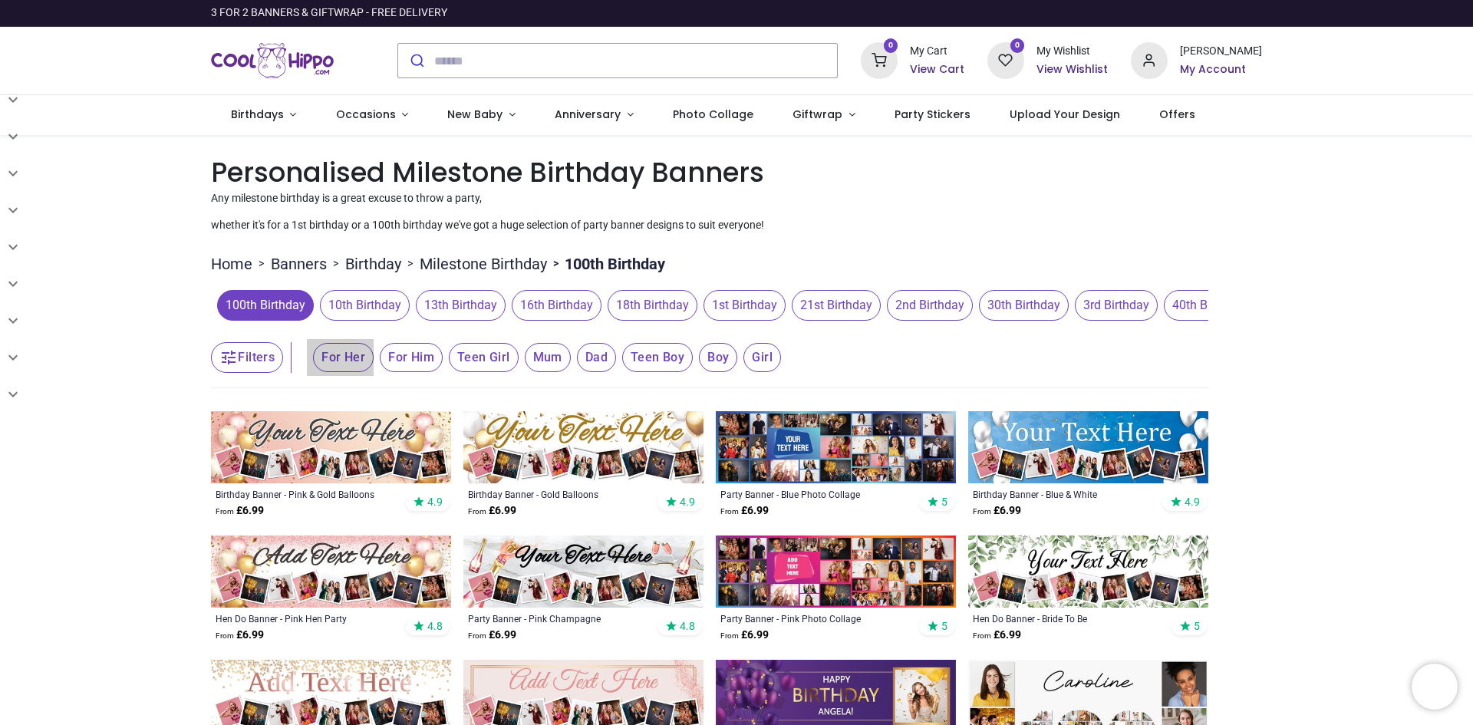
click at [334, 362] on span "For Her" at bounding box center [343, 357] width 61 height 29
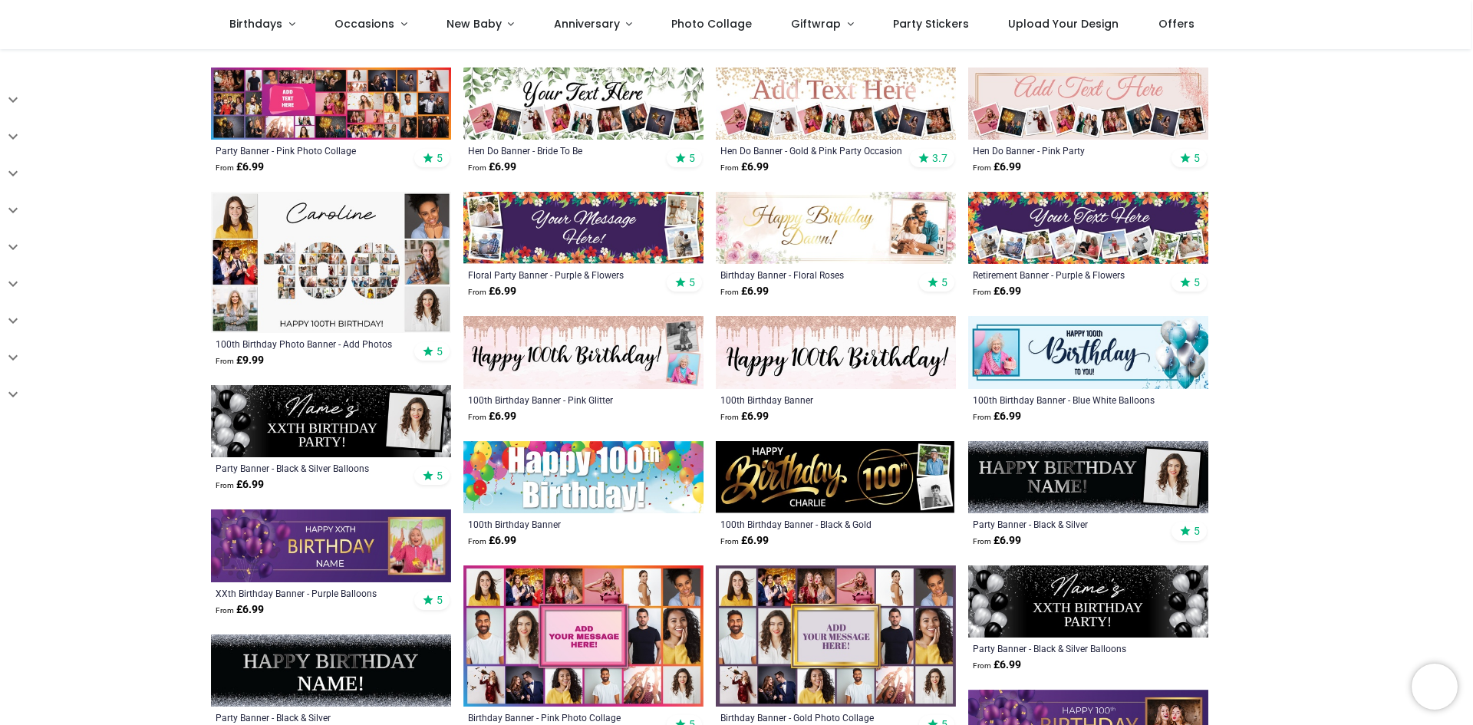
scroll to position [384, 0]
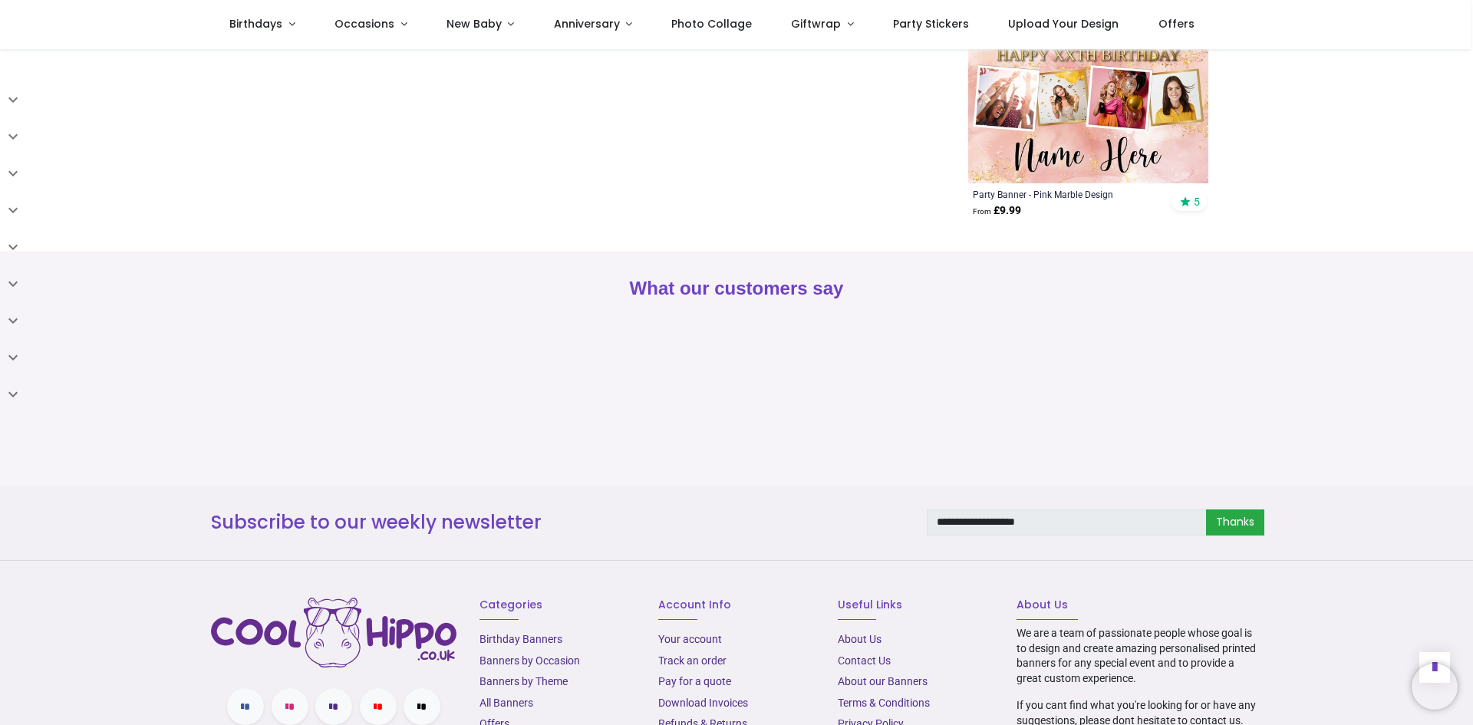
scroll to position [2993, 0]
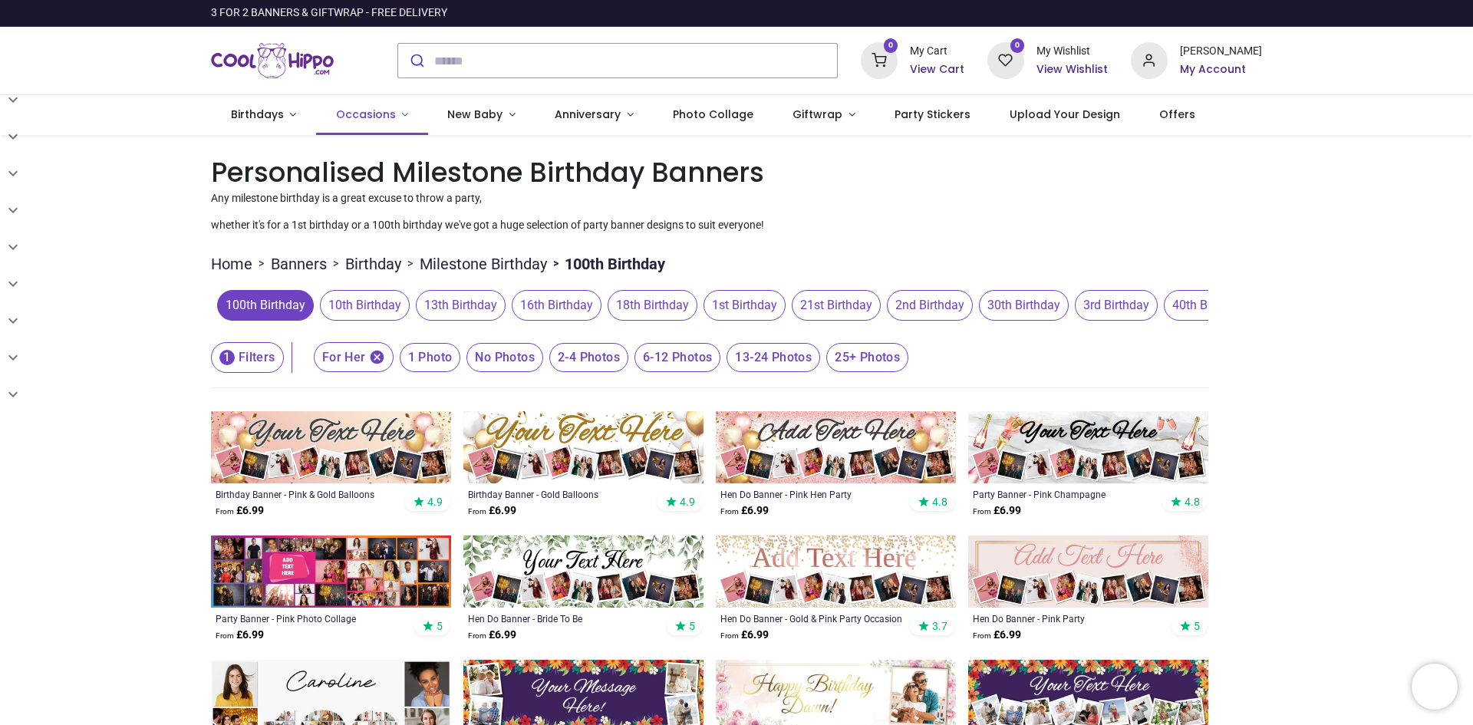
click at [394, 114] on link "Occasions" at bounding box center [372, 115] width 112 height 40
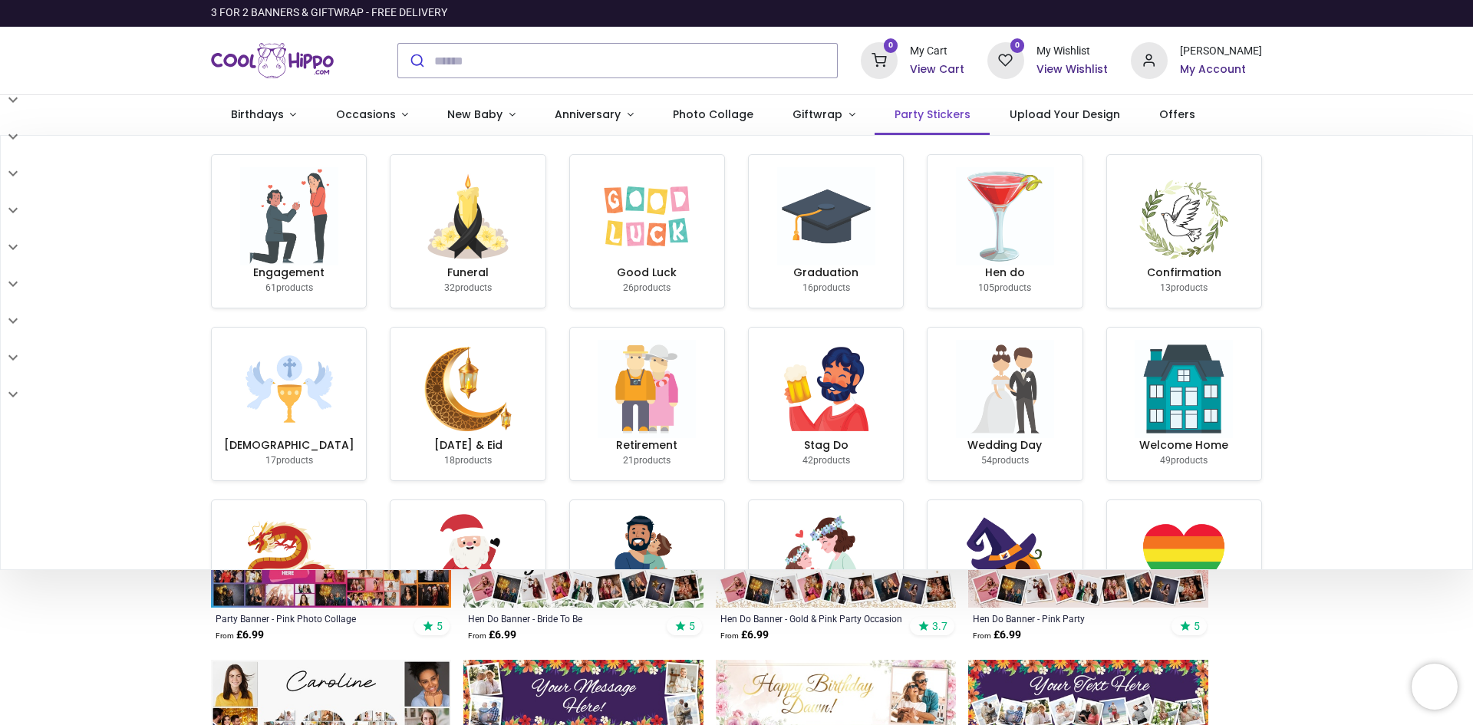
click at [925, 114] on span "Party Stickers" at bounding box center [933, 114] width 76 height 15
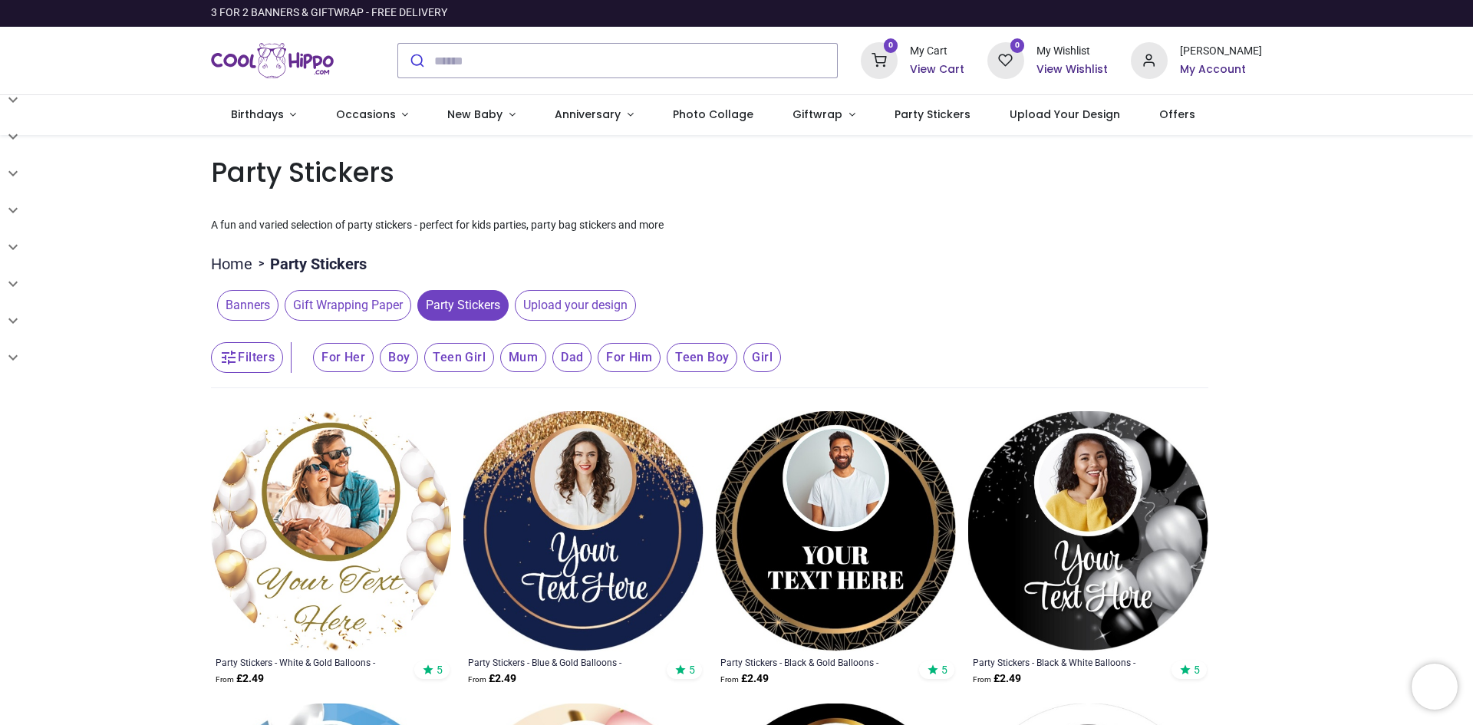
type input "**********"
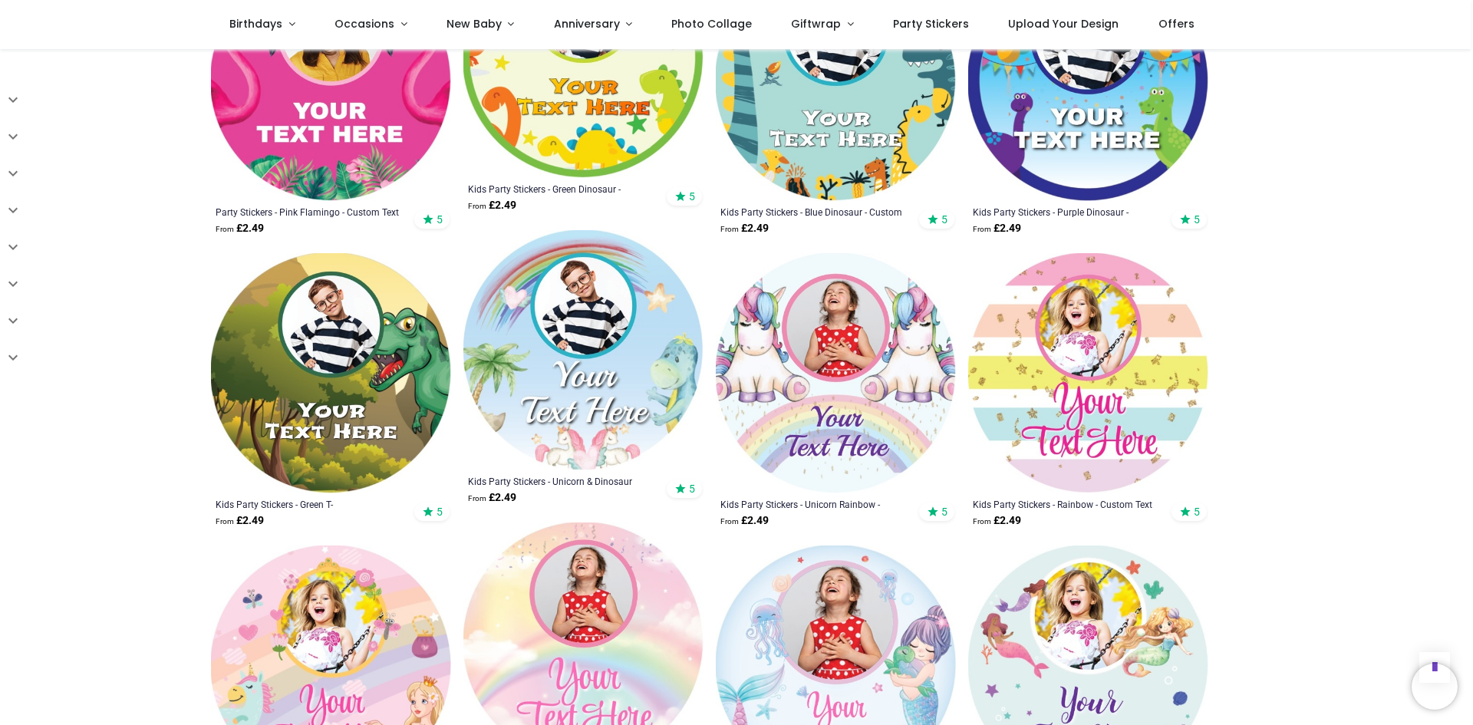
scroll to position [1611, 0]
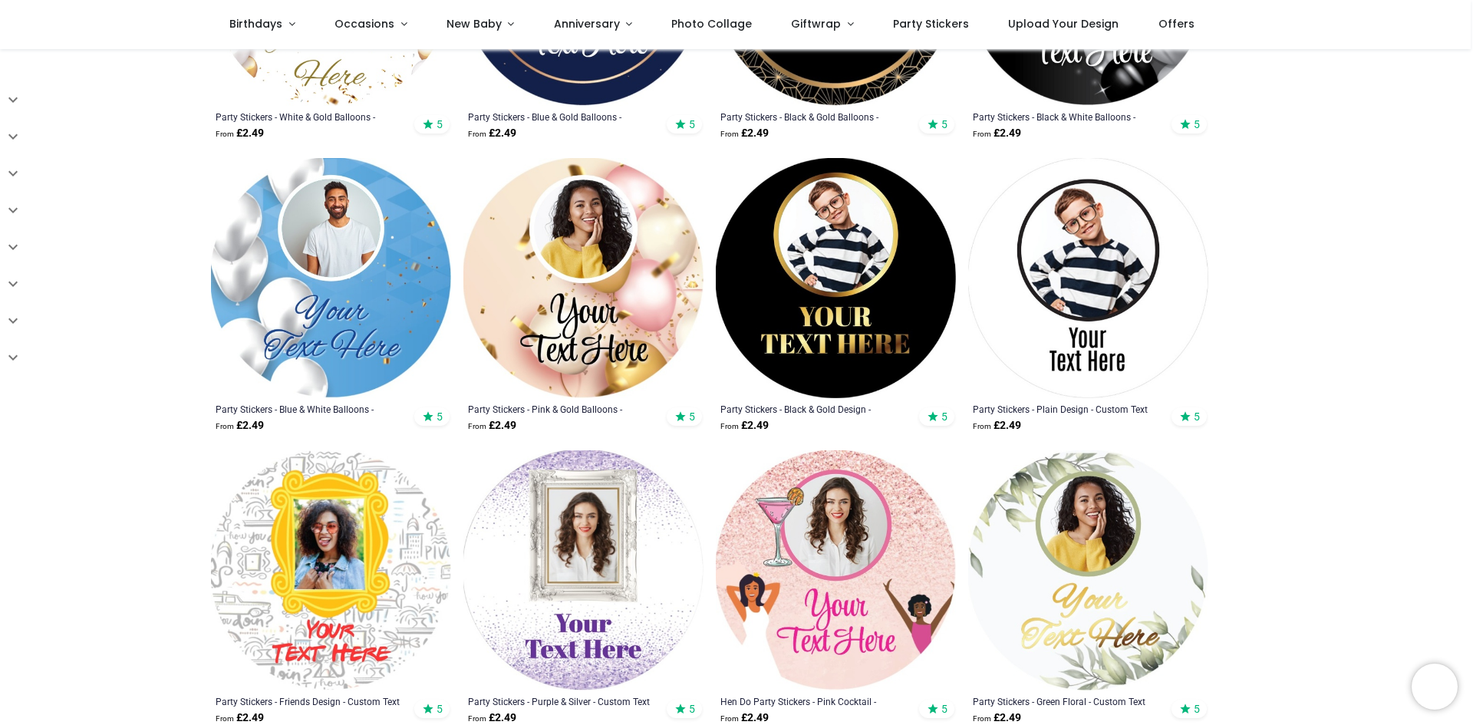
scroll to position [384, 0]
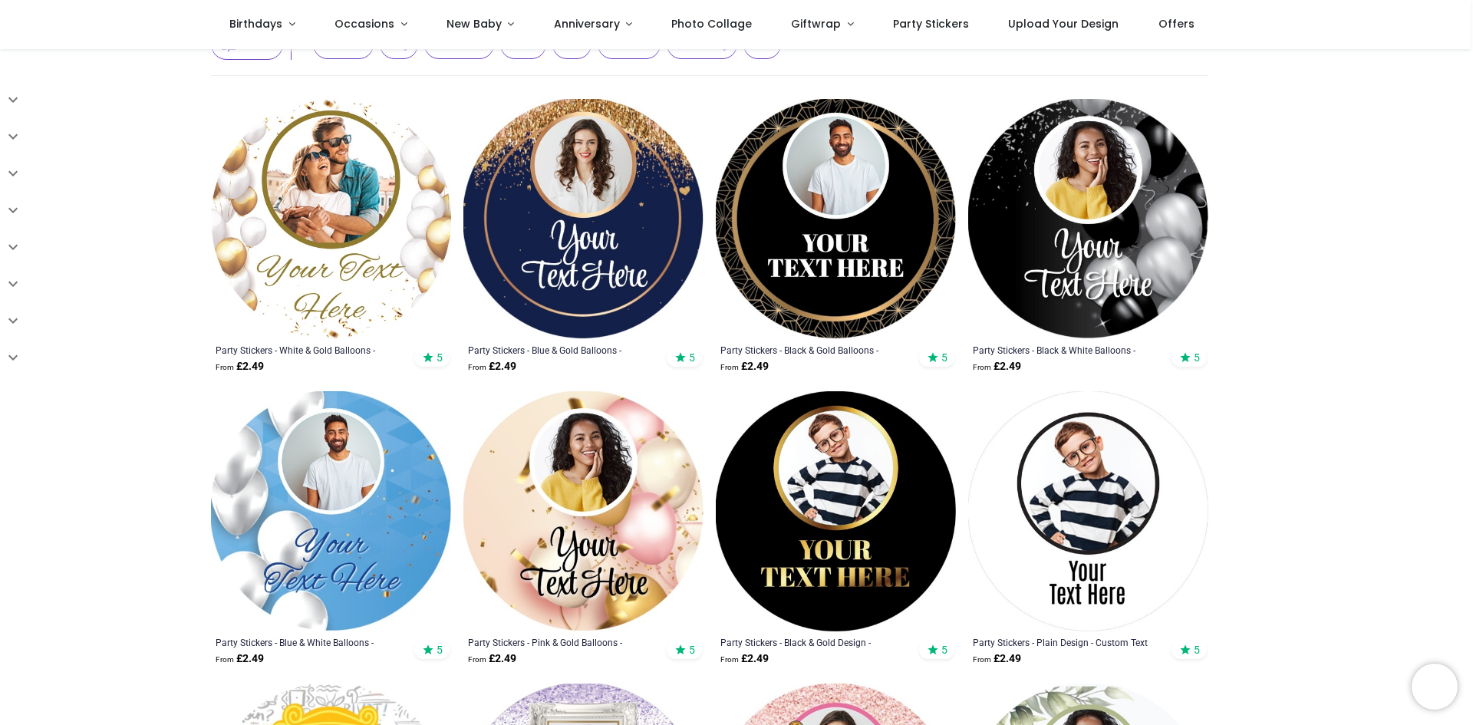
scroll to position [307, 0]
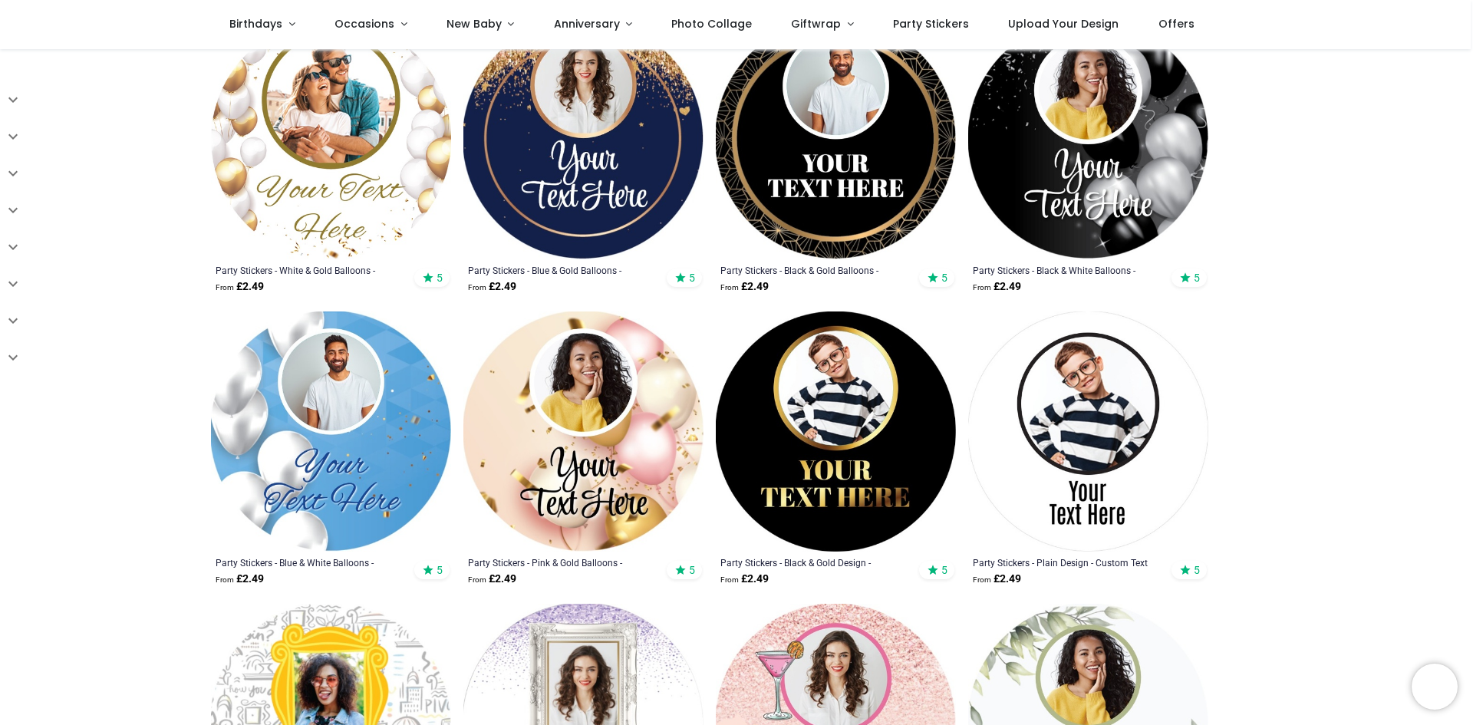
click at [587, 413] on img at bounding box center [583, 432] width 240 height 240
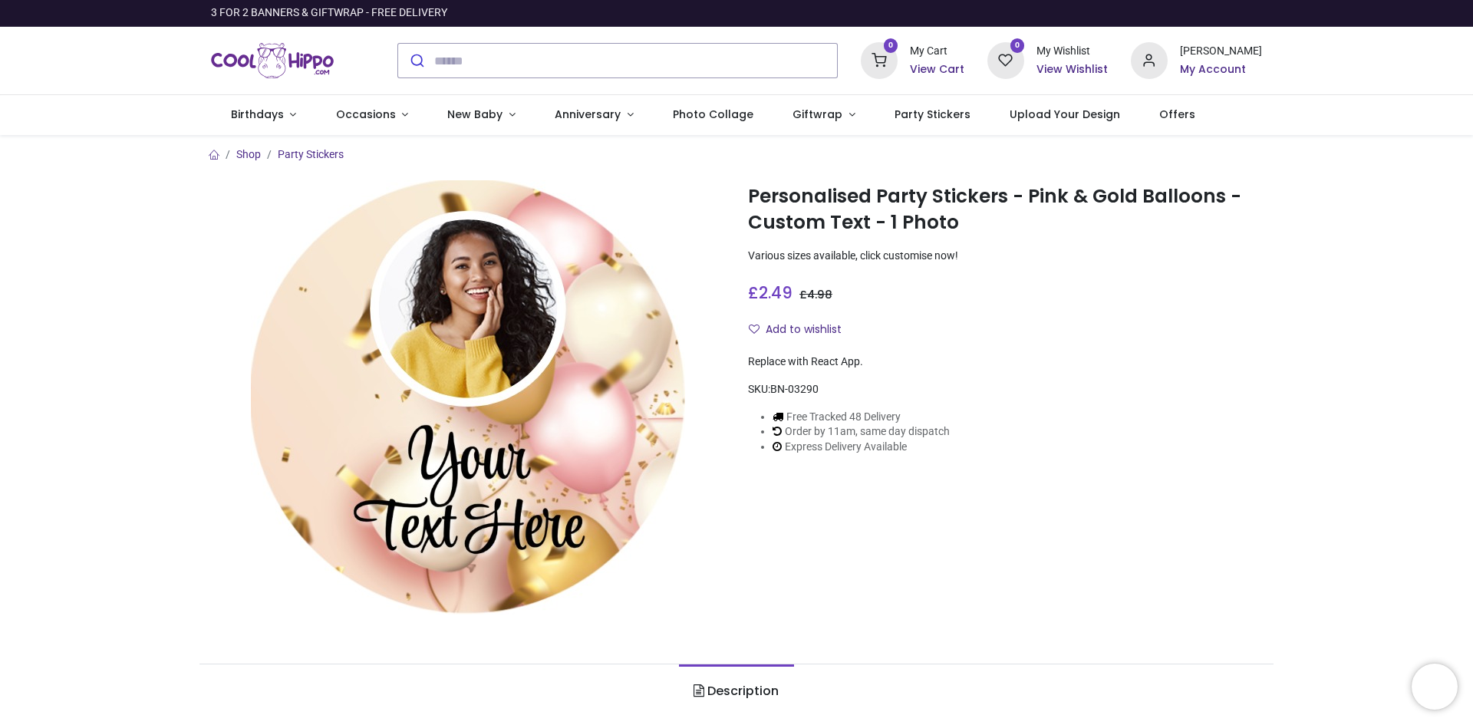
type input "**********"
